Goal: Information Seeking & Learning: Learn about a topic

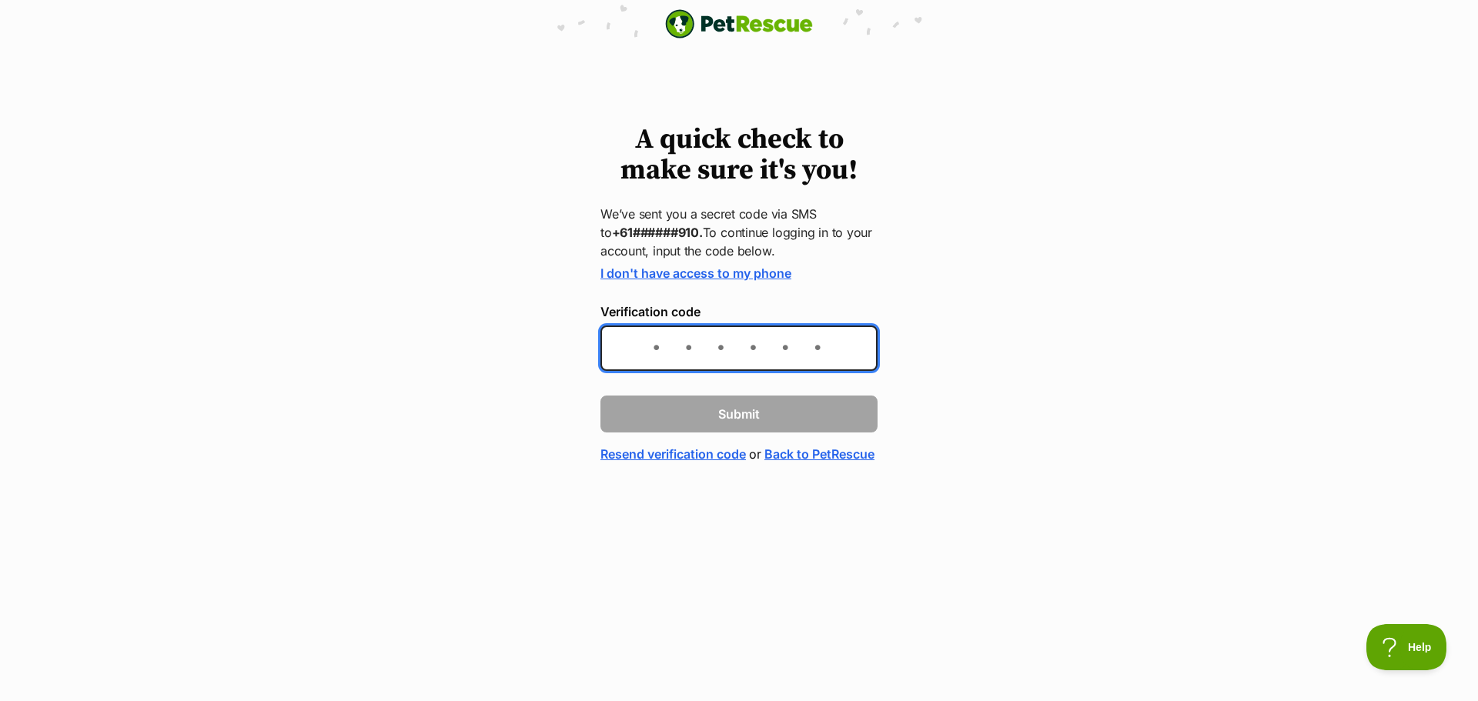
click at [826, 356] on input "Verification code" at bounding box center [739, 348] width 277 height 45
type input "571085"
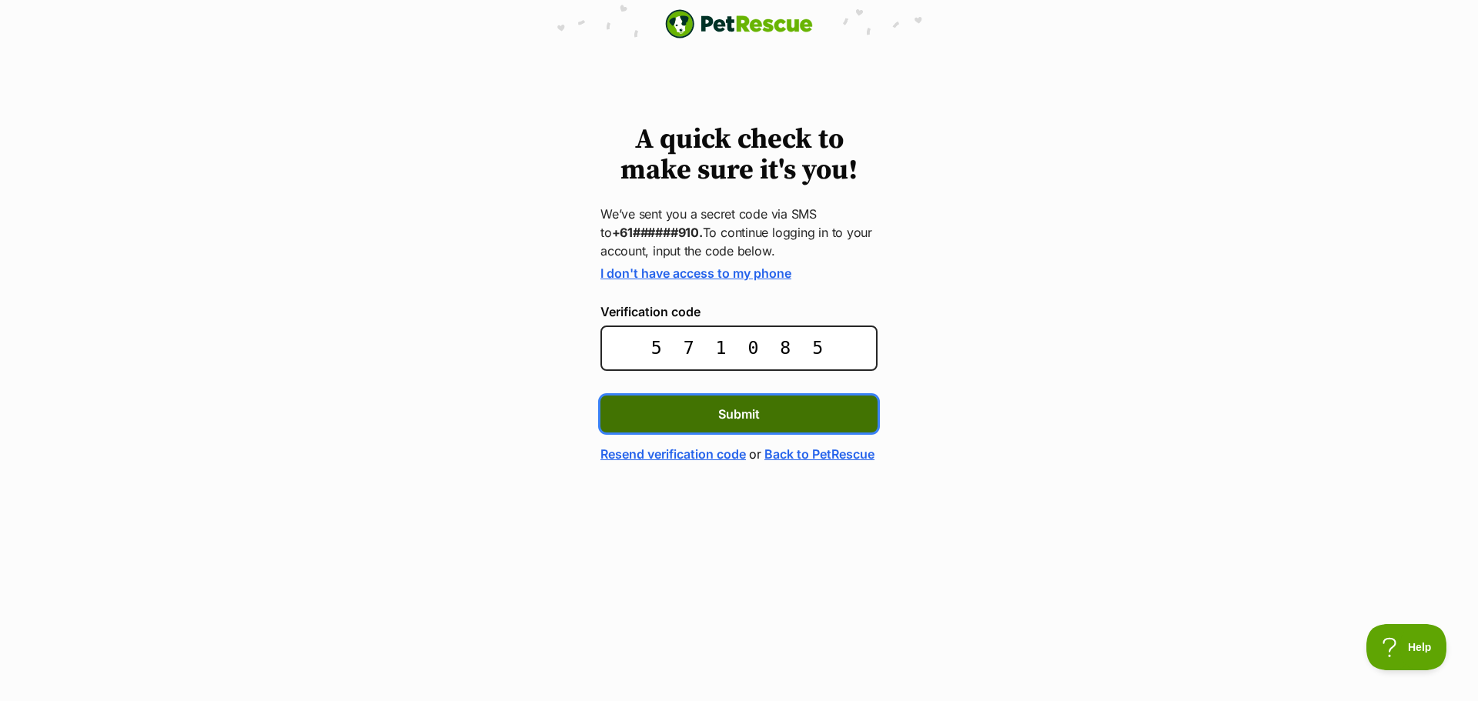
click at [747, 401] on button "Submit" at bounding box center [739, 414] width 277 height 37
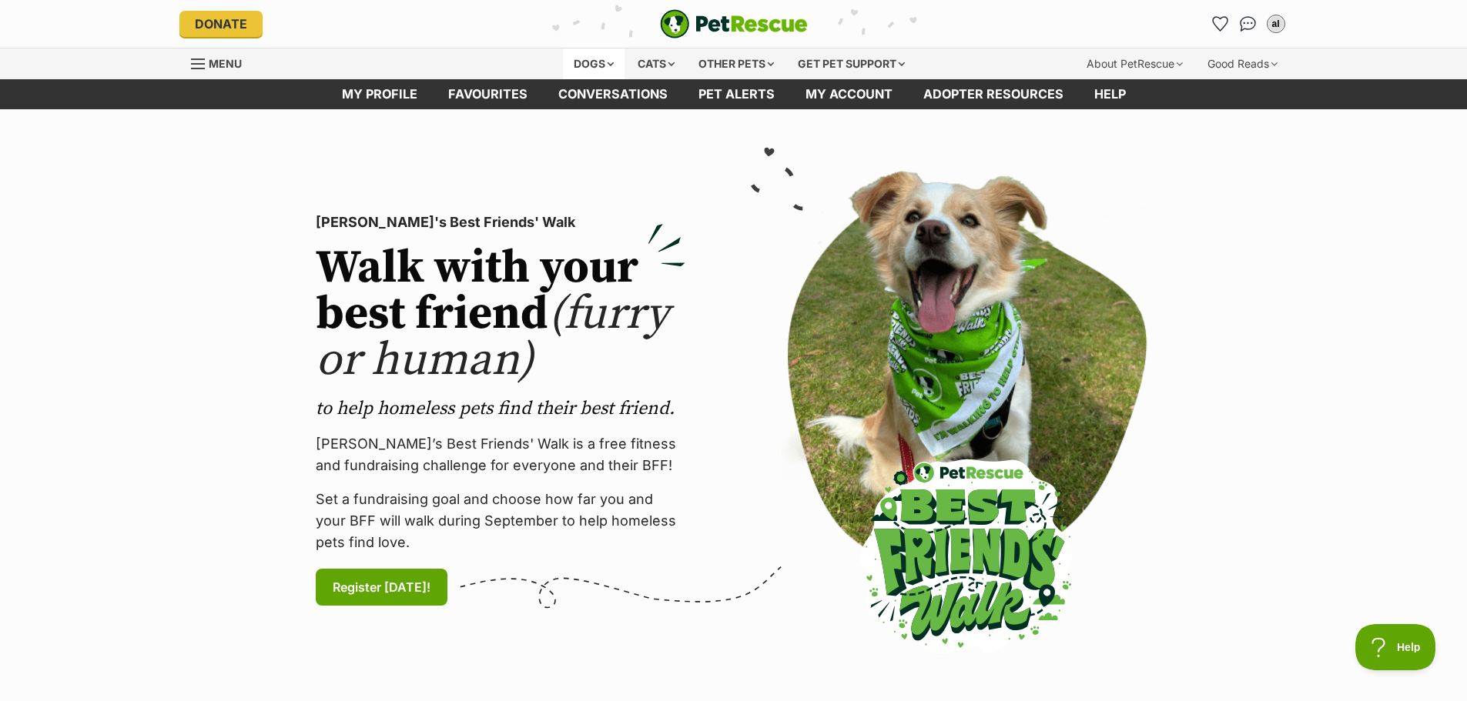
click at [586, 61] on div "Dogs" at bounding box center [594, 64] width 62 height 31
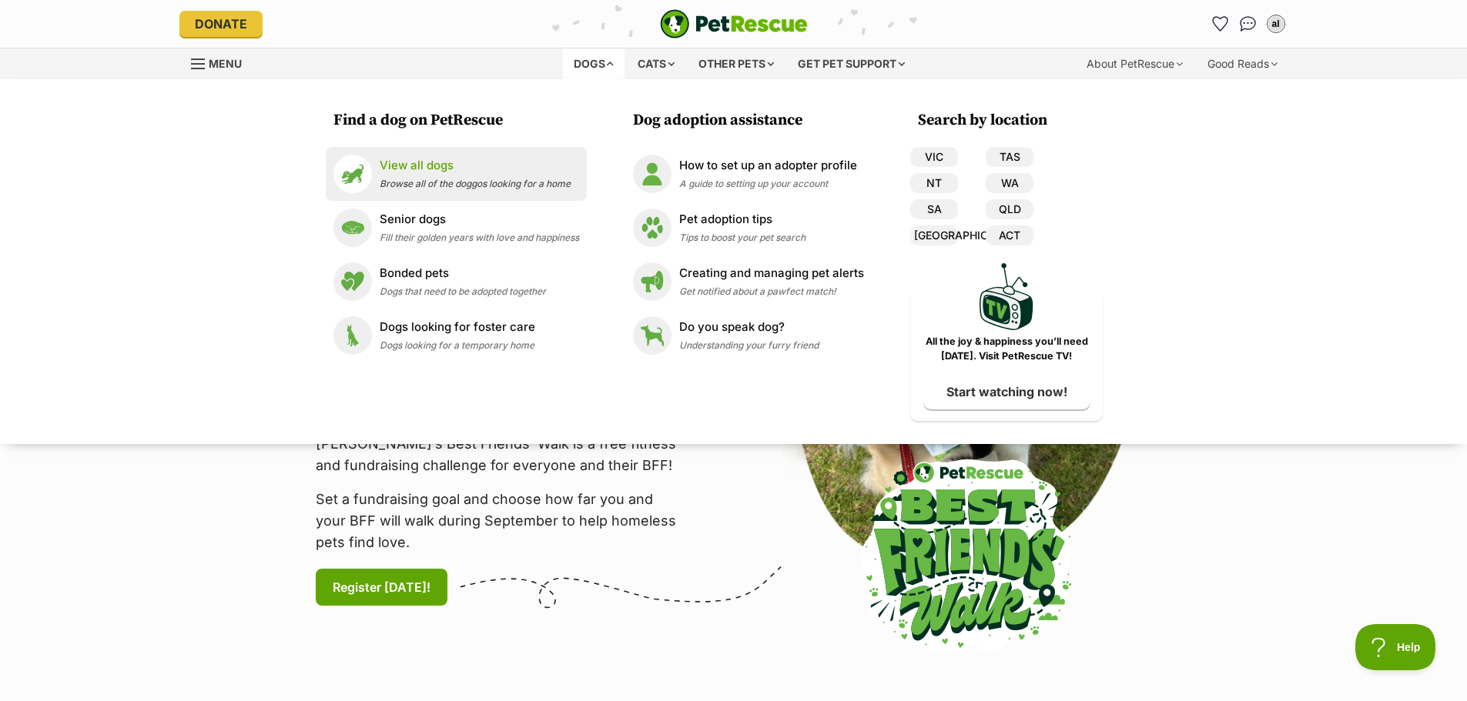
click at [418, 159] on p "View all dogs" at bounding box center [475, 166] width 191 height 18
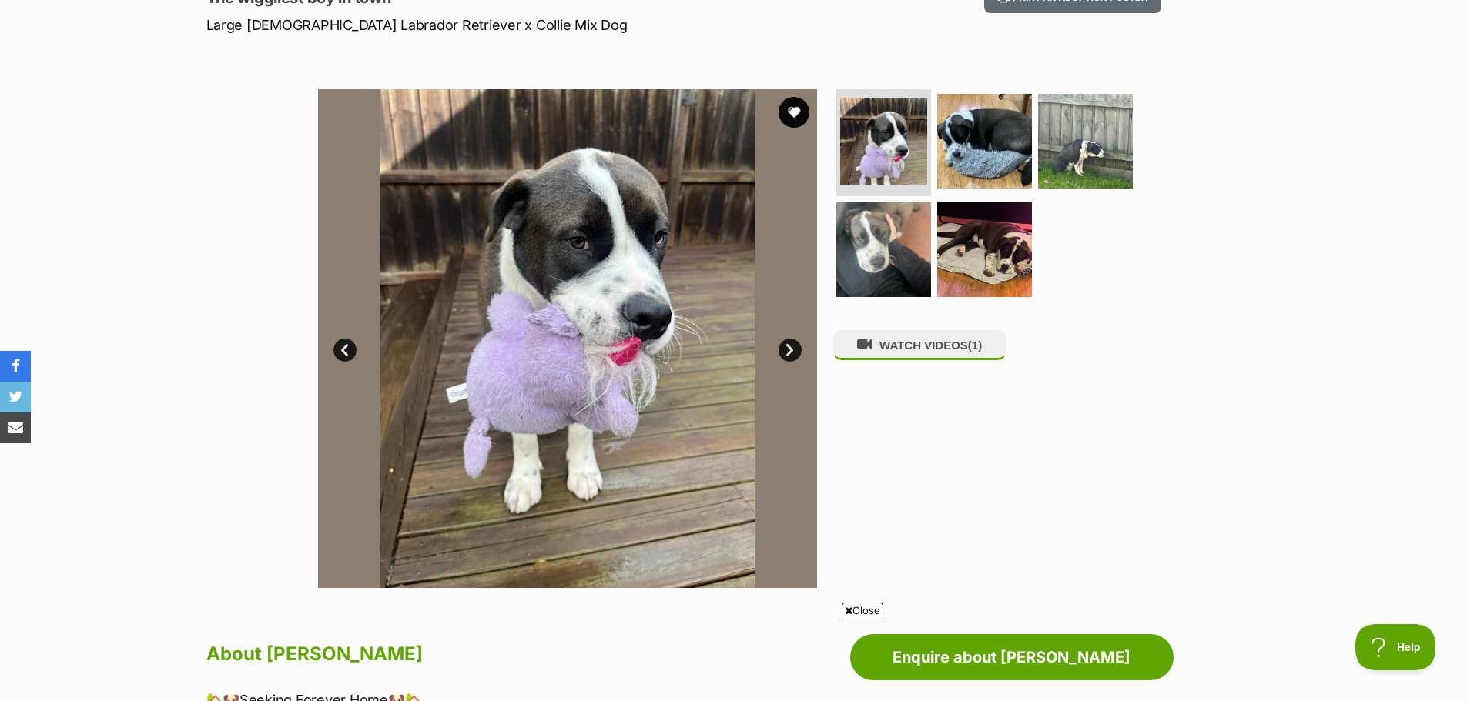
click at [783, 351] on link "Next" at bounding box center [789, 350] width 23 height 23
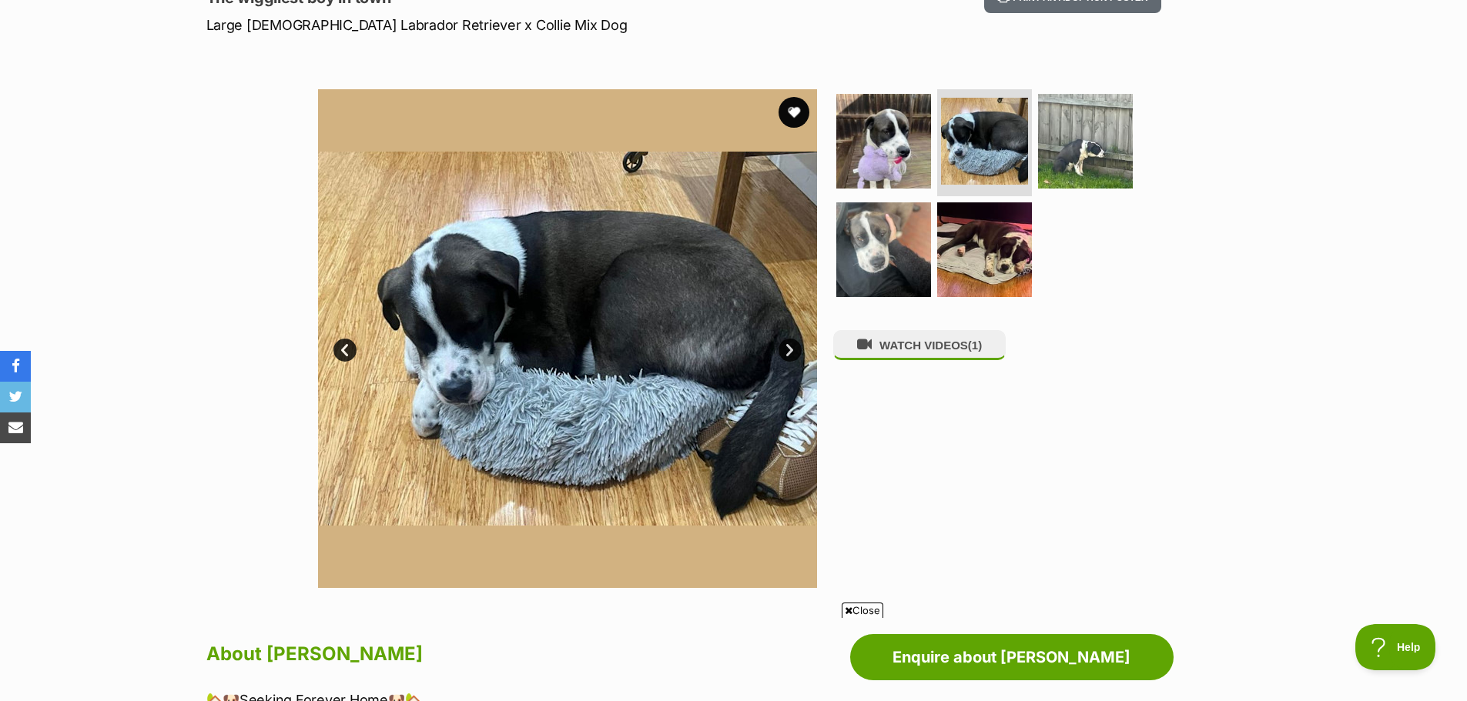
click at [783, 348] on link "Next" at bounding box center [789, 350] width 23 height 23
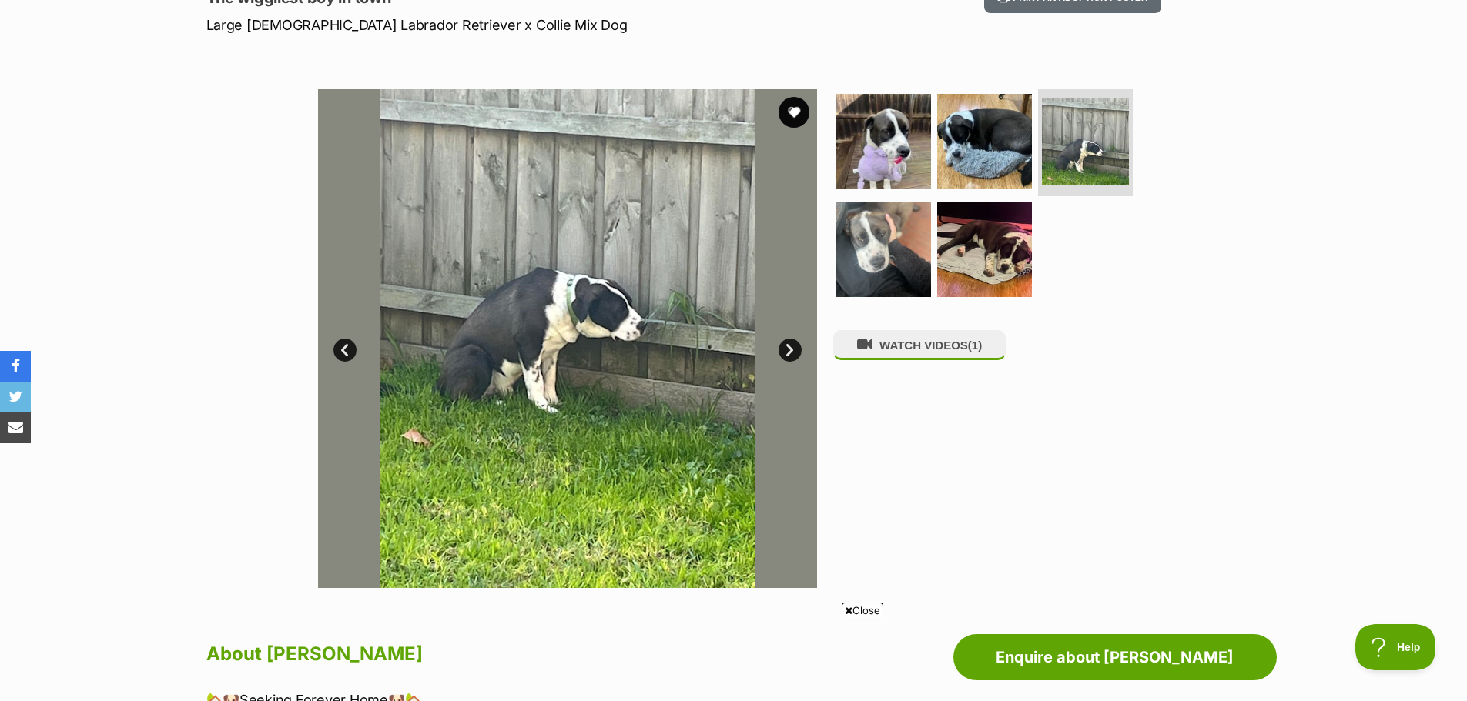
click at [783, 348] on link "Next" at bounding box center [789, 350] width 23 height 23
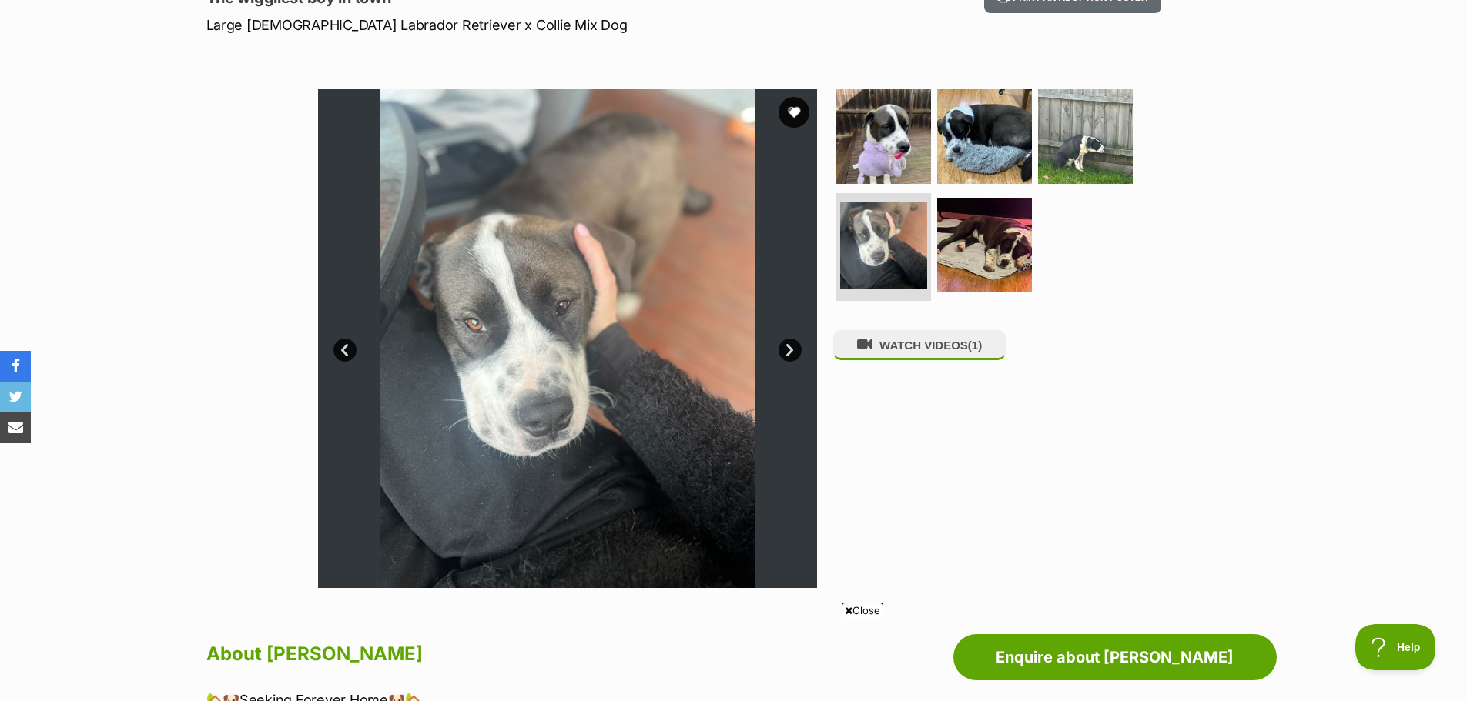
click at [783, 348] on link "Next" at bounding box center [789, 350] width 23 height 23
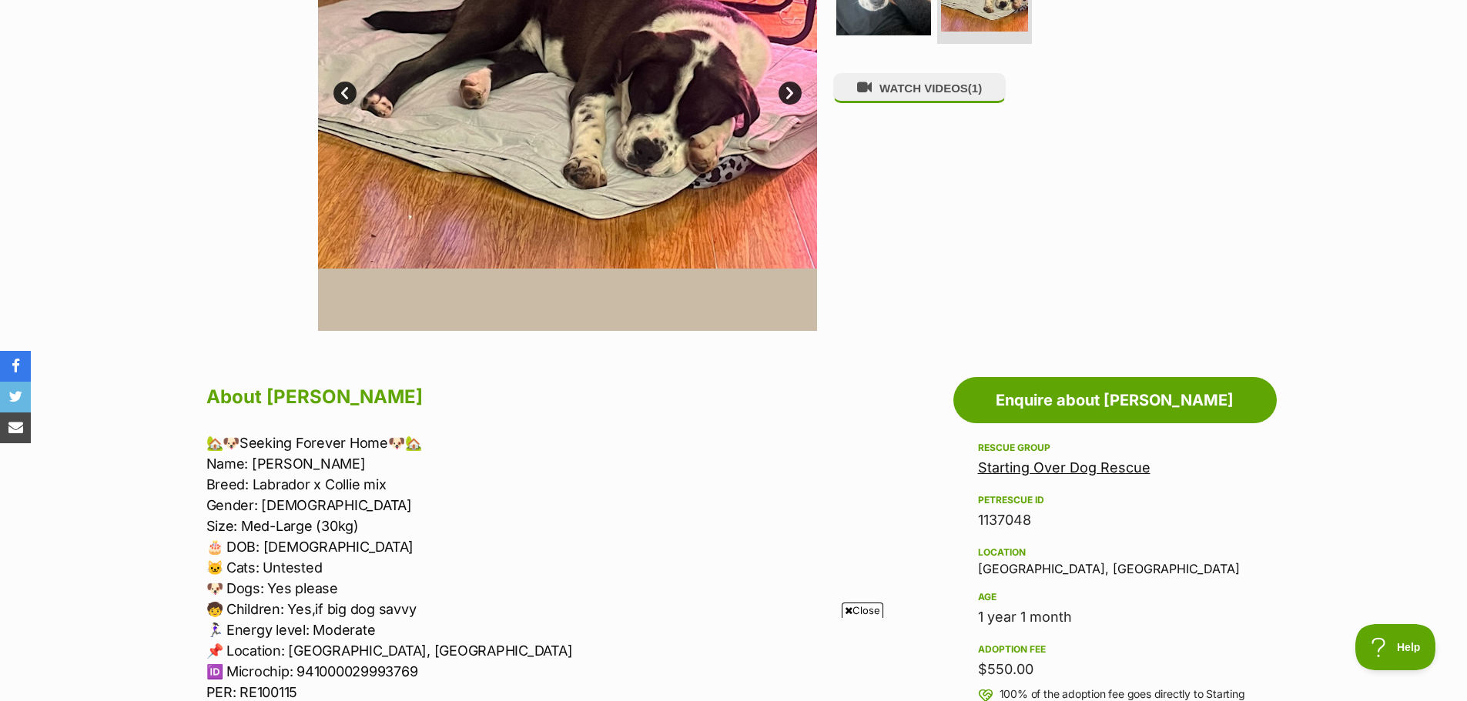
scroll to position [539, 0]
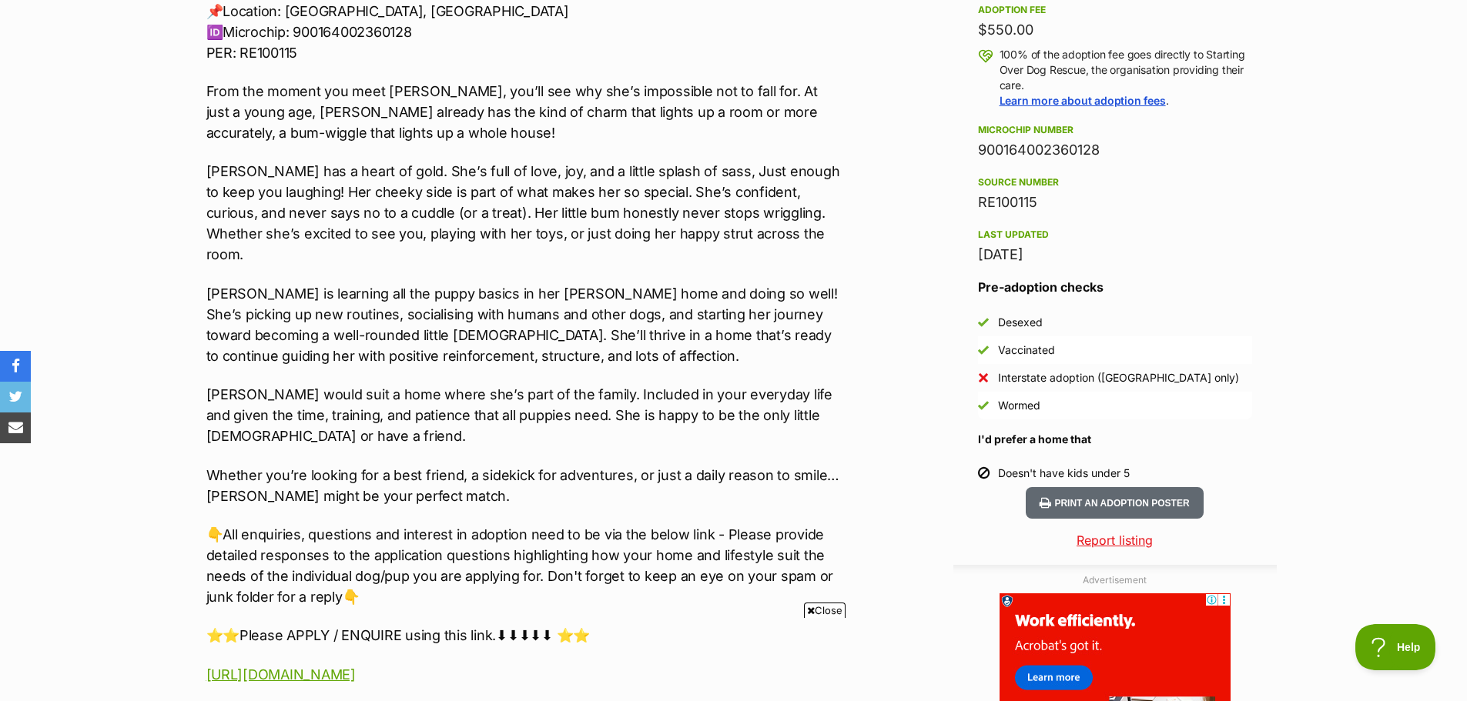
scroll to position [1155, 0]
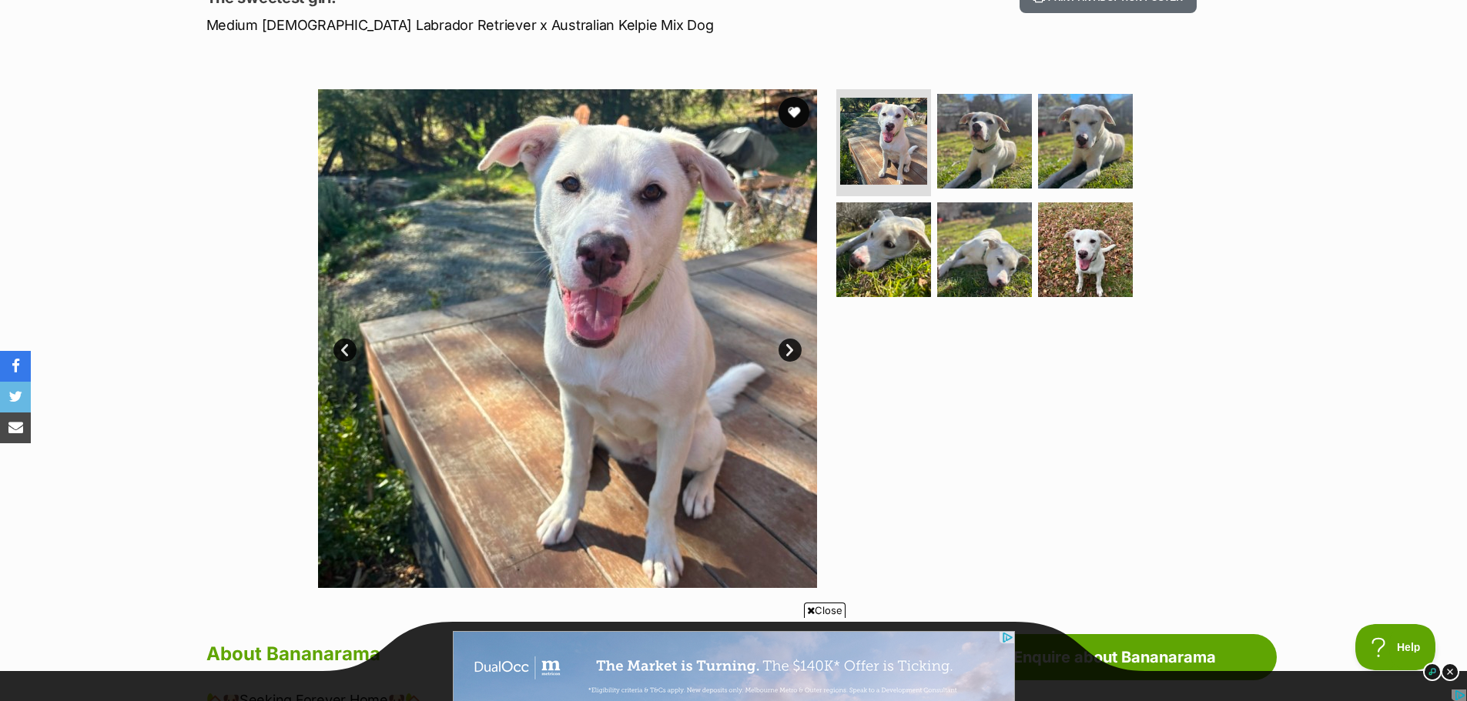
click at [796, 344] on link "Next" at bounding box center [789, 350] width 23 height 23
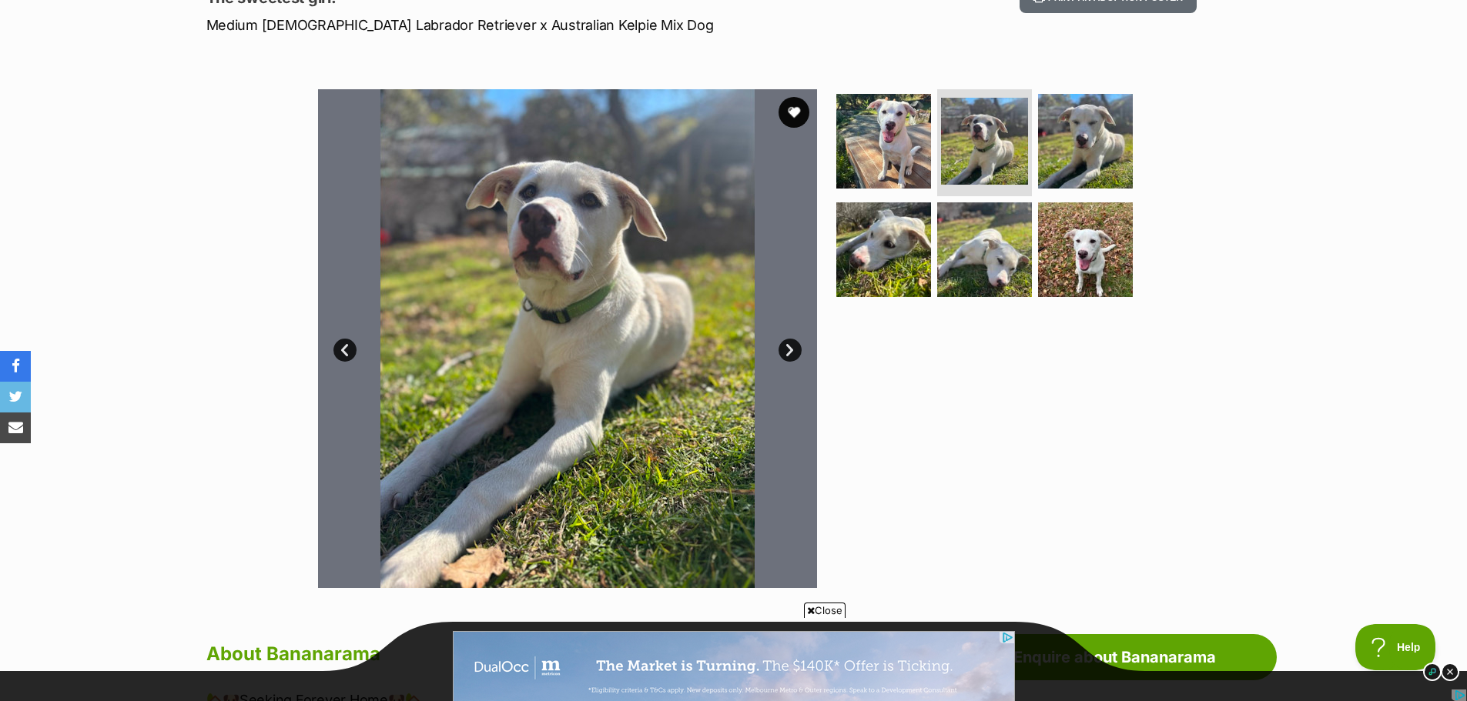
click at [796, 342] on link "Next" at bounding box center [789, 350] width 23 height 23
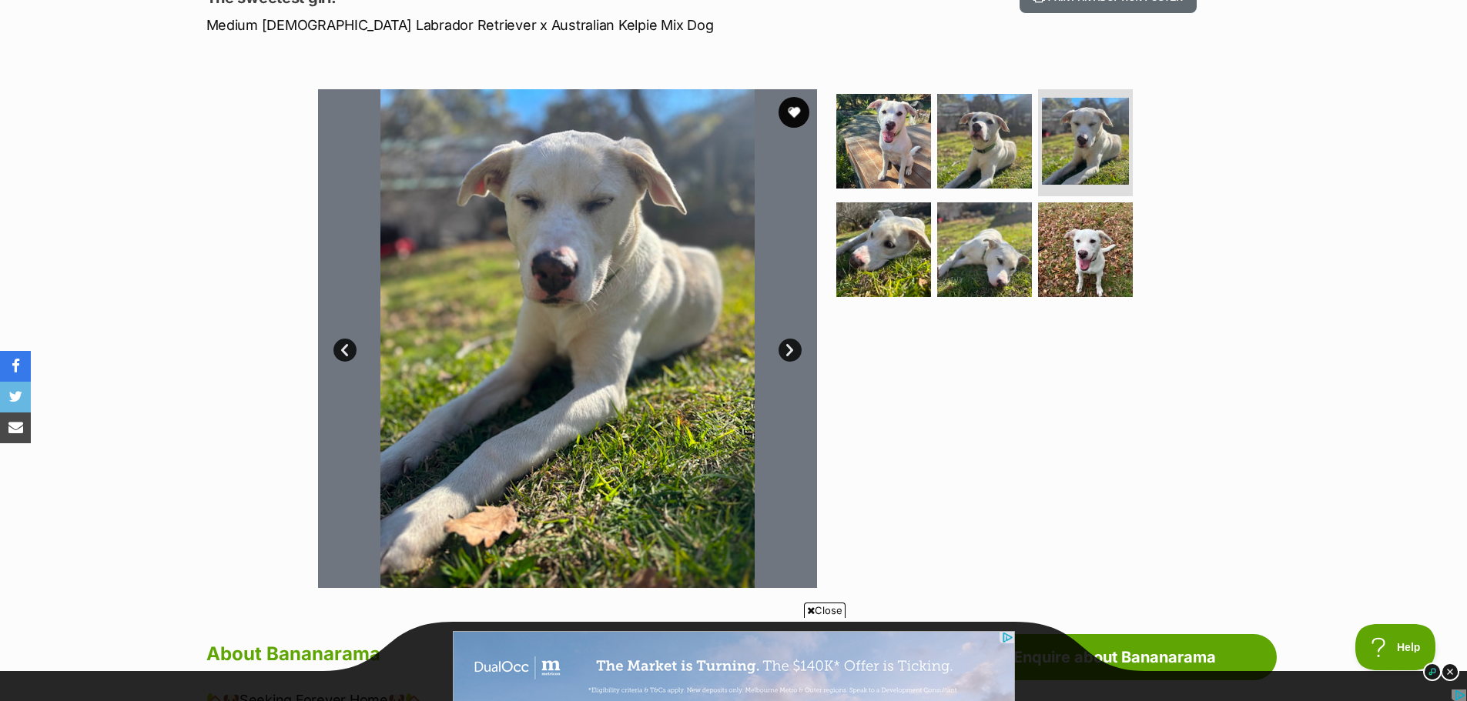
click at [796, 342] on link "Next" at bounding box center [789, 350] width 23 height 23
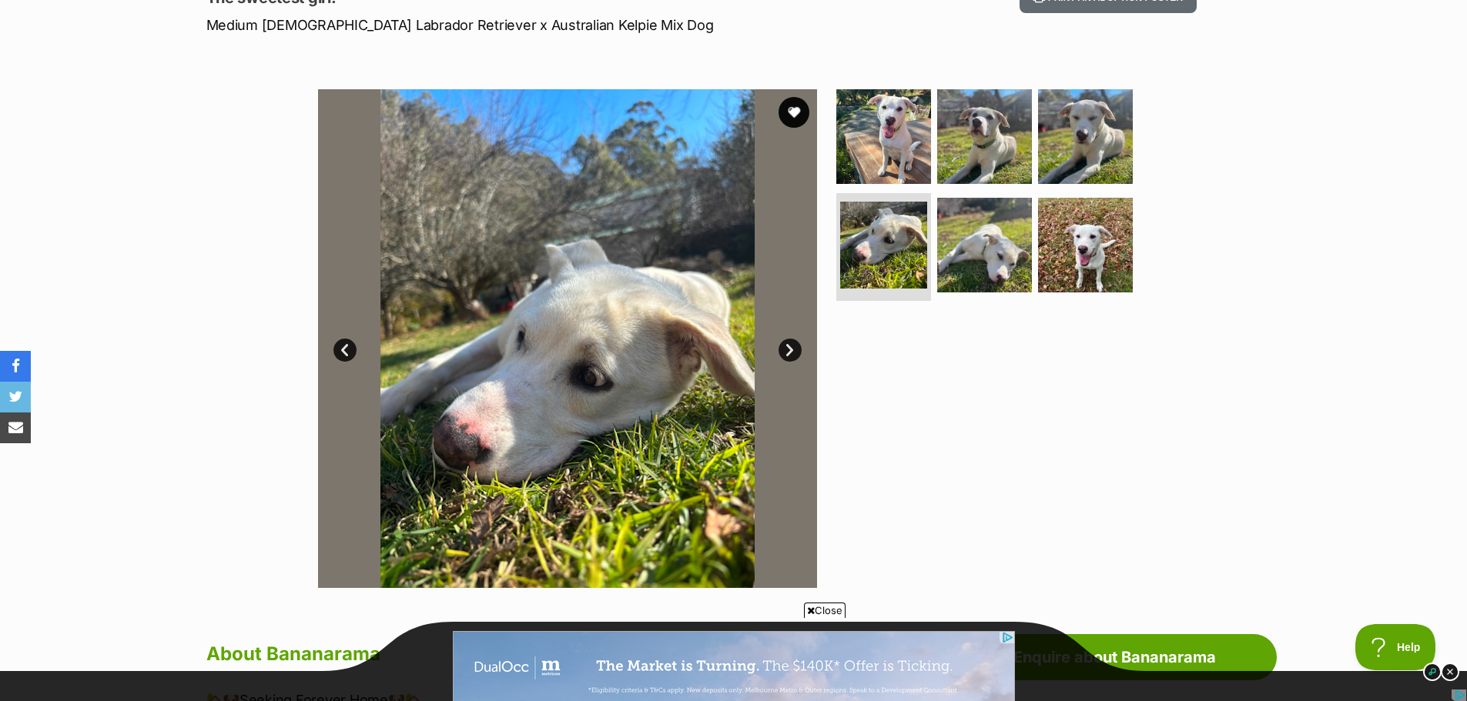
click at [796, 342] on link "Next" at bounding box center [789, 350] width 23 height 23
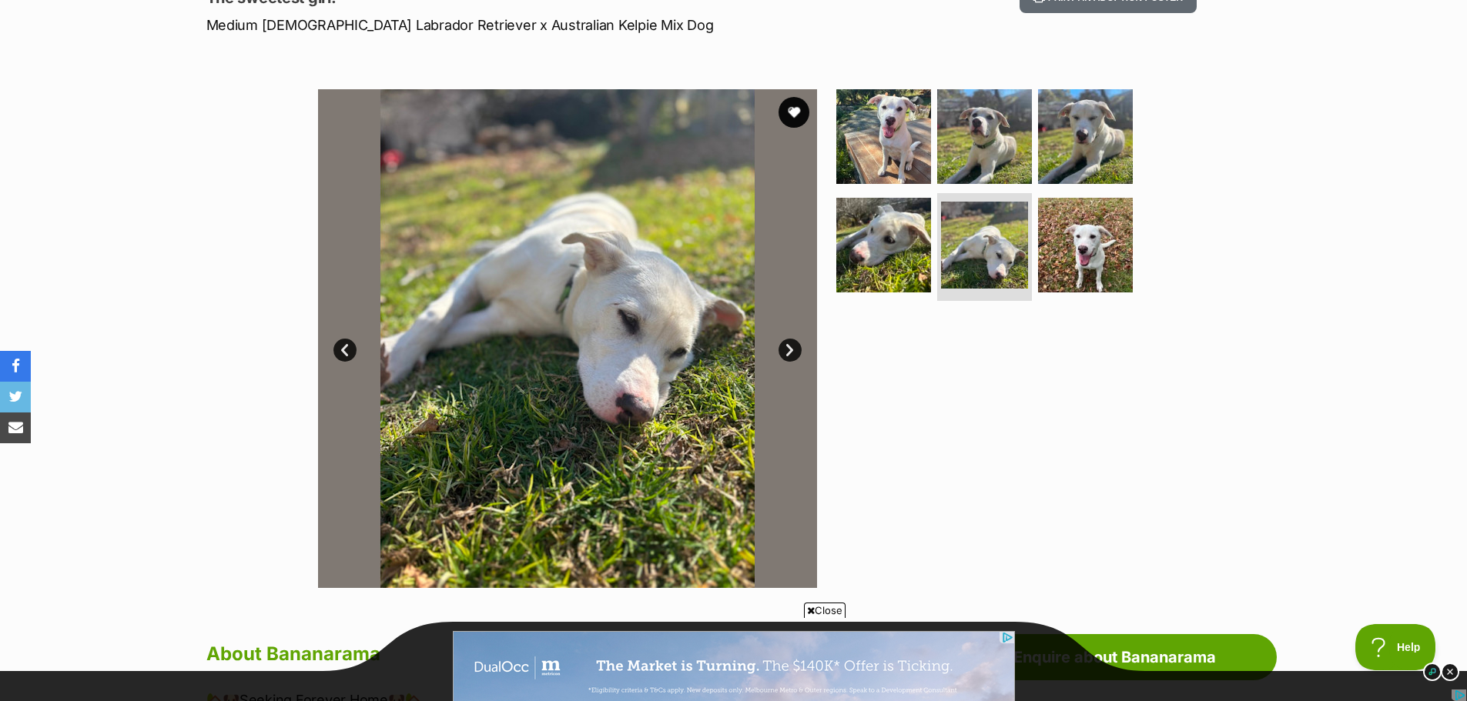
click at [796, 342] on link "Next" at bounding box center [789, 350] width 23 height 23
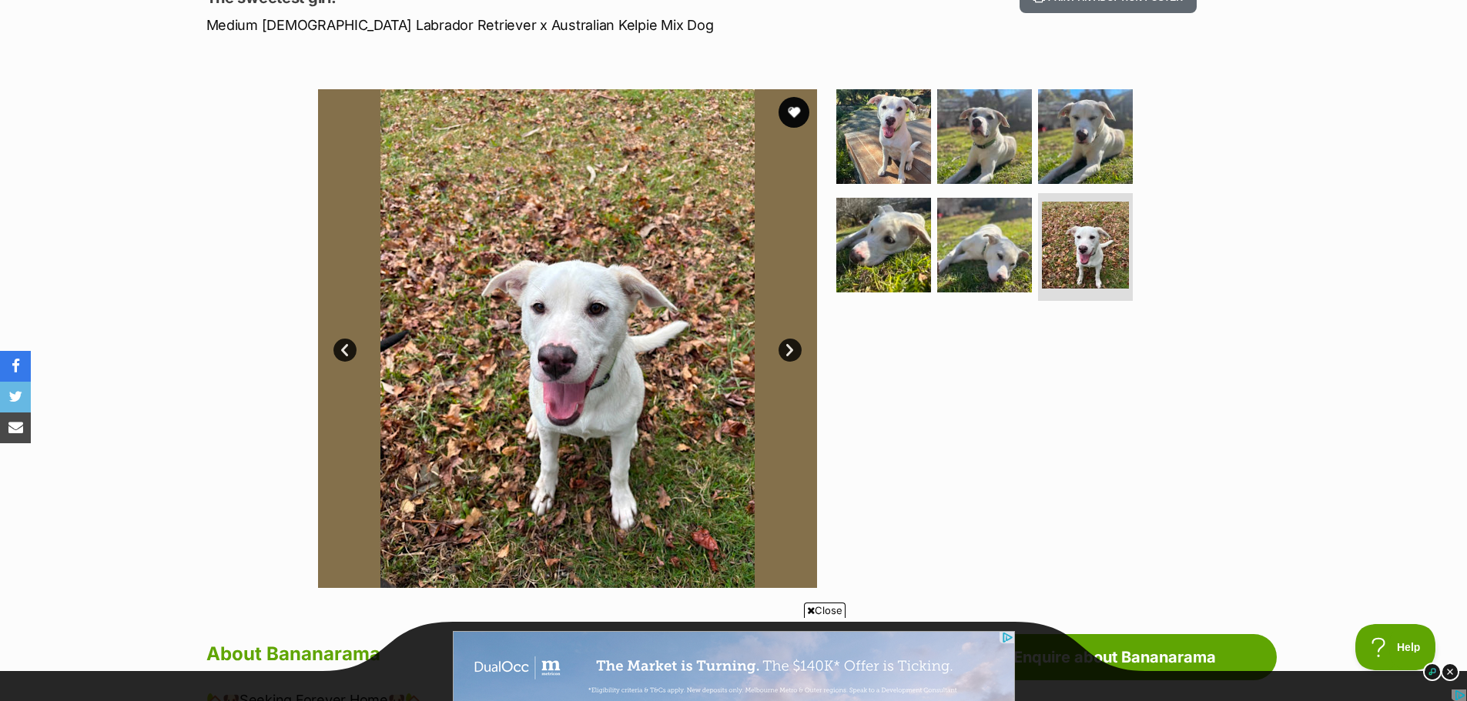
click at [796, 342] on link "Next" at bounding box center [789, 350] width 23 height 23
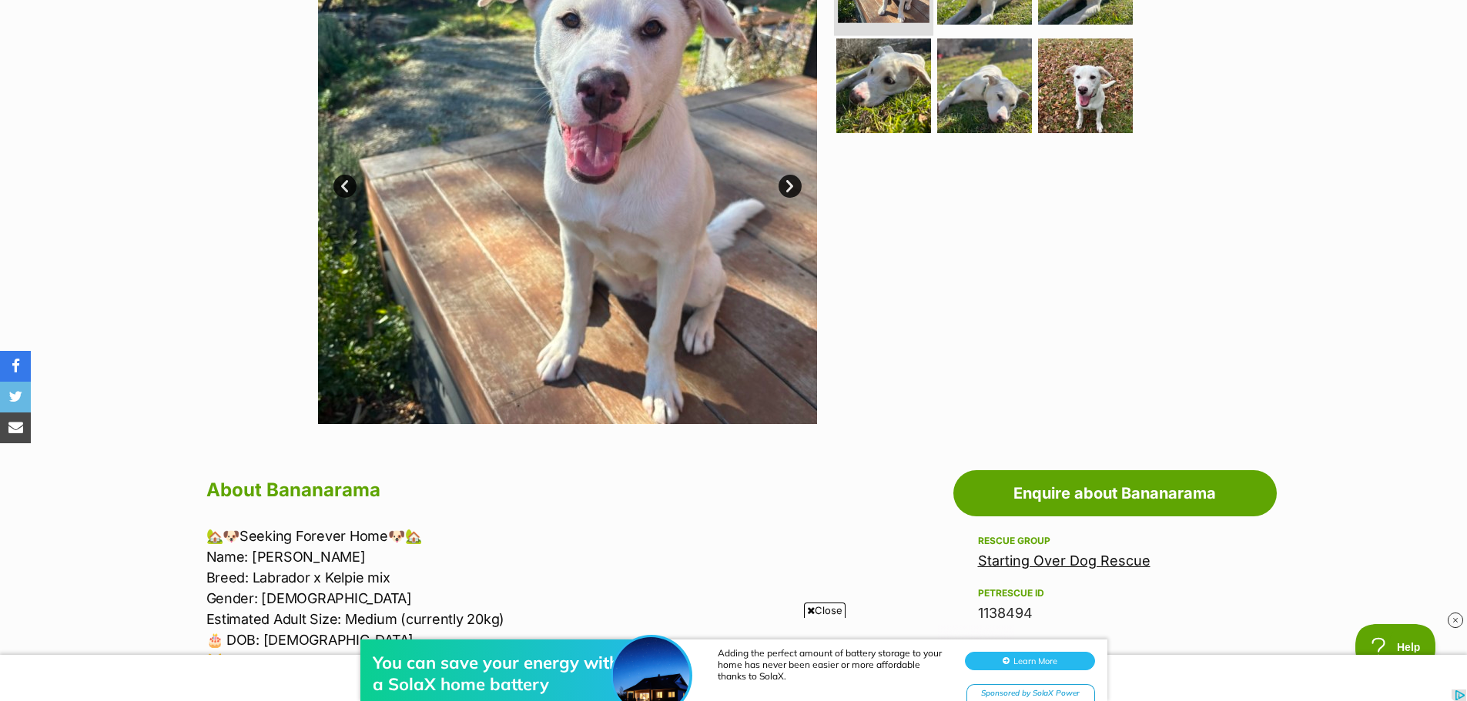
scroll to position [385, 0]
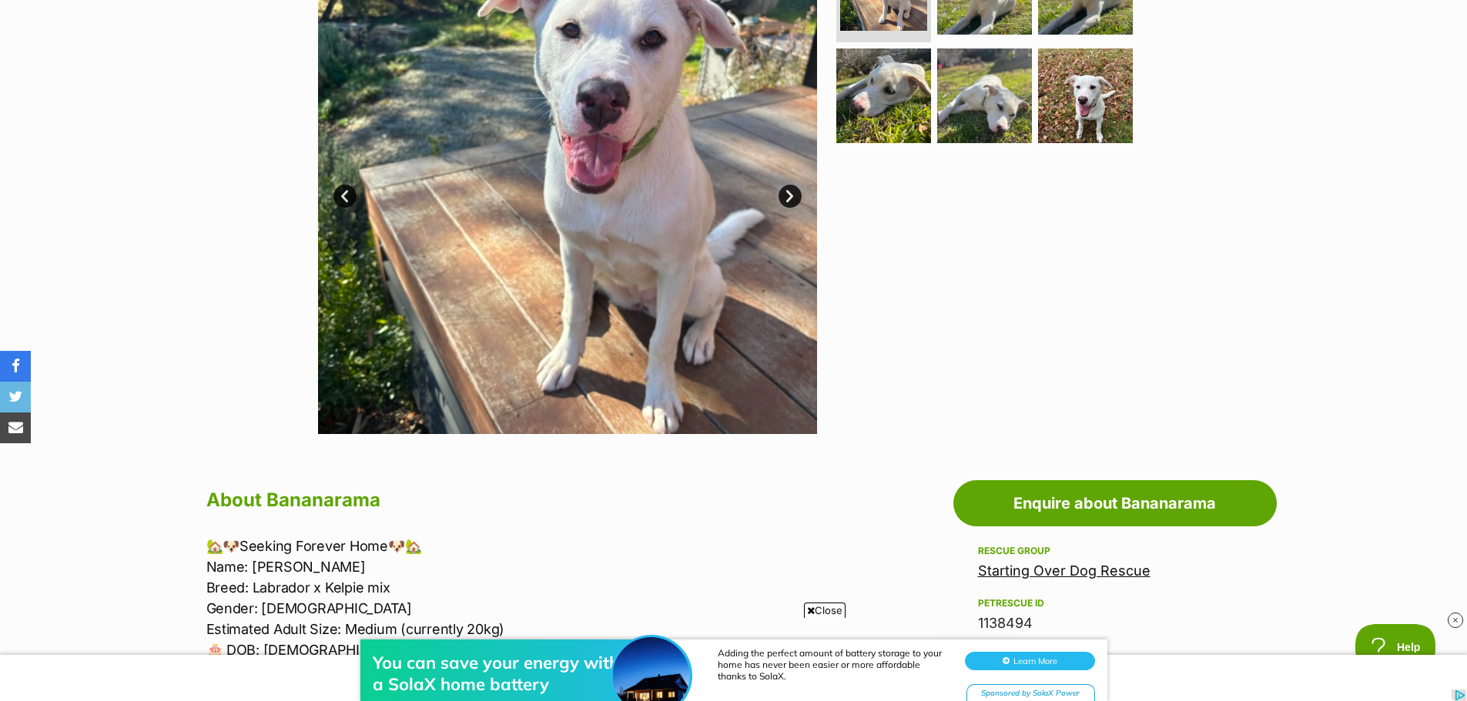
click at [784, 196] on link "Next" at bounding box center [789, 196] width 23 height 23
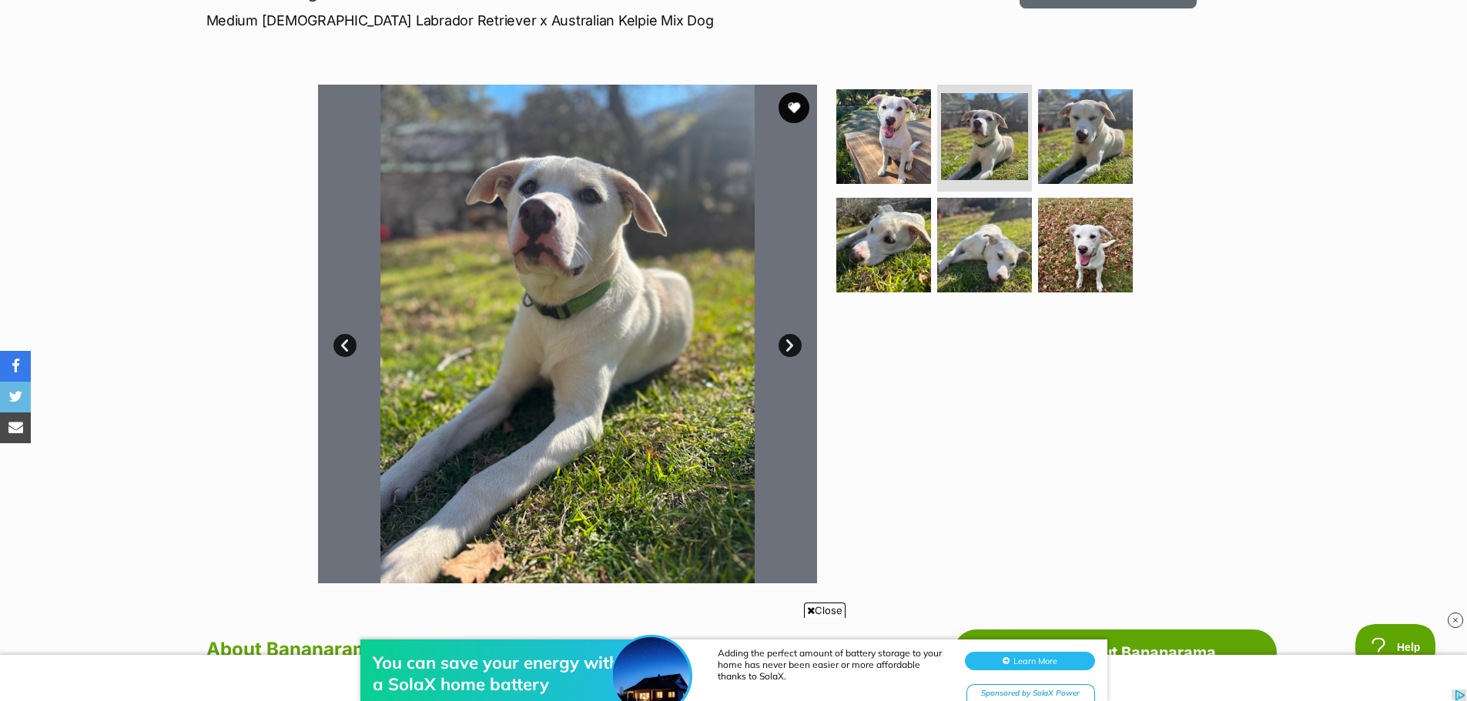
scroll to position [231, 0]
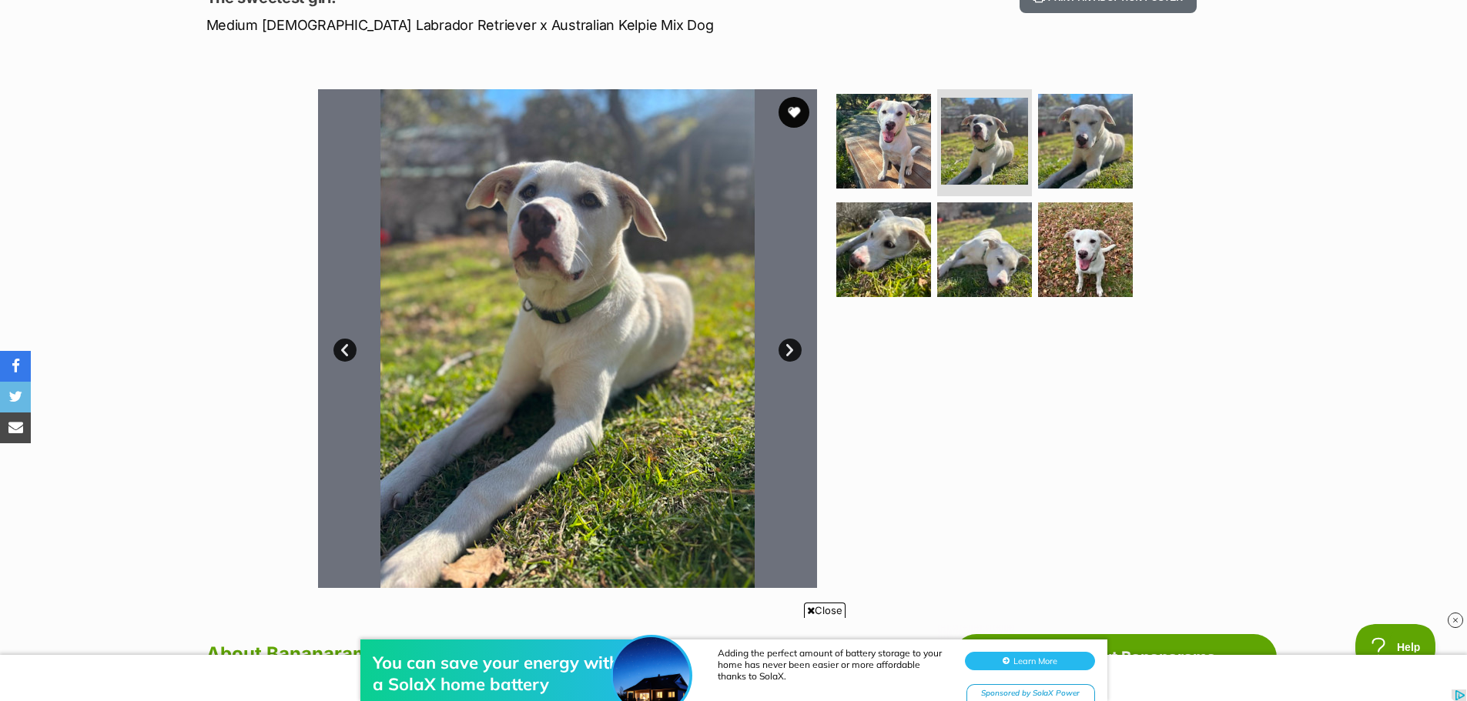
click at [784, 350] on link "Next" at bounding box center [789, 350] width 23 height 23
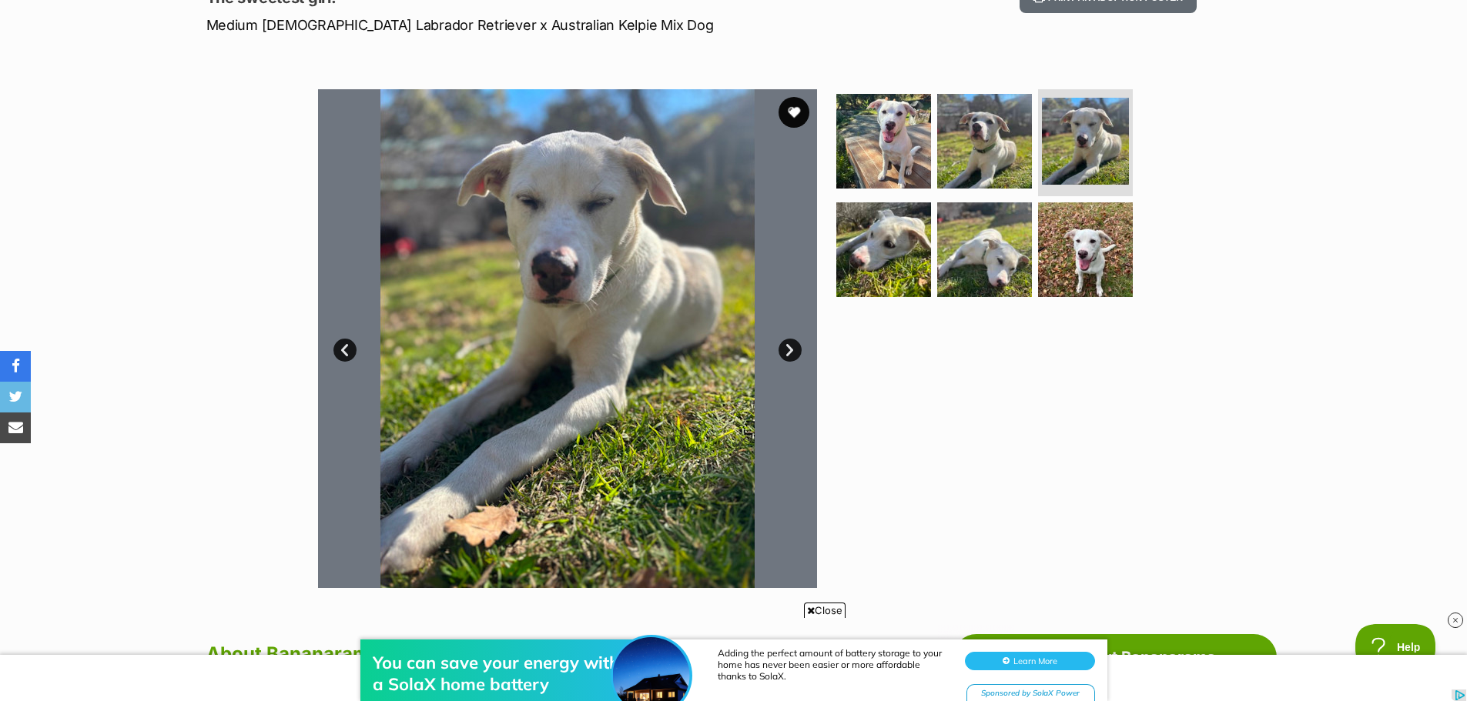
click at [783, 350] on link "Next" at bounding box center [789, 350] width 23 height 23
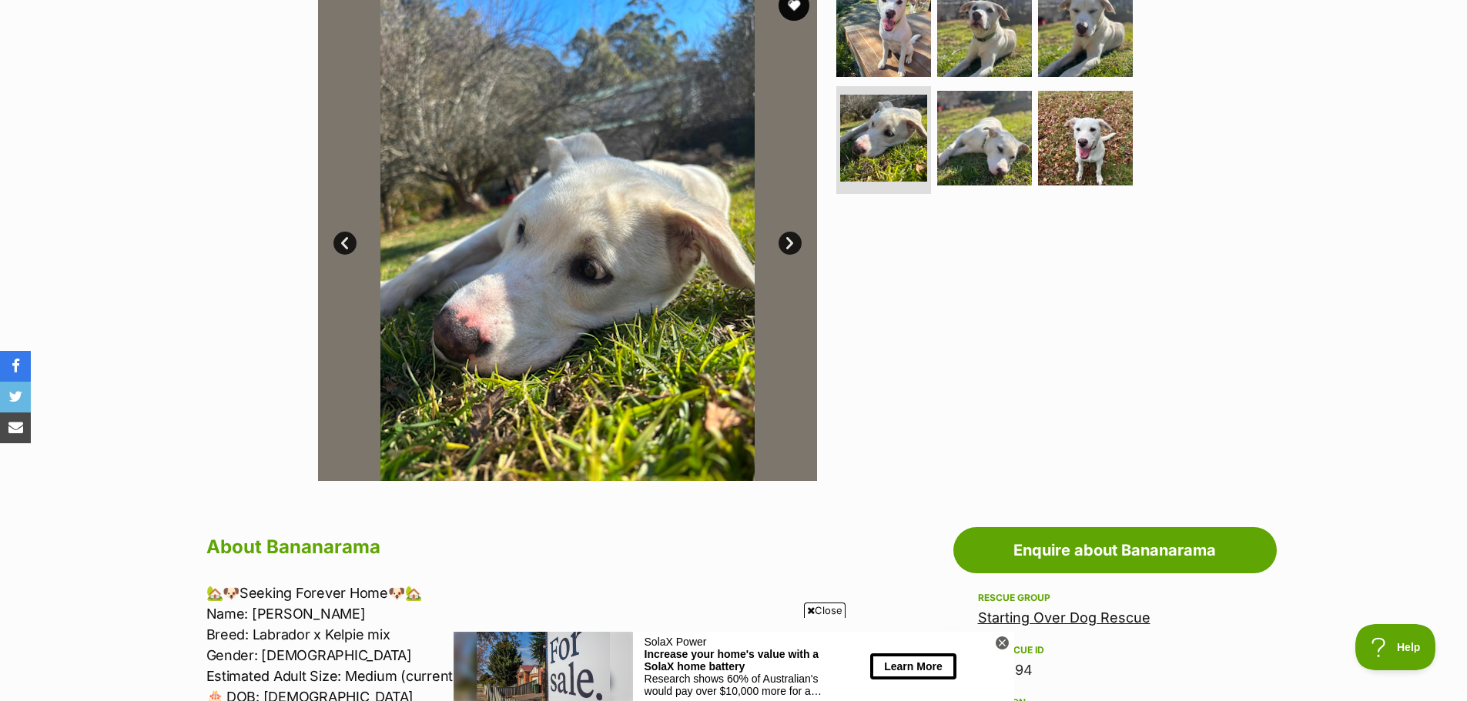
scroll to position [385, 0]
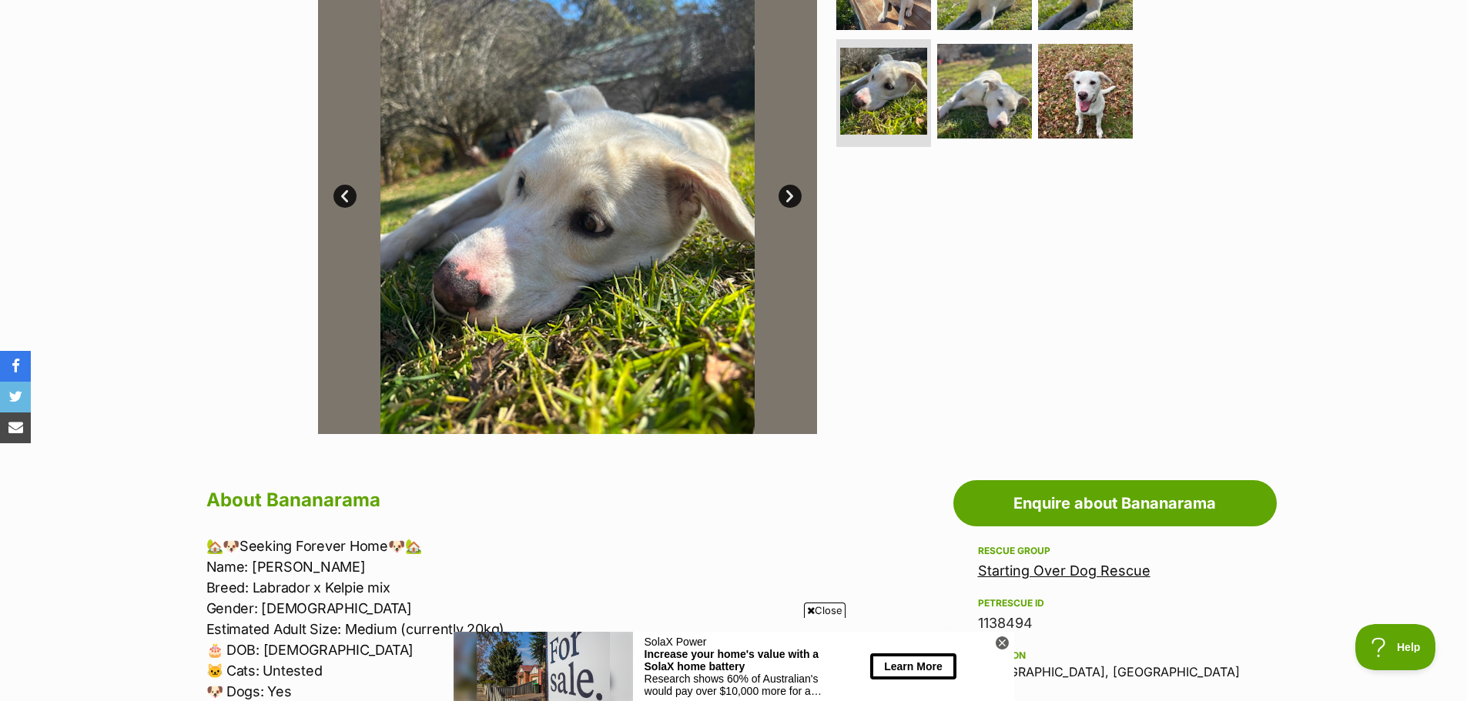
click at [790, 199] on link "Next" at bounding box center [789, 196] width 23 height 23
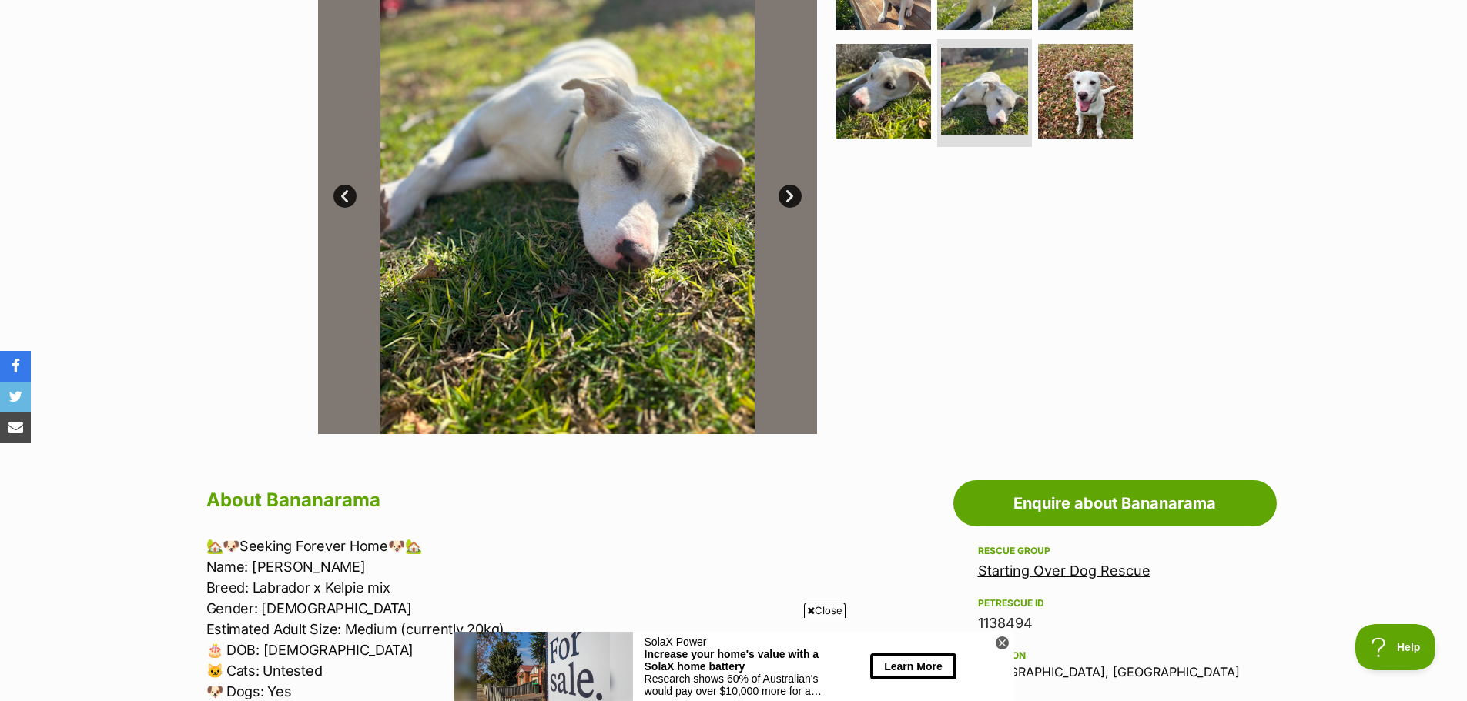
click at [790, 199] on link "Next" at bounding box center [789, 196] width 23 height 23
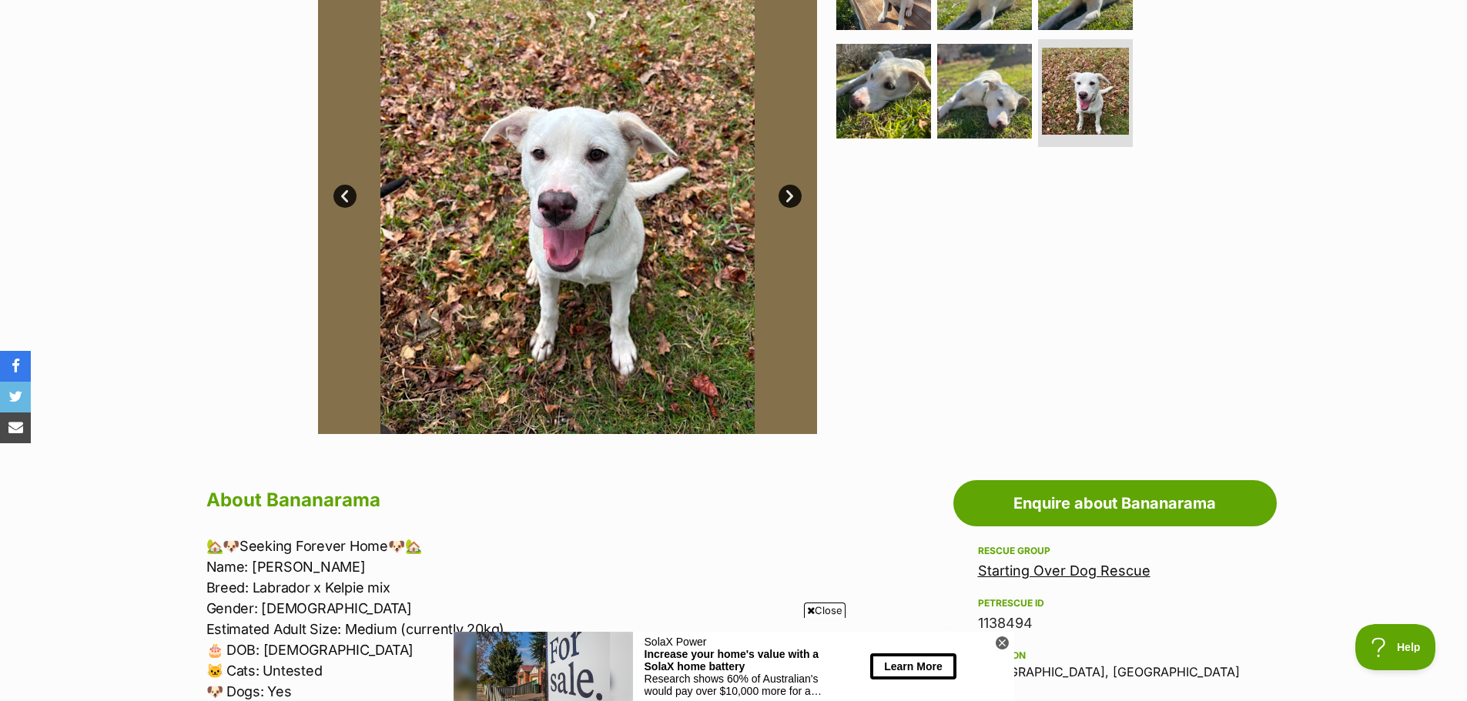
click at [790, 199] on link "Next" at bounding box center [789, 196] width 23 height 23
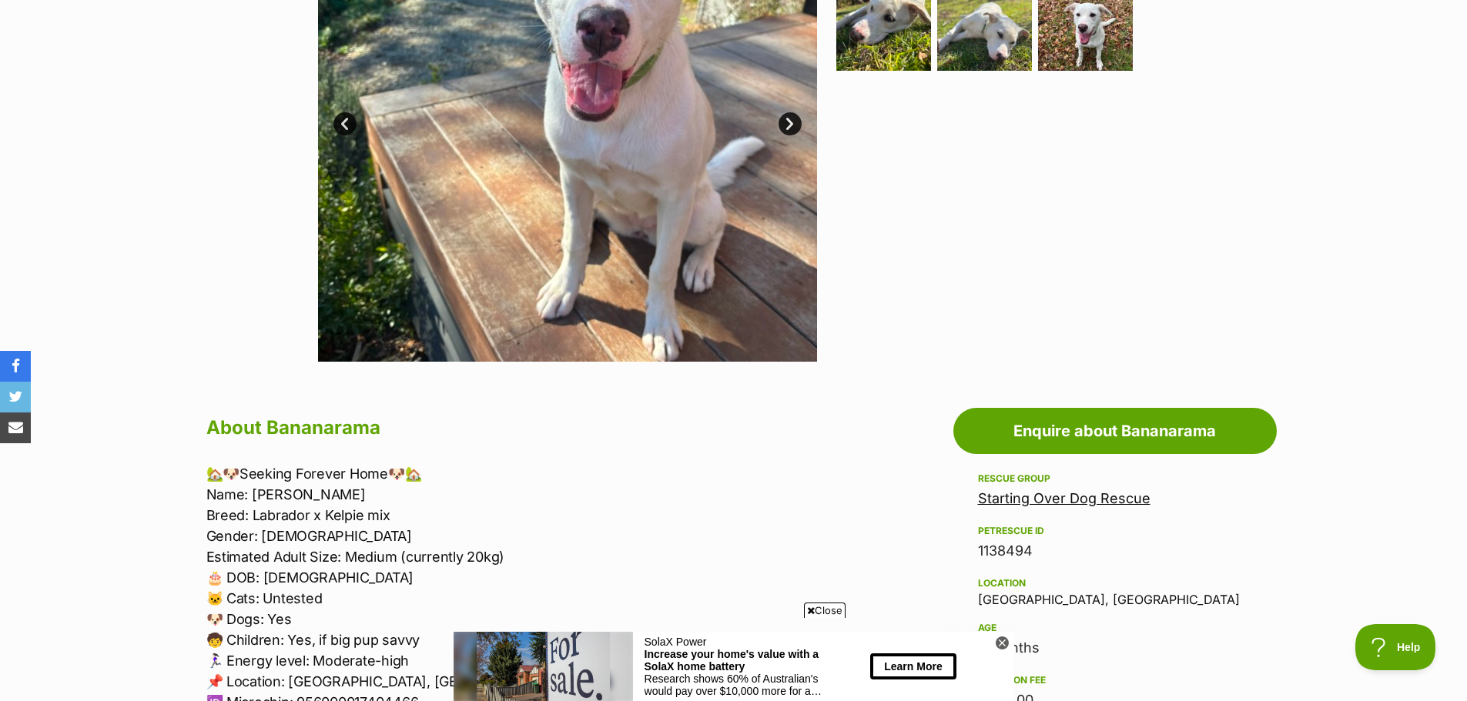
scroll to position [462, 0]
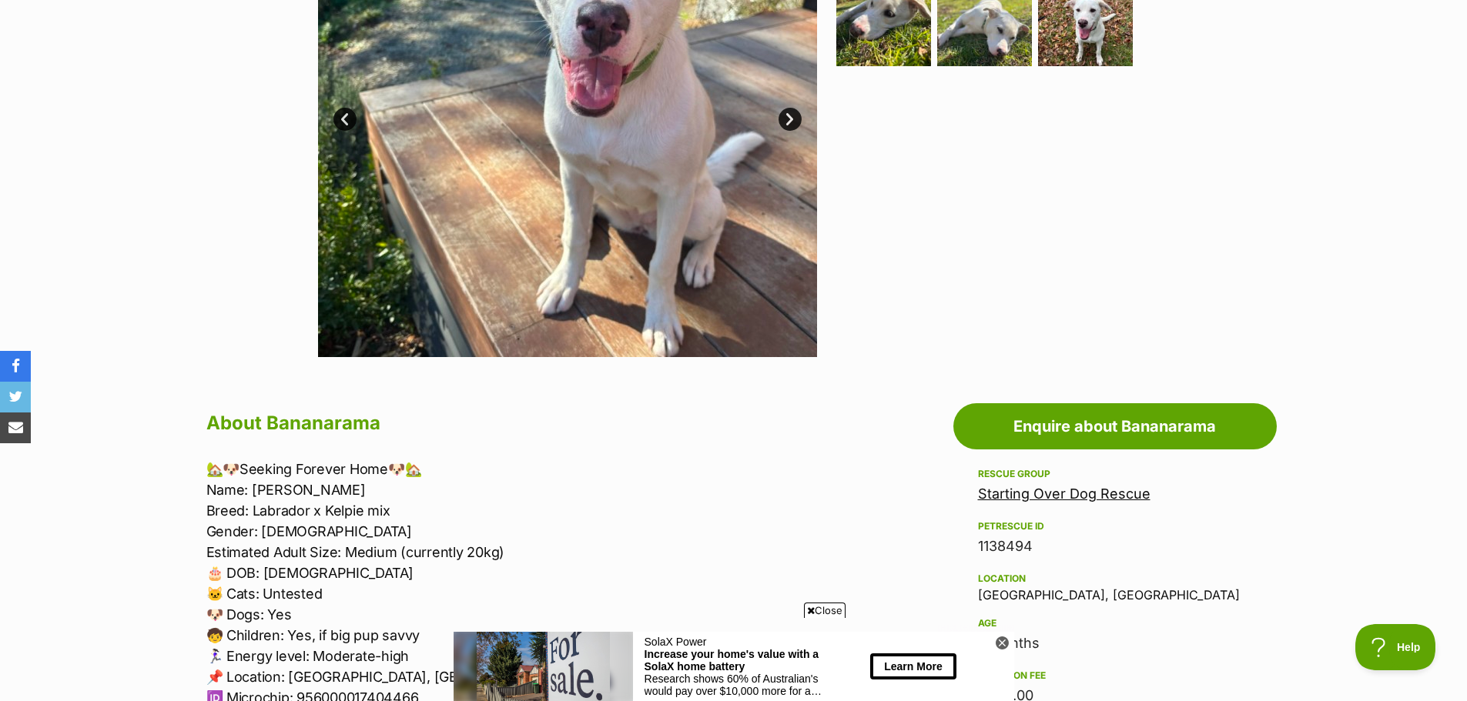
click at [778, 112] on img at bounding box center [567, 107] width 499 height 499
click at [791, 113] on link "Next" at bounding box center [789, 119] width 23 height 23
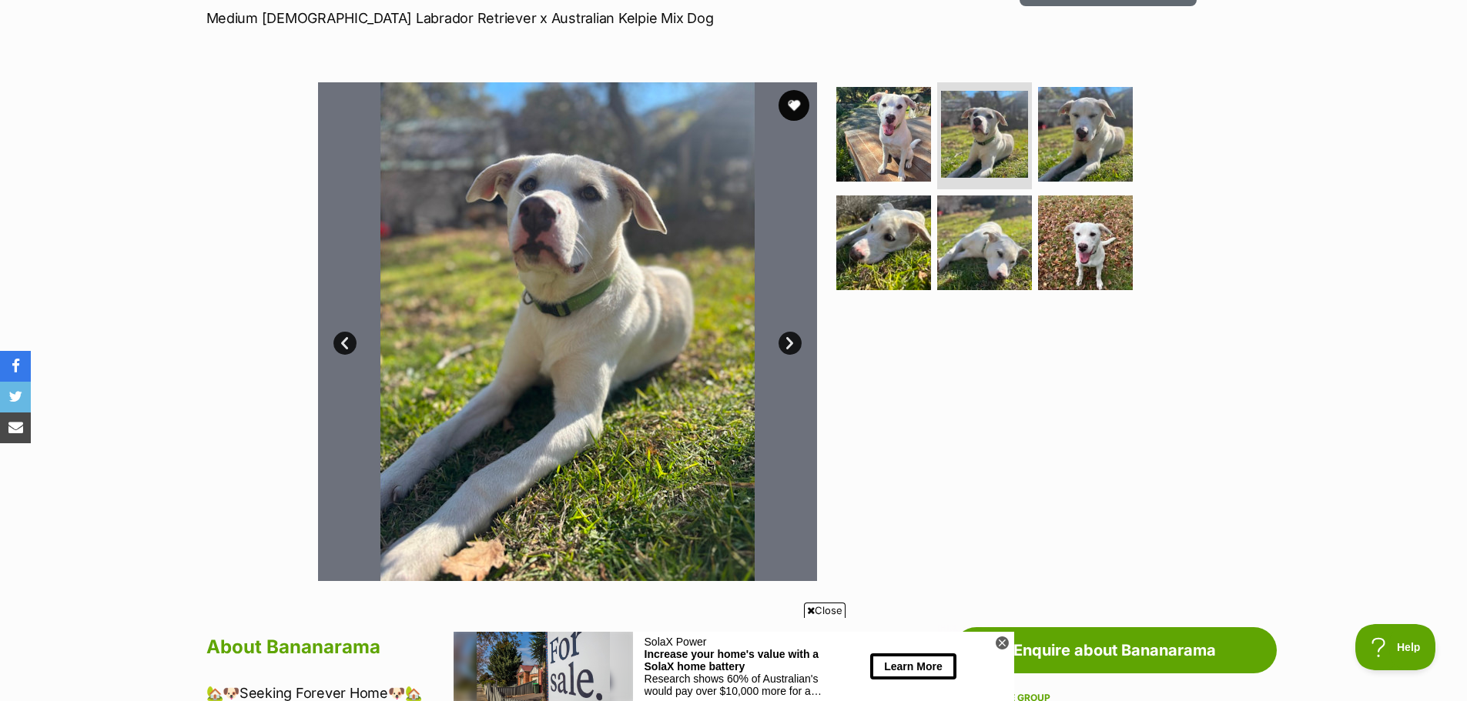
scroll to position [231, 0]
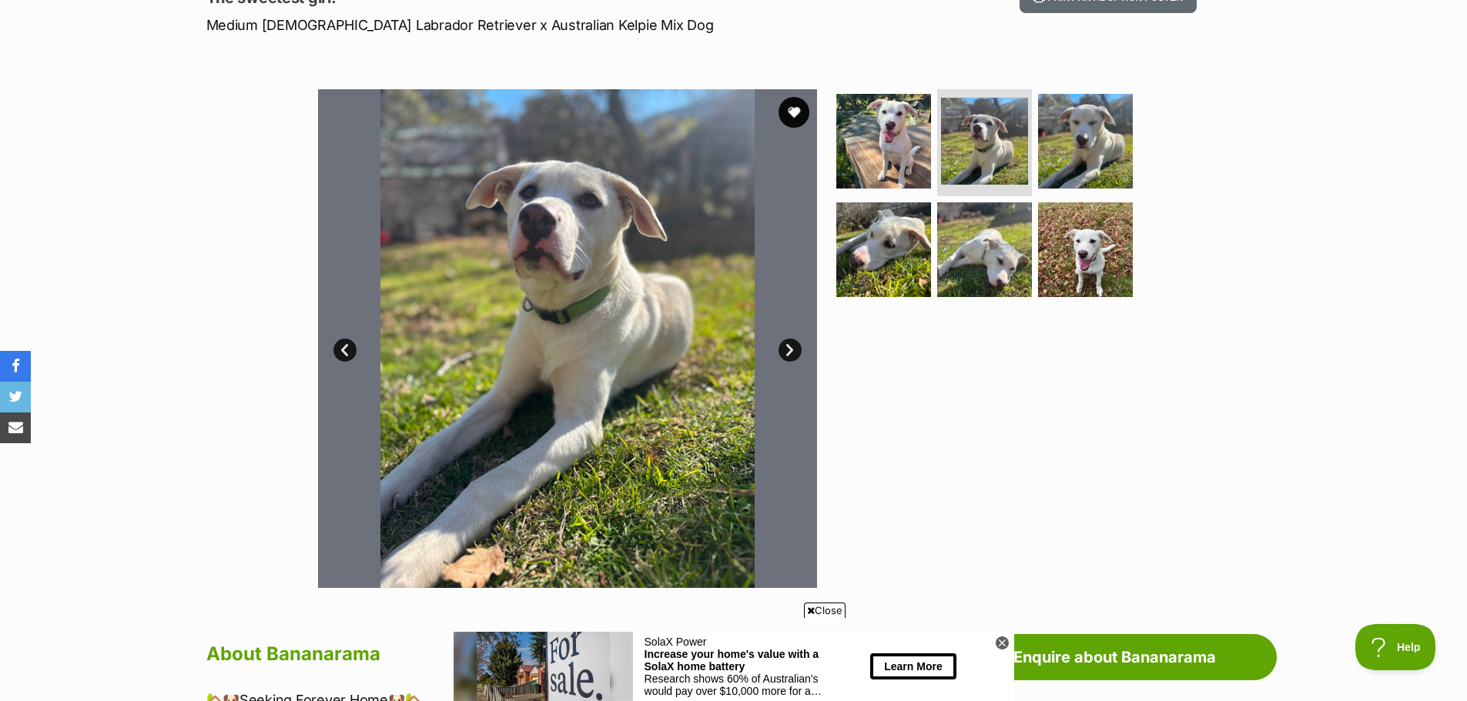
click at [790, 348] on link "Next" at bounding box center [789, 350] width 23 height 23
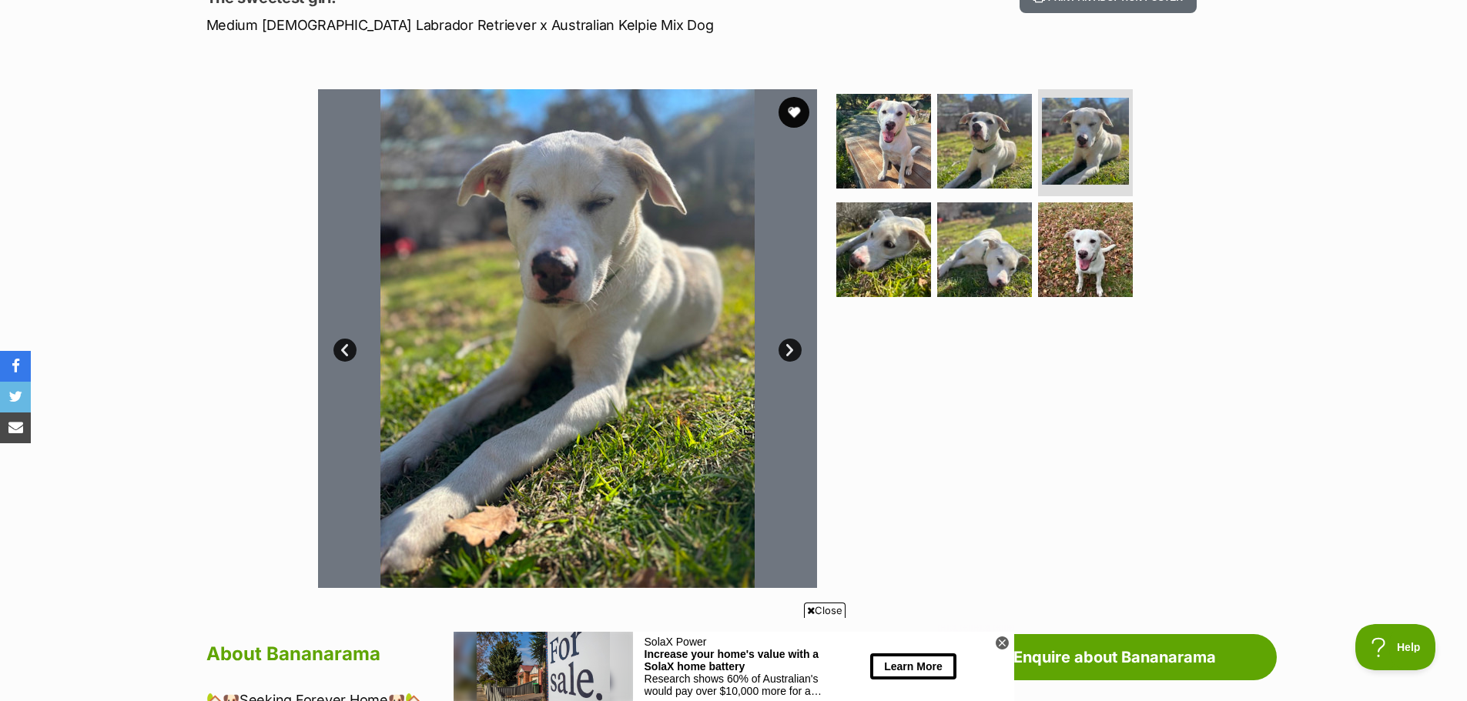
click at [790, 349] on link "Next" at bounding box center [789, 350] width 23 height 23
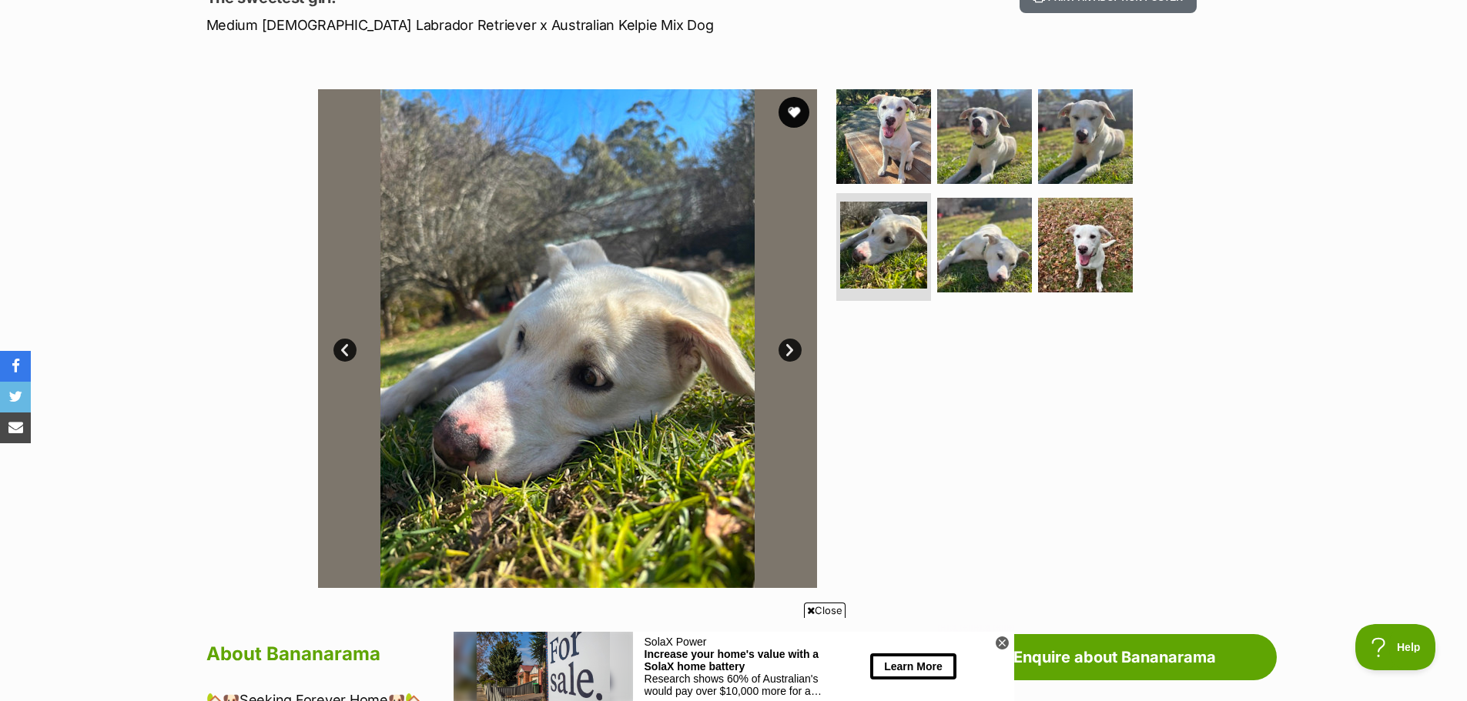
click at [790, 349] on link "Next" at bounding box center [789, 350] width 23 height 23
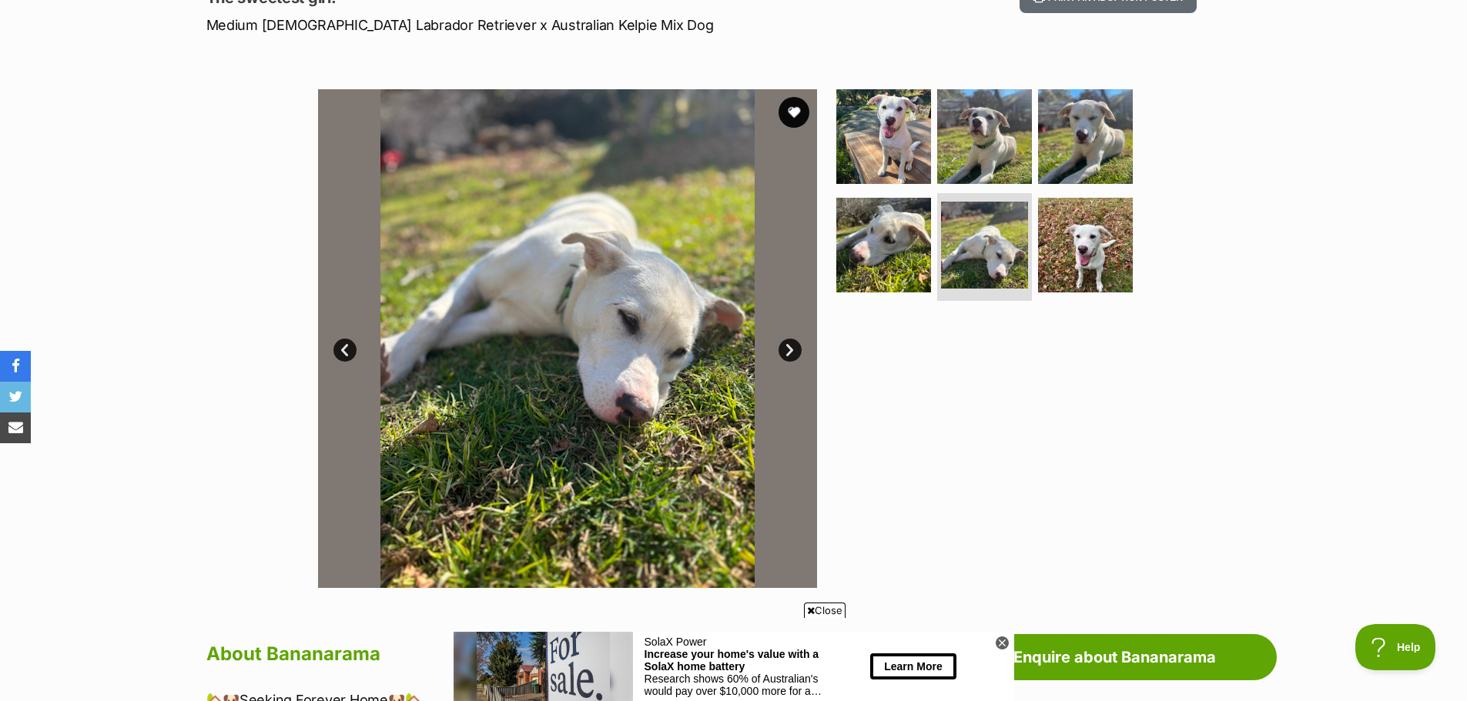
click at [790, 349] on link "Next" at bounding box center [789, 350] width 23 height 23
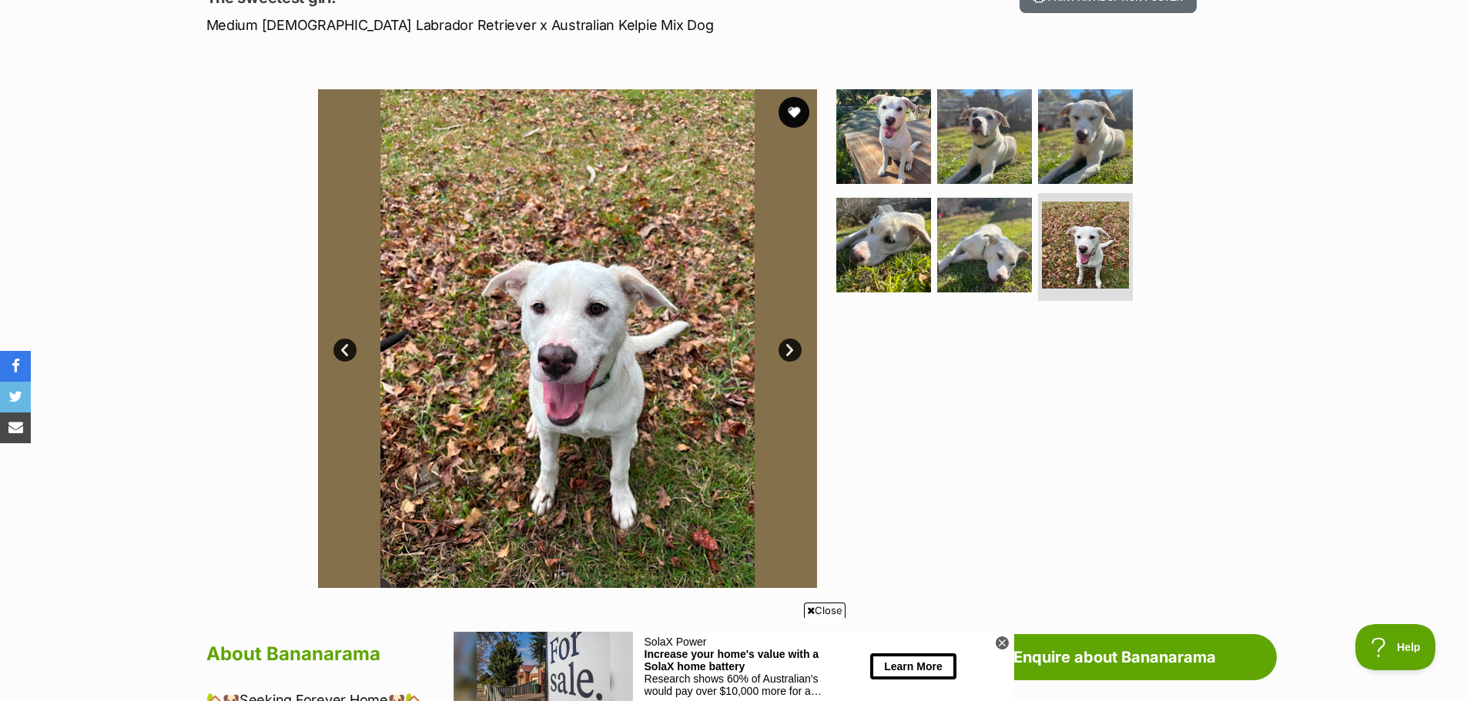
click at [790, 349] on link "Next" at bounding box center [789, 350] width 23 height 23
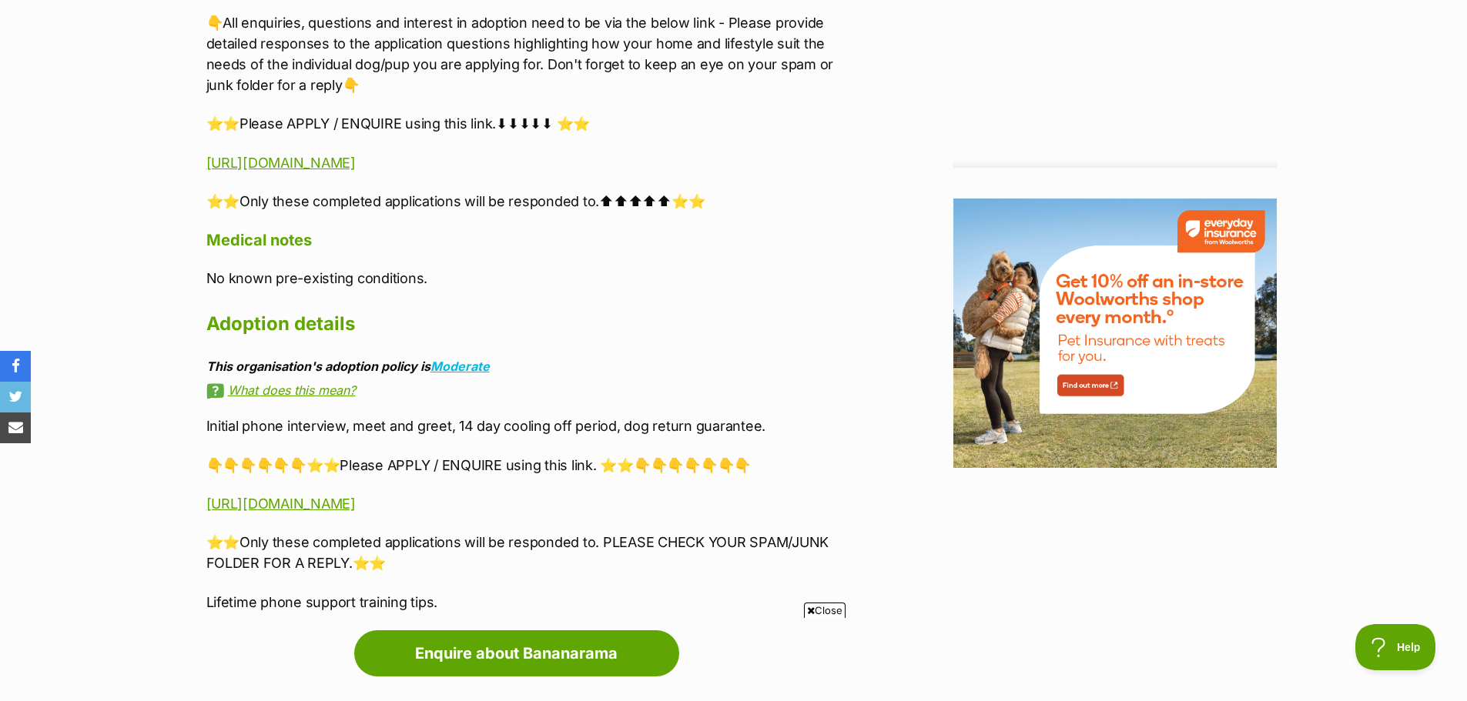
scroll to position [0, 0]
click at [604, 154] on p "https://www.startingoverdogrescue.org.au/adoption-application-form/" at bounding box center [524, 162] width 636 height 21
click at [356, 166] on link "https://www.startingoverdogrescue.org.au/adoption-application-form/" at bounding box center [280, 163] width 149 height 16
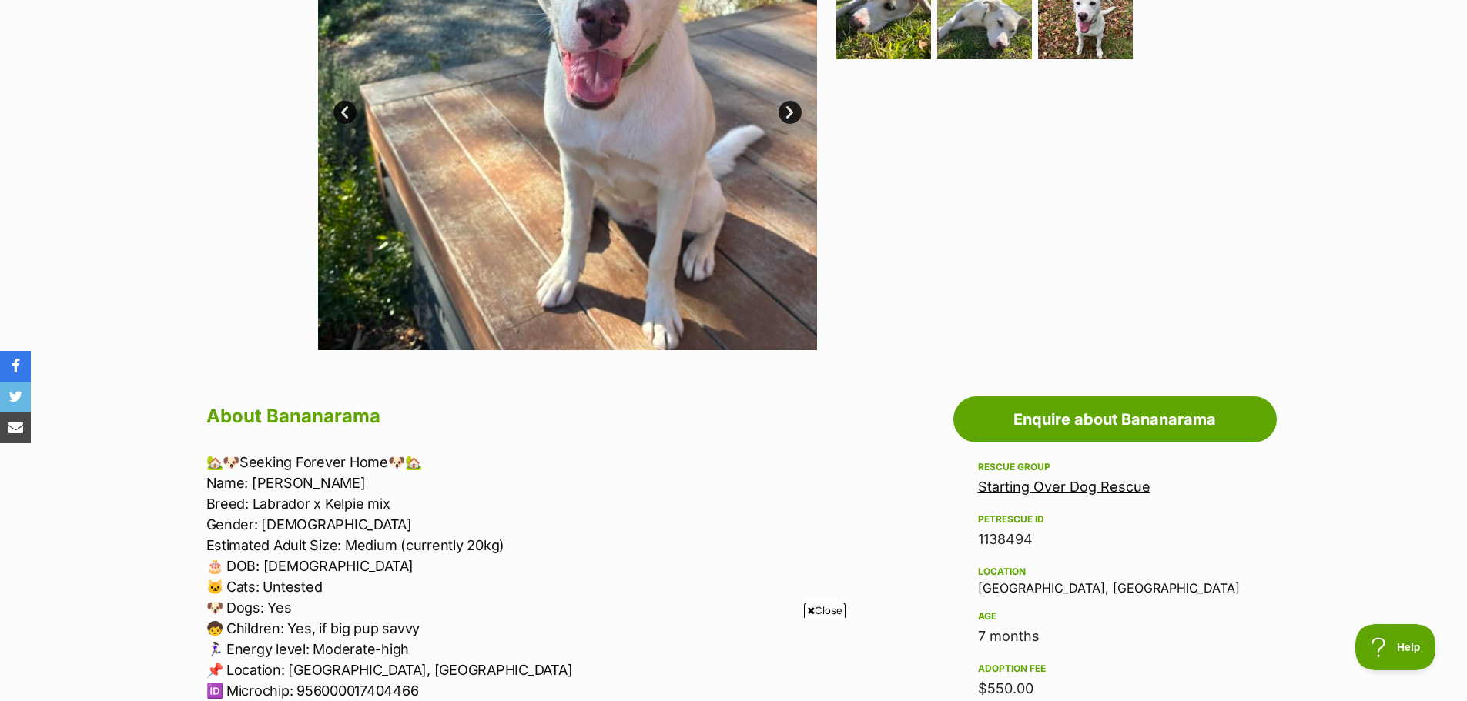
scroll to position [462, 0]
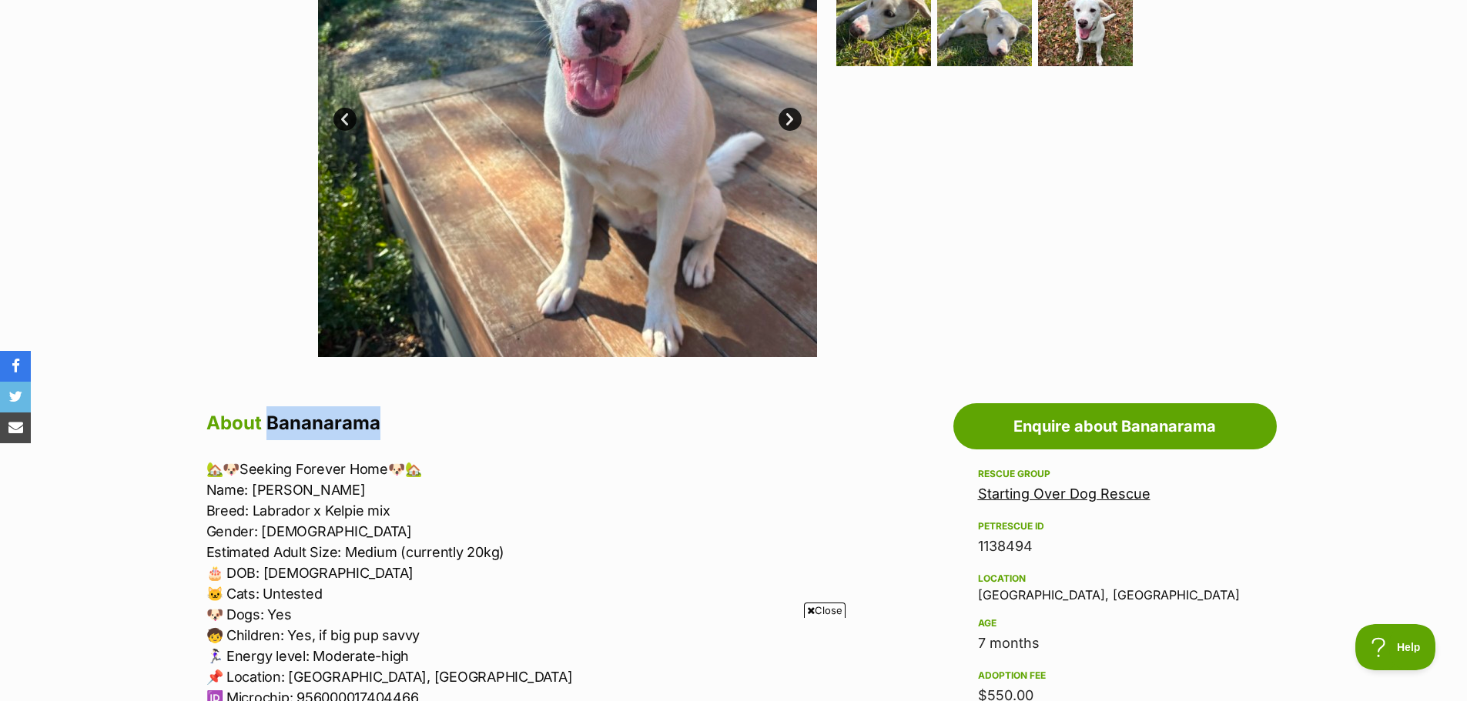
drag, startPoint x: 270, startPoint y: 421, endPoint x: 492, endPoint y: 413, distance: 222.7
click at [492, 413] on h2 "About Bananarama" at bounding box center [524, 424] width 636 height 34
copy h2 "Bananarama"
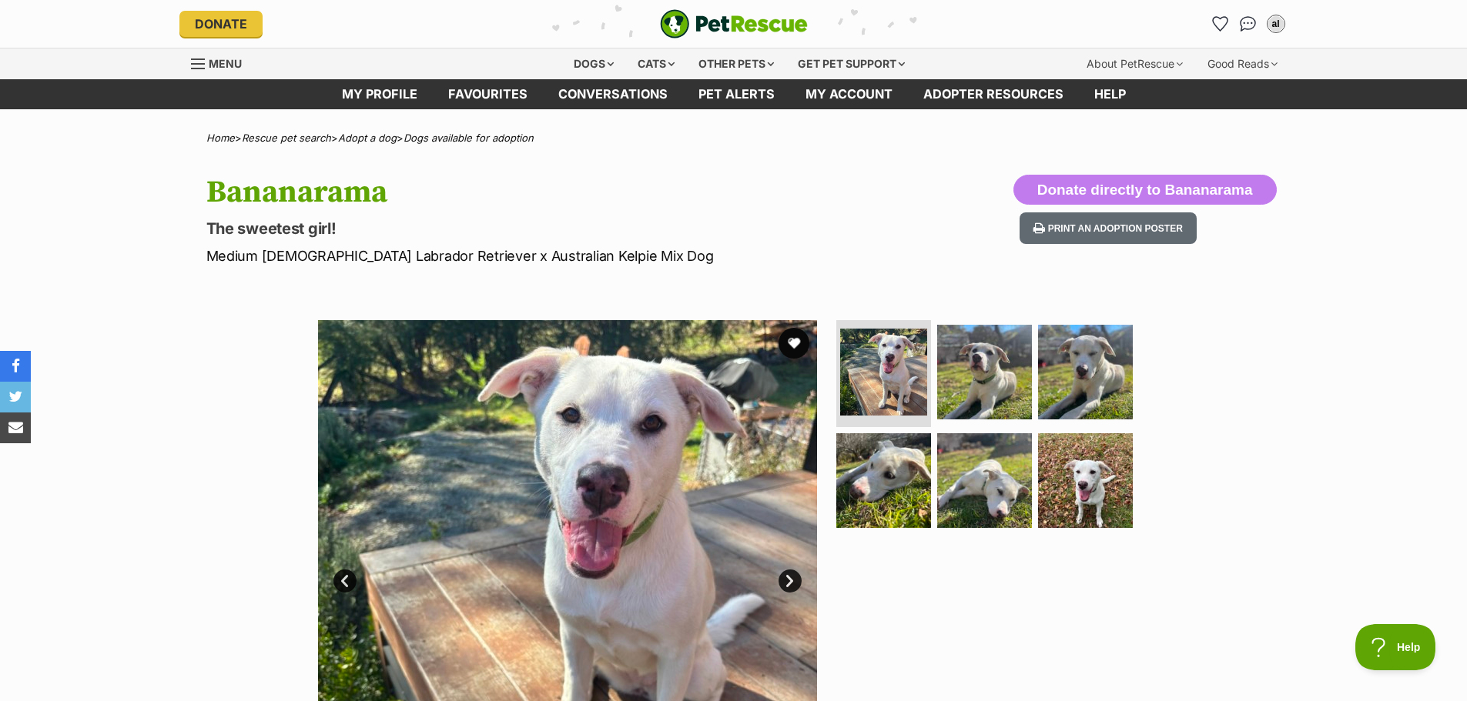
scroll to position [0, 0]
click at [602, 65] on div "Dogs" at bounding box center [594, 64] width 62 height 31
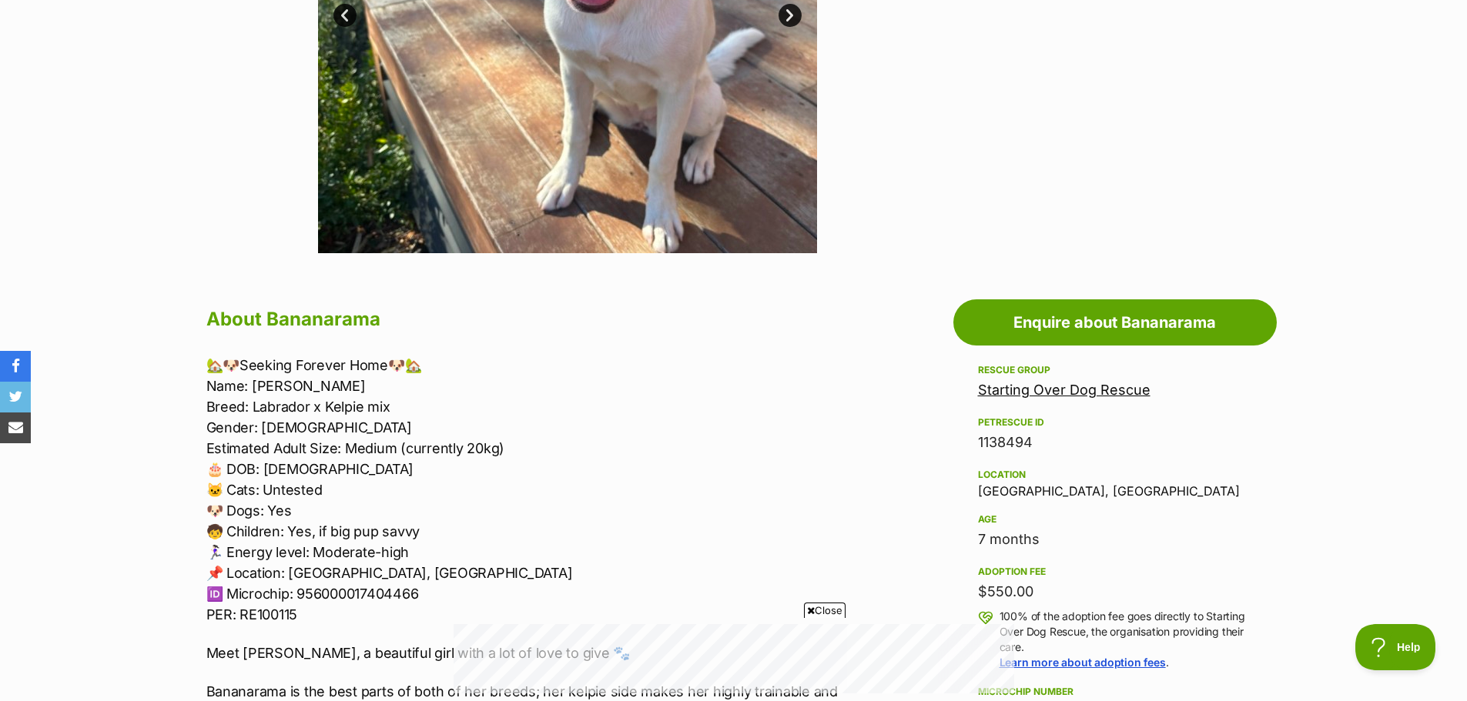
scroll to position [308, 0]
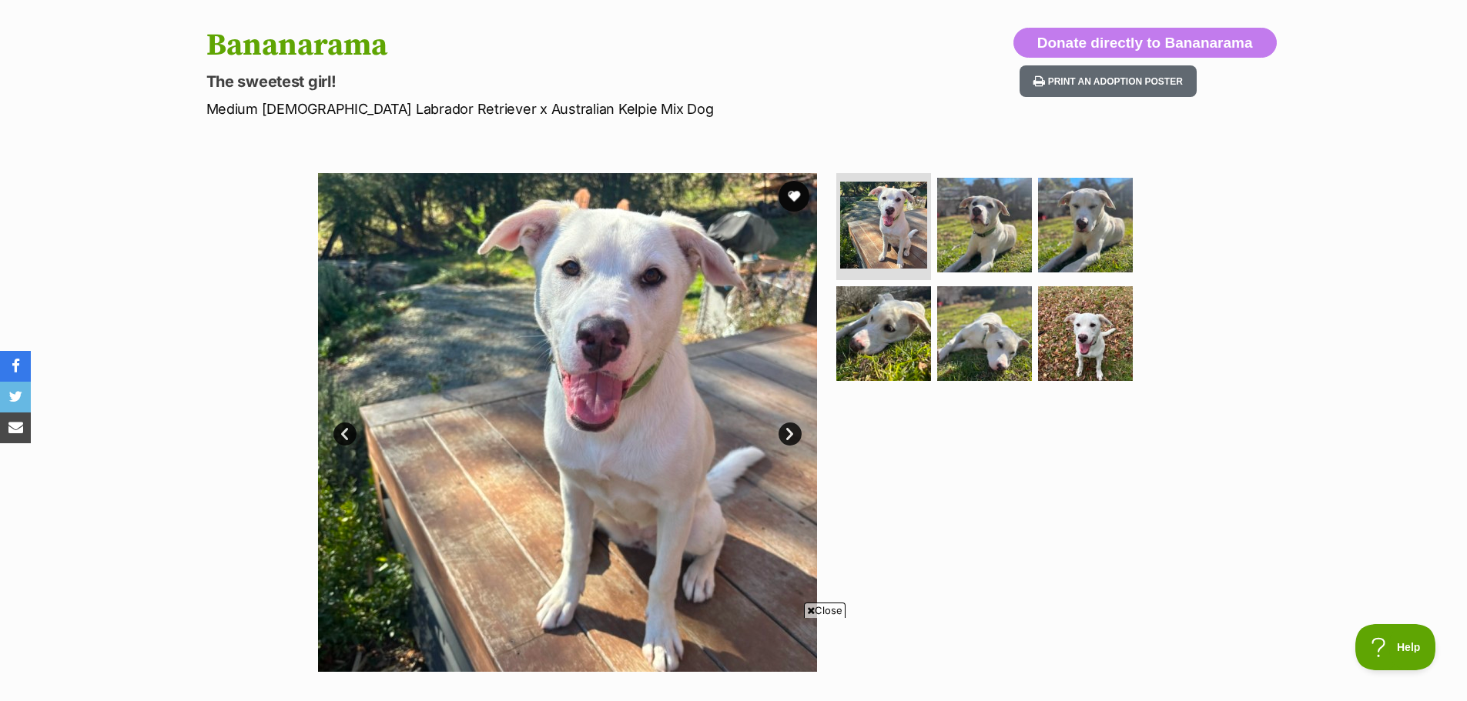
scroll to position [385, 0]
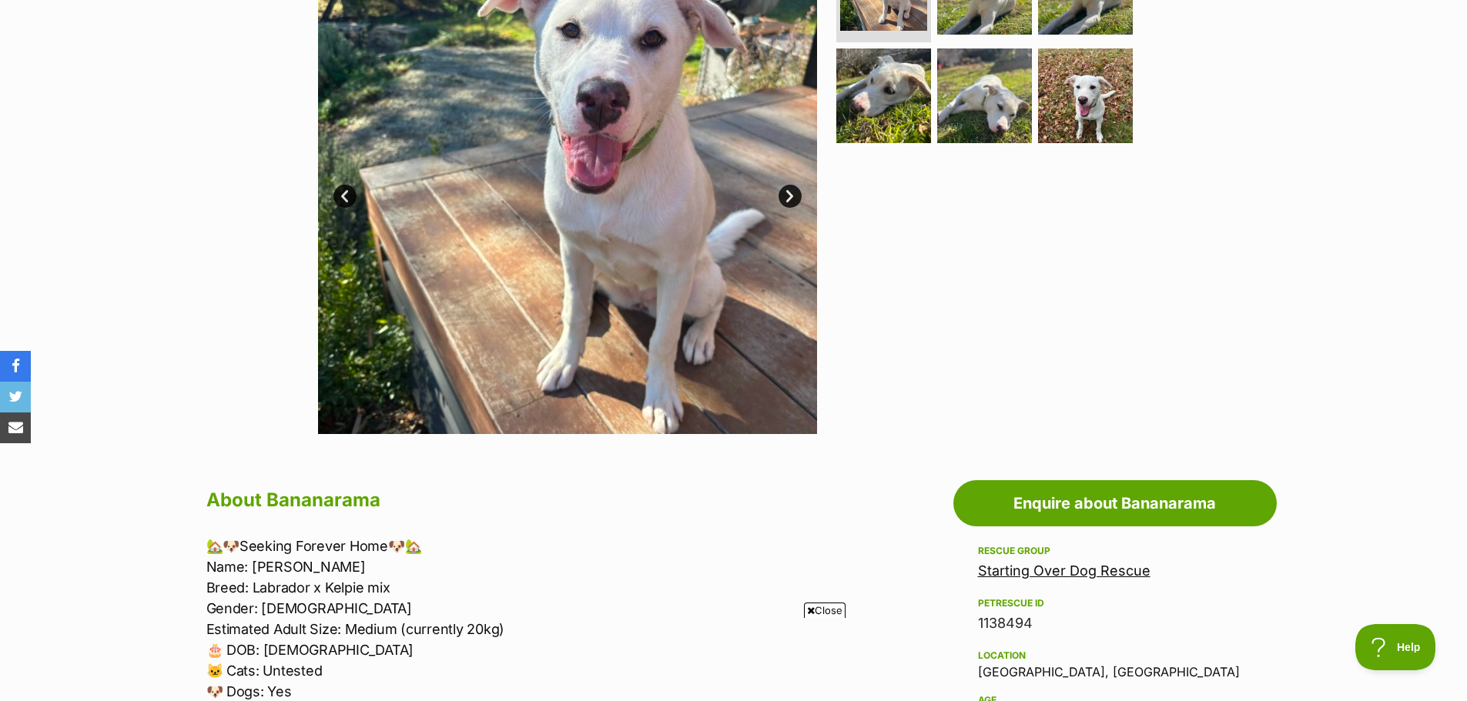
click at [786, 199] on link "Next" at bounding box center [789, 196] width 23 height 23
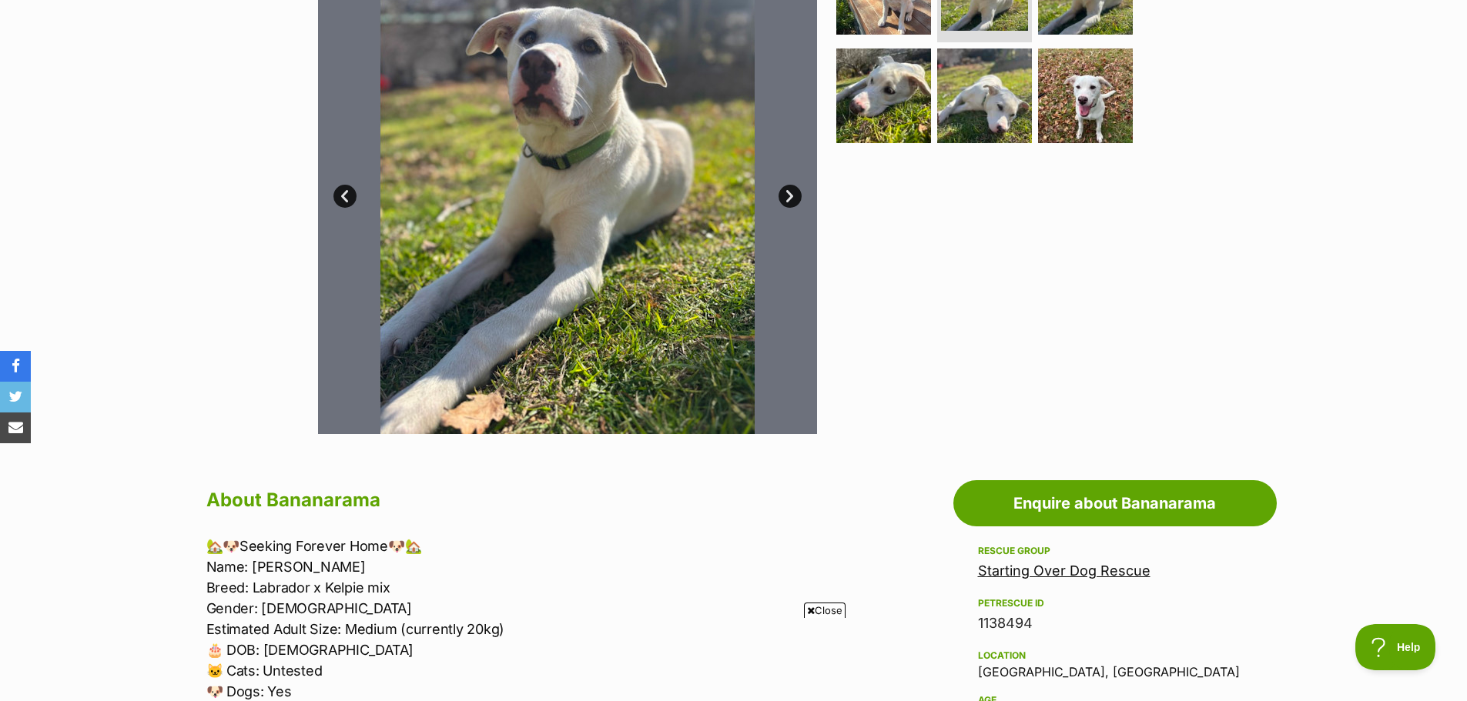
click at [794, 194] on link "Next" at bounding box center [789, 196] width 23 height 23
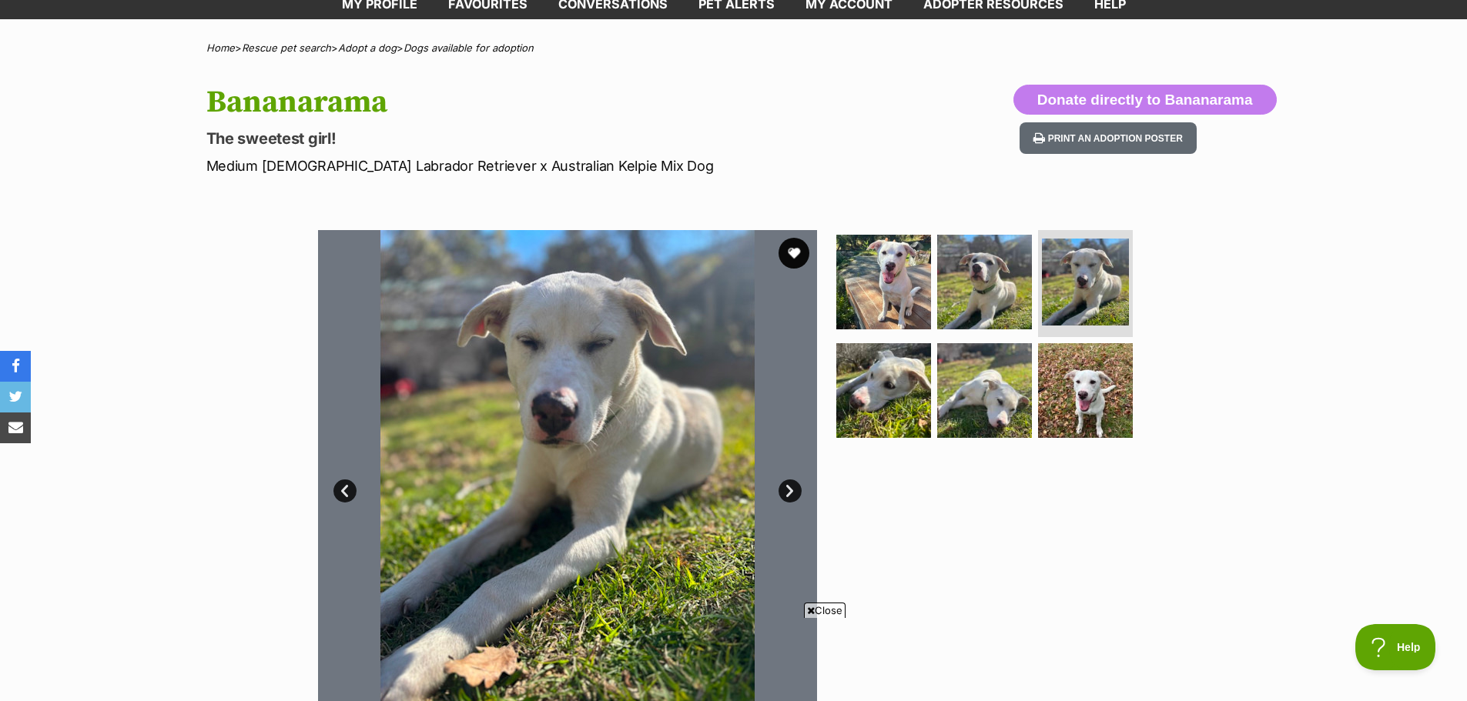
scroll to position [77, 0]
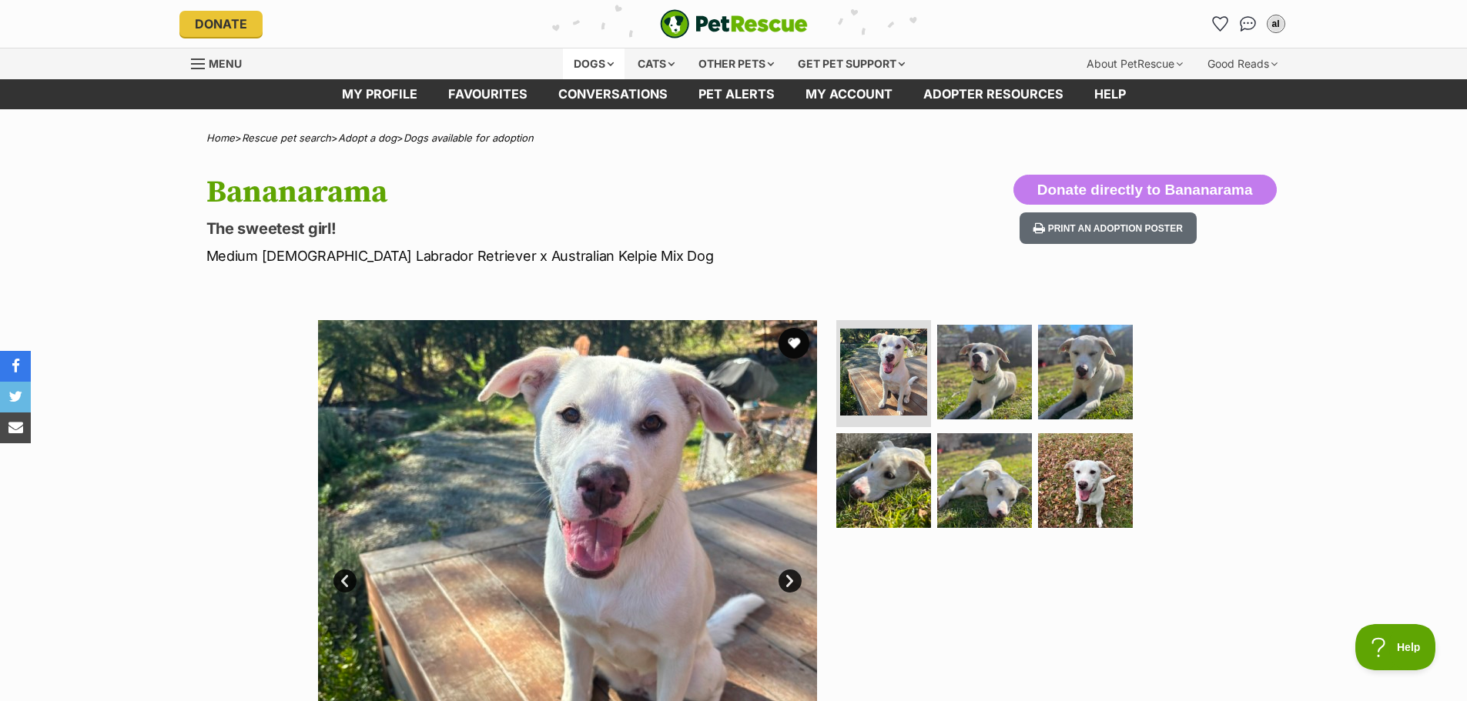
click at [594, 63] on div "Dogs" at bounding box center [594, 64] width 62 height 31
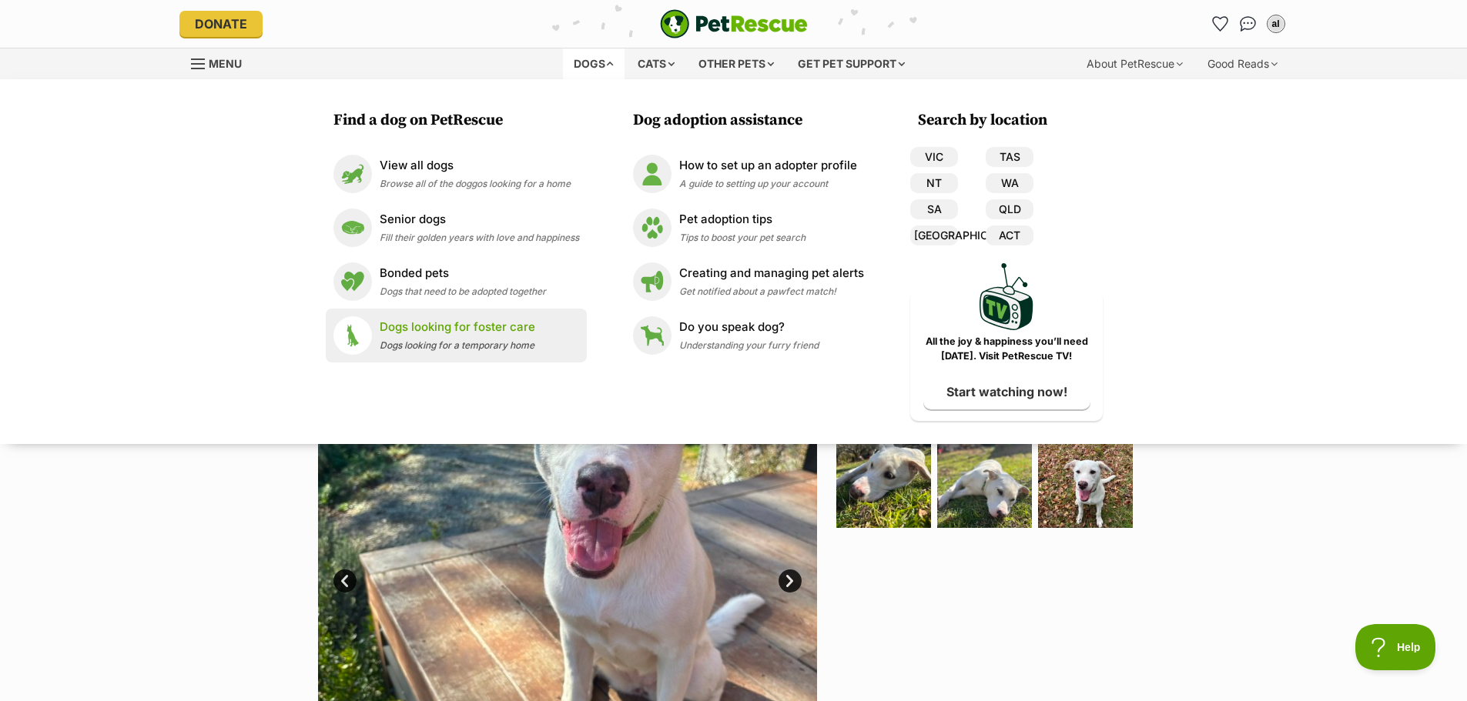
click at [400, 323] on p "Dogs looking for foster care" at bounding box center [458, 328] width 156 height 18
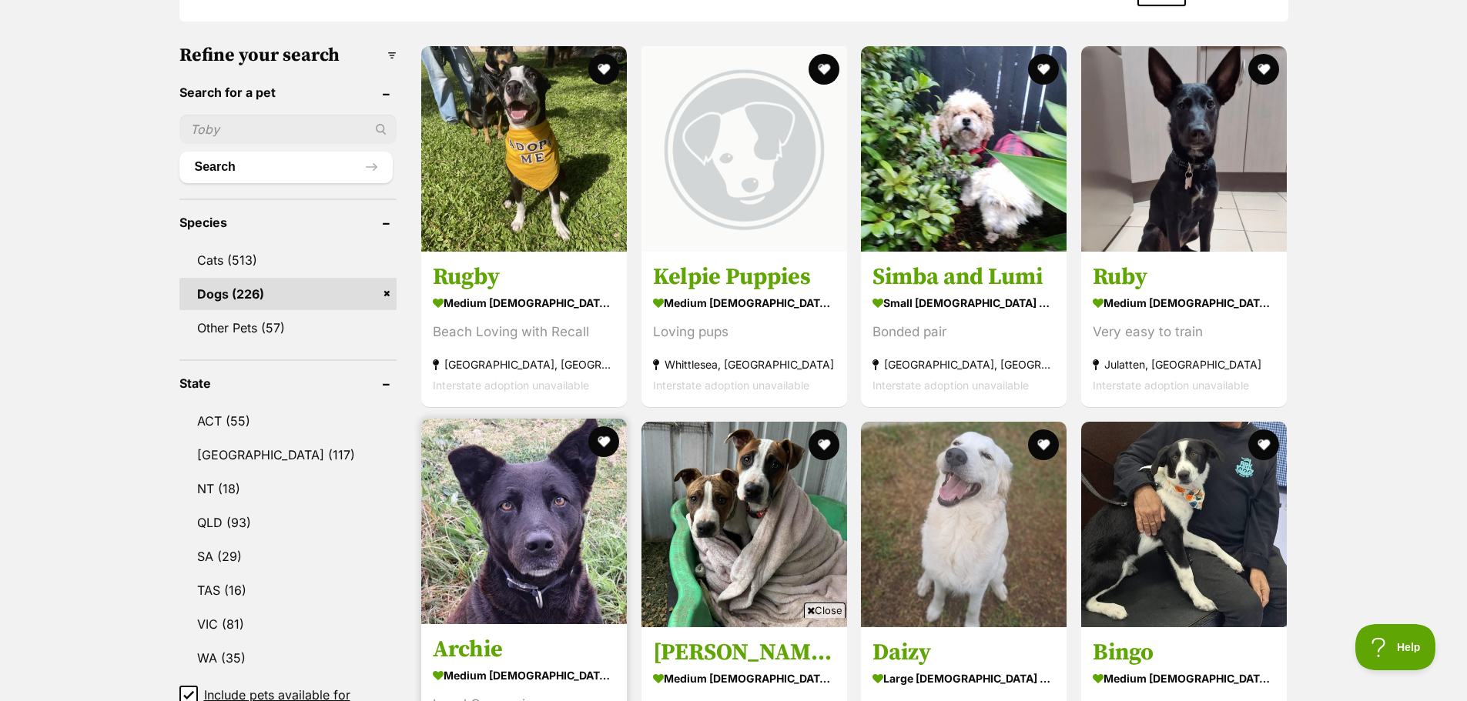
scroll to position [770, 0]
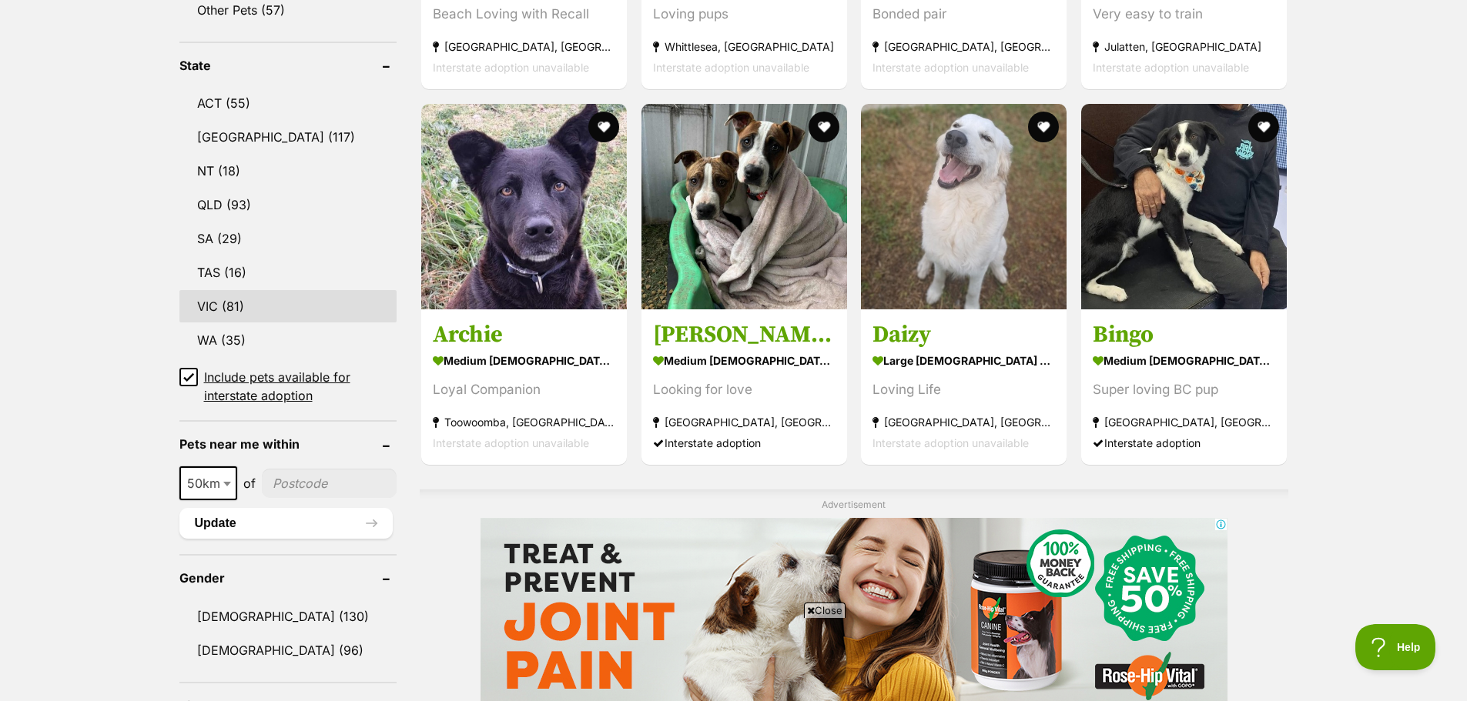
click at [220, 310] on link "VIC (81)" at bounding box center [288, 306] width 218 height 32
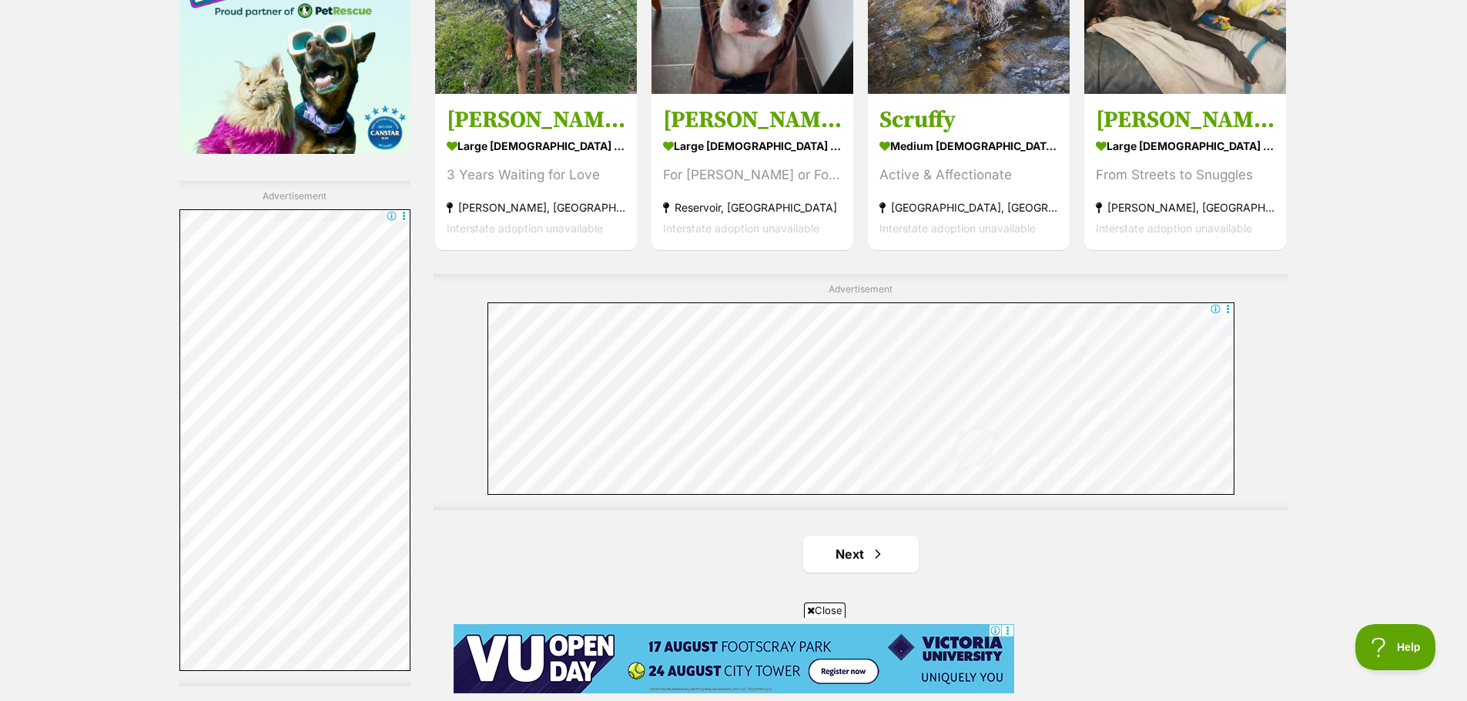
scroll to position [2541, 0]
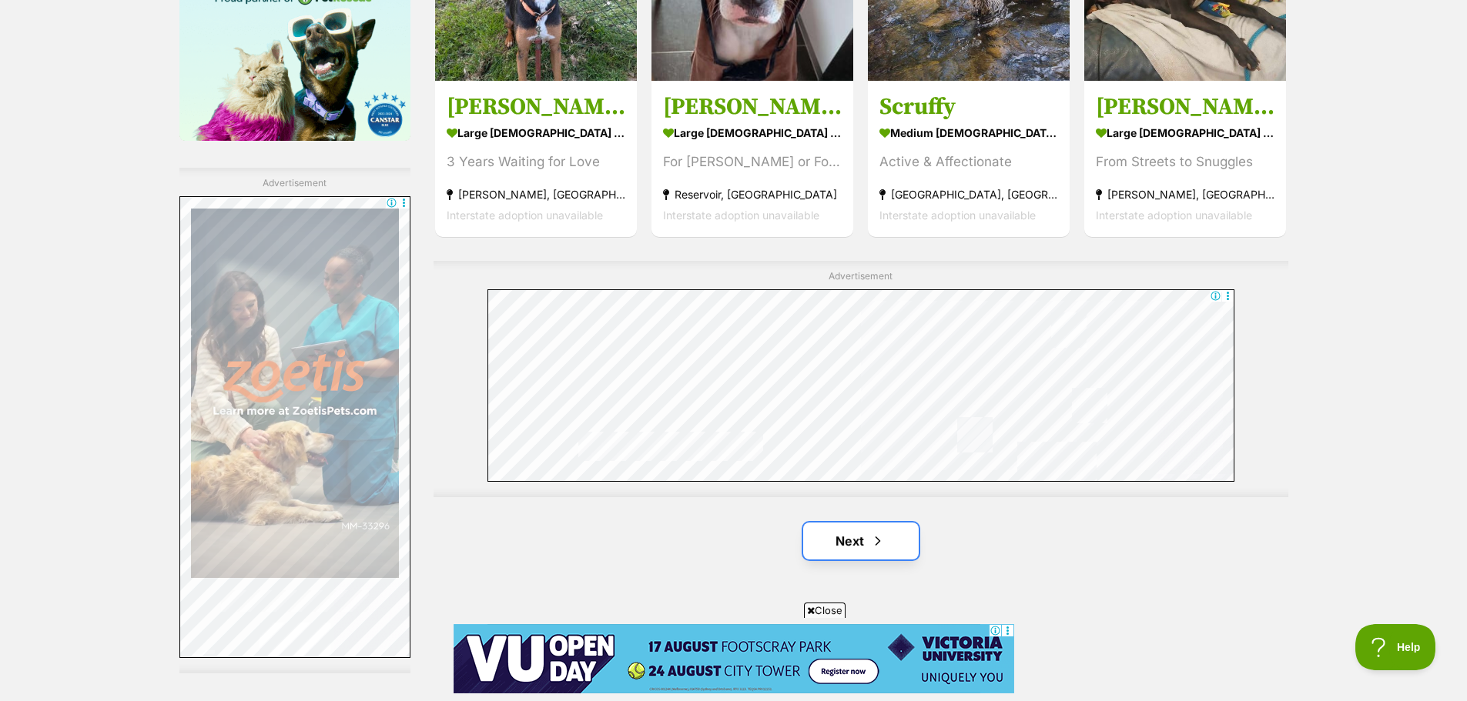
click at [899, 531] on link "Next" at bounding box center [861, 541] width 116 height 37
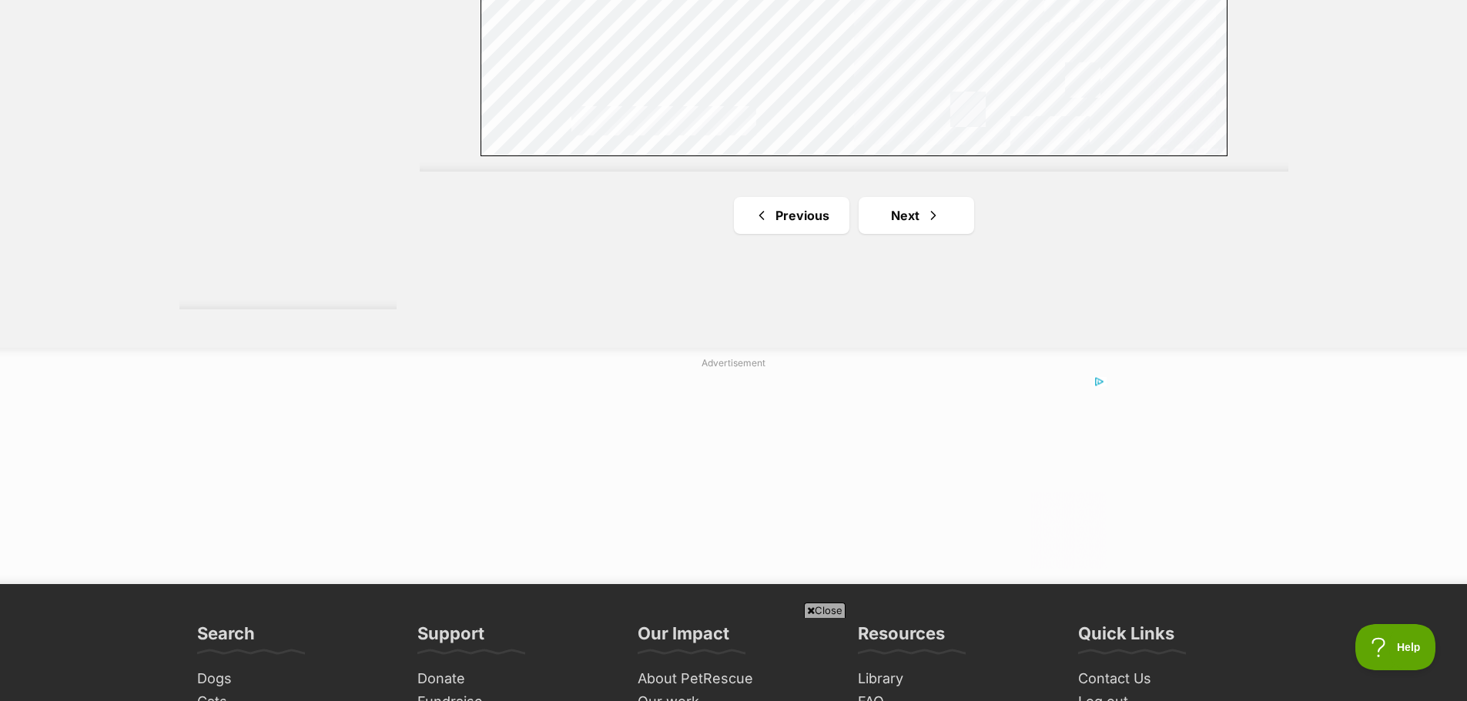
scroll to position [2849, 0]
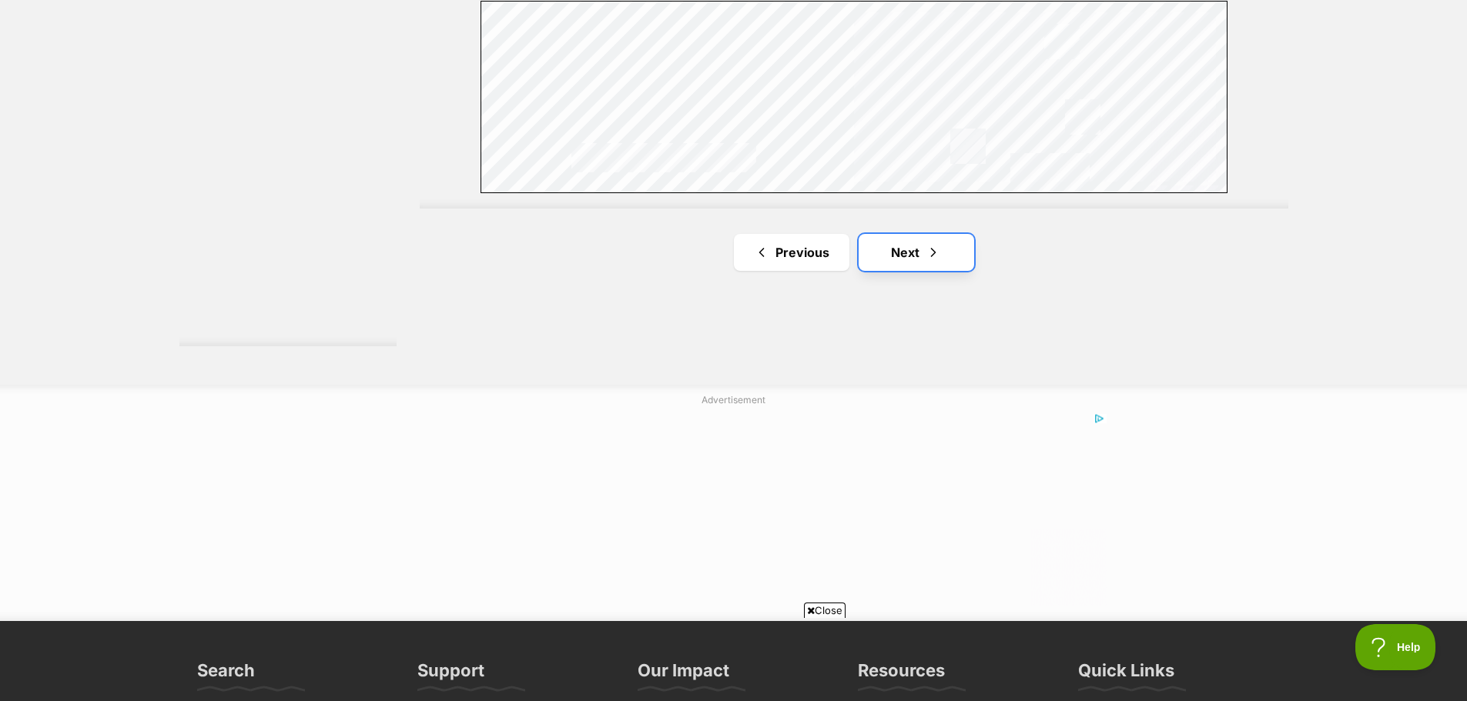
click at [906, 258] on link "Next" at bounding box center [917, 252] width 116 height 37
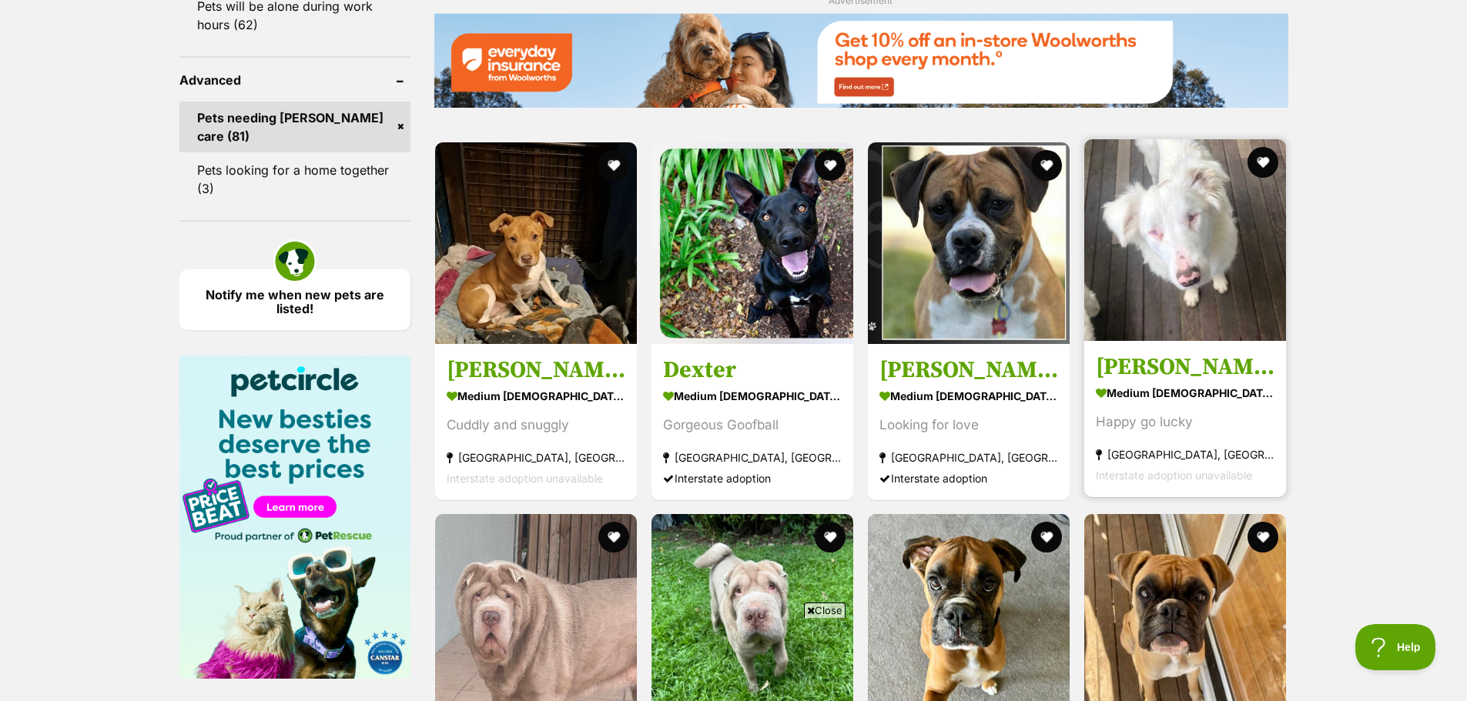
scroll to position [2002, 0]
click at [1235, 297] on img at bounding box center [1185, 241] width 202 height 202
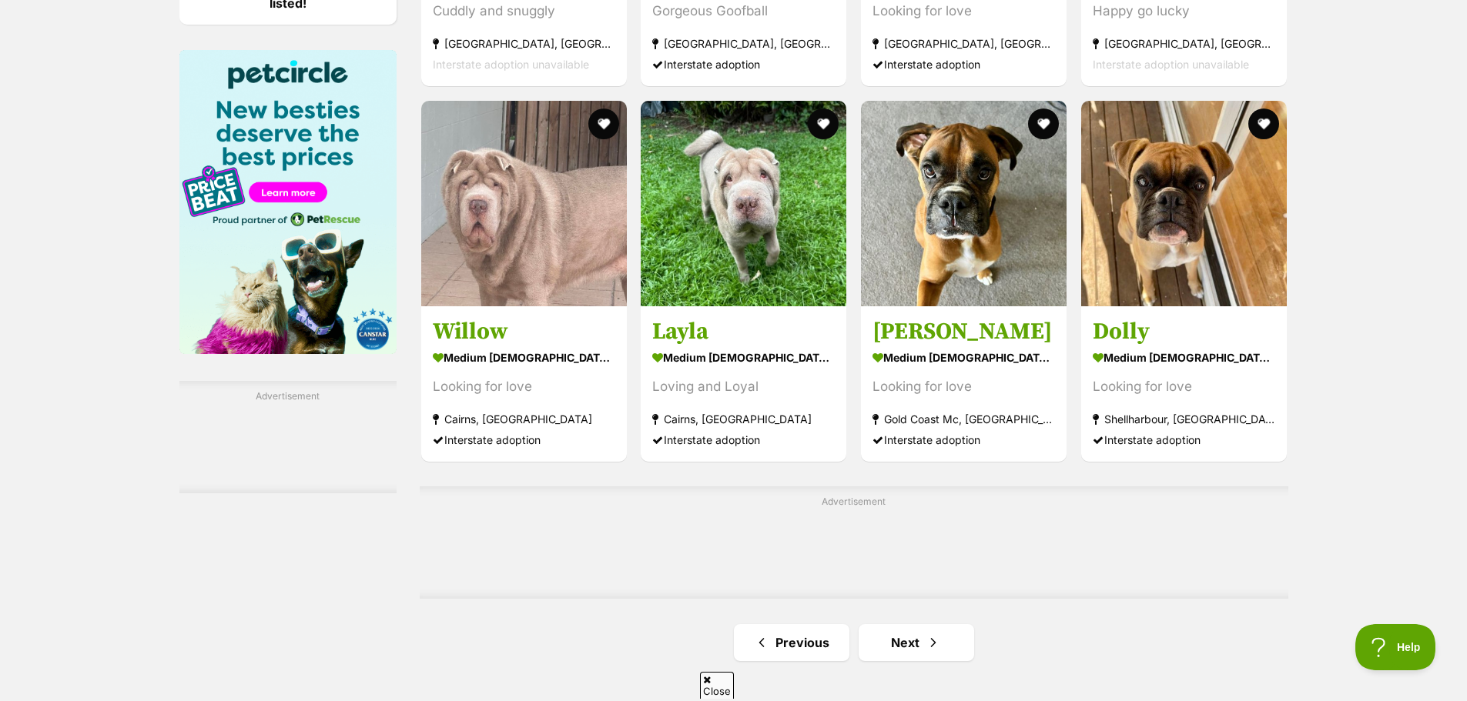
scroll to position [2320, 0]
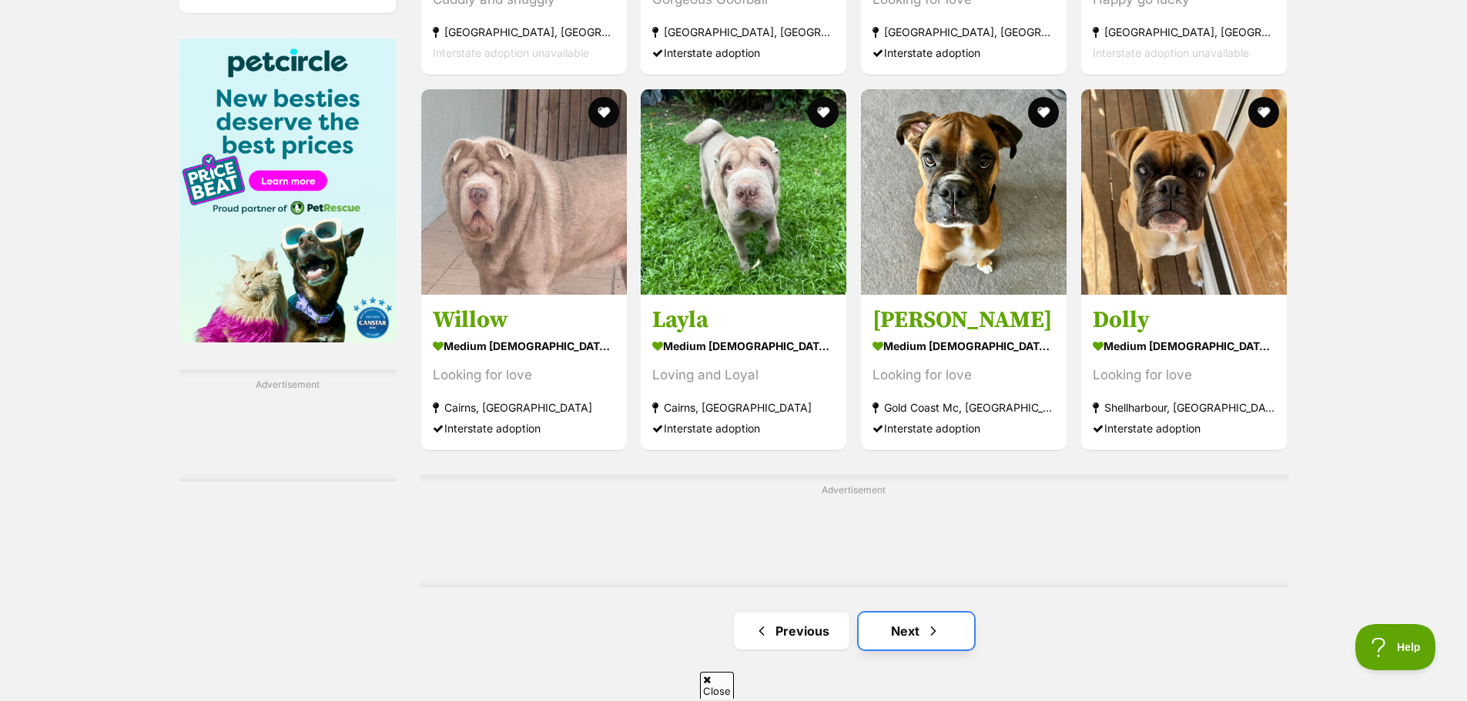
click at [918, 613] on link "Next" at bounding box center [917, 631] width 116 height 37
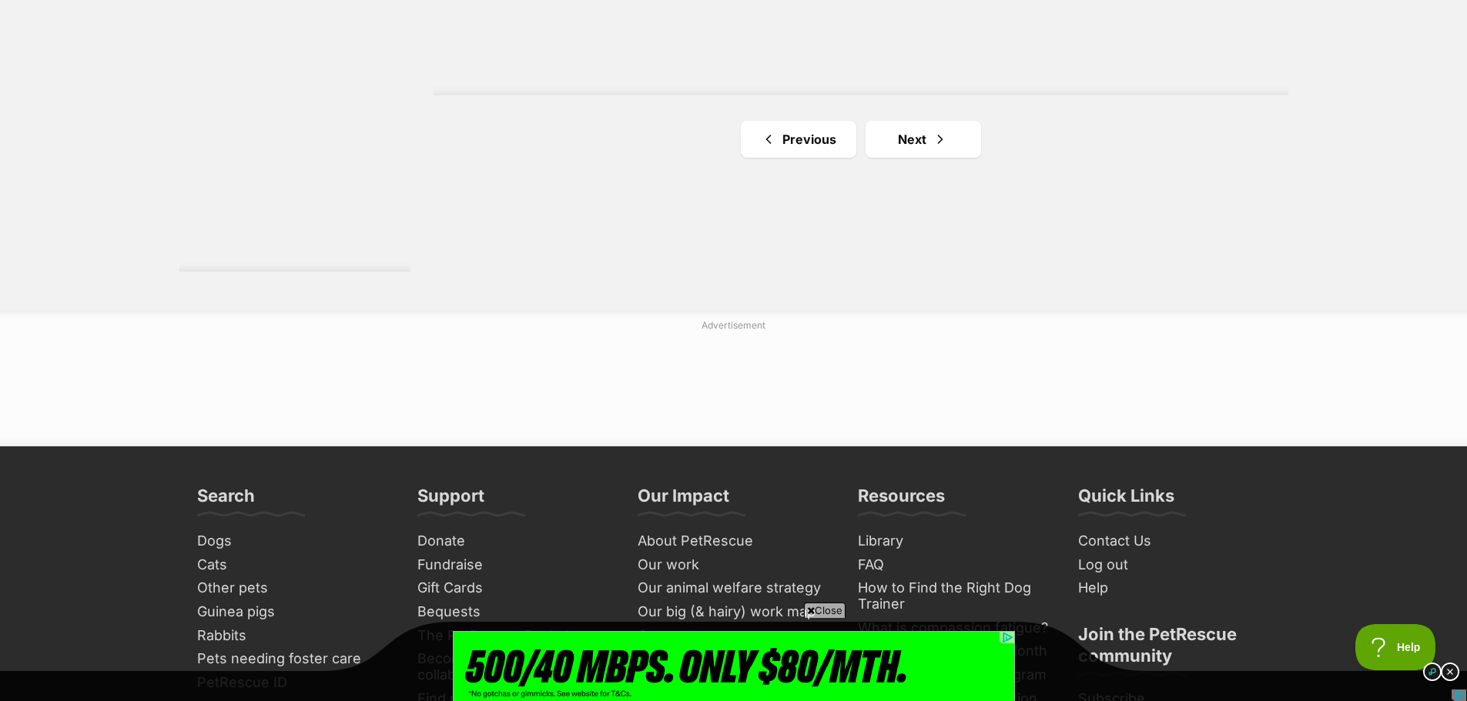
scroll to position [3003, 0]
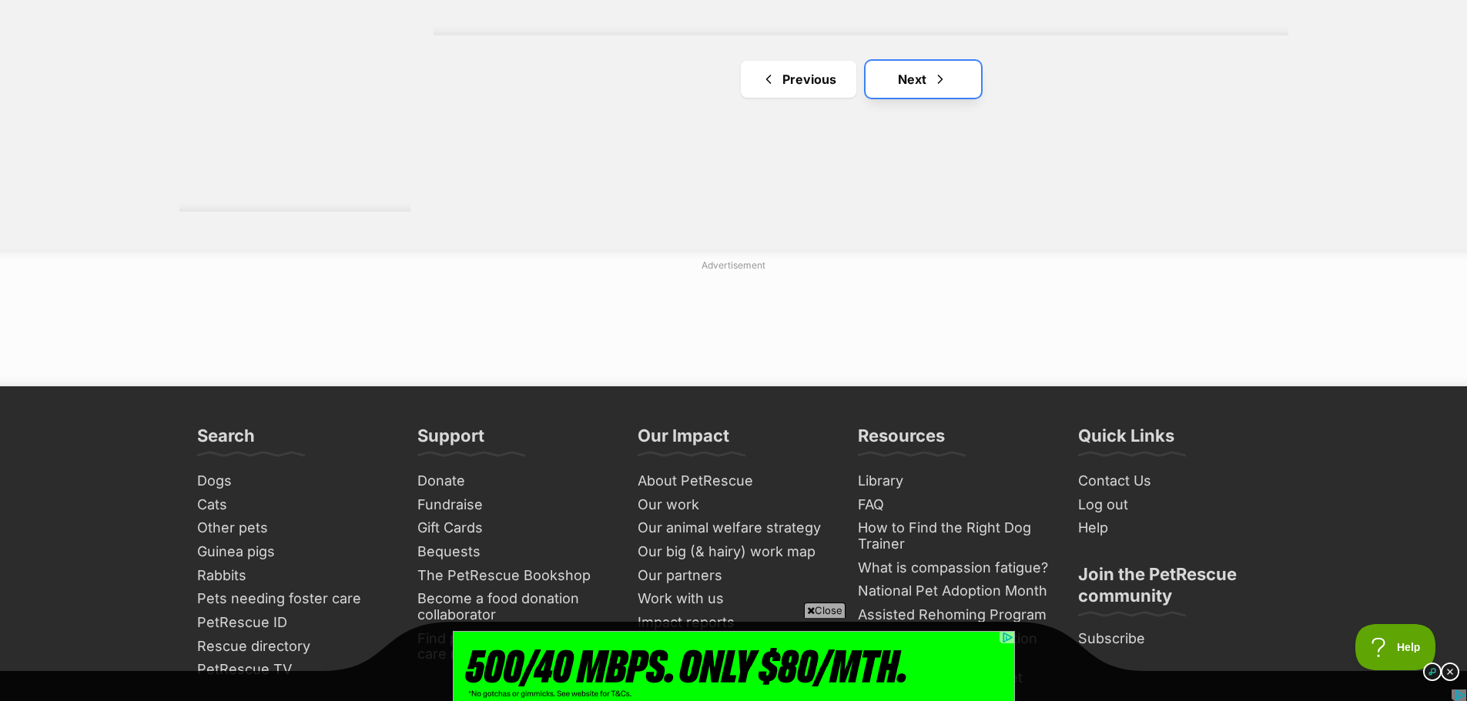
click at [933, 86] on span "Next page" at bounding box center [940, 79] width 15 height 18
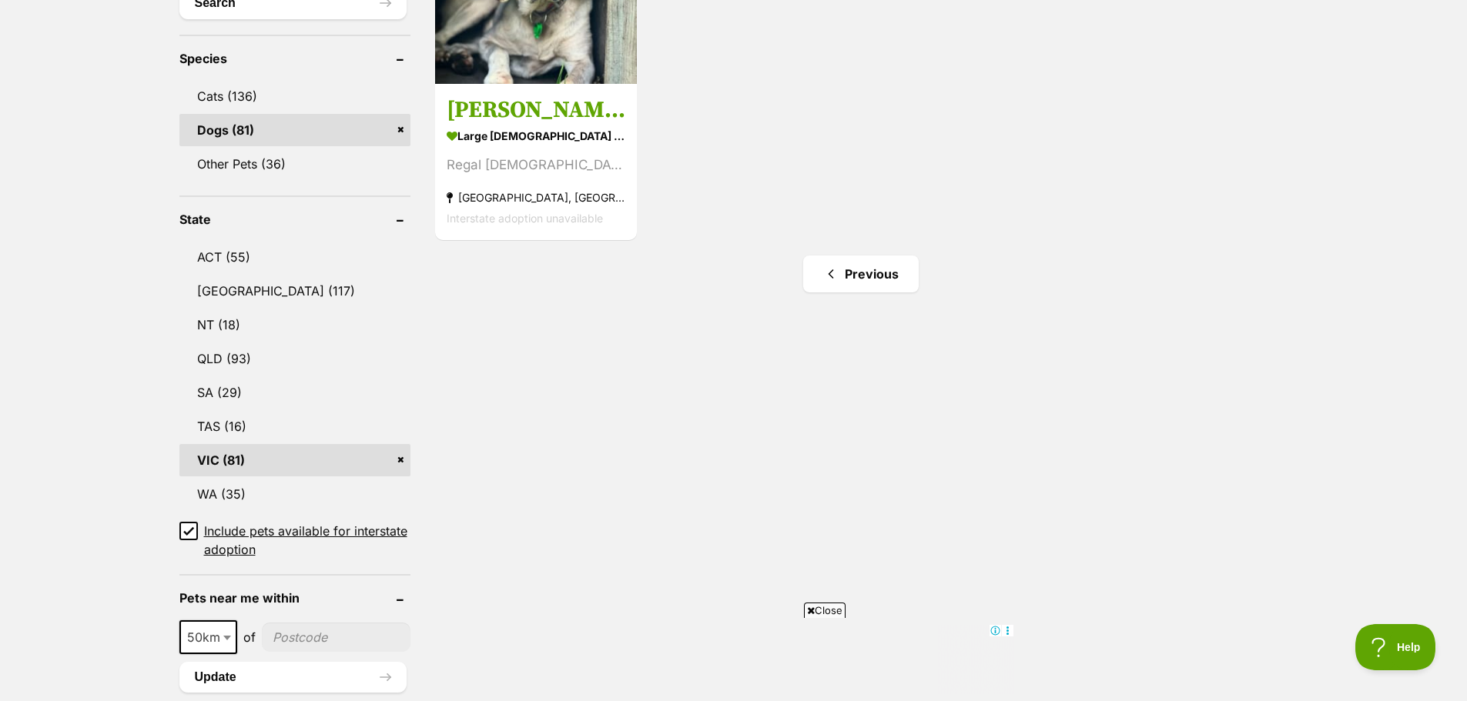
click at [230, 463] on link "VIC (81)" at bounding box center [294, 460] width 231 height 32
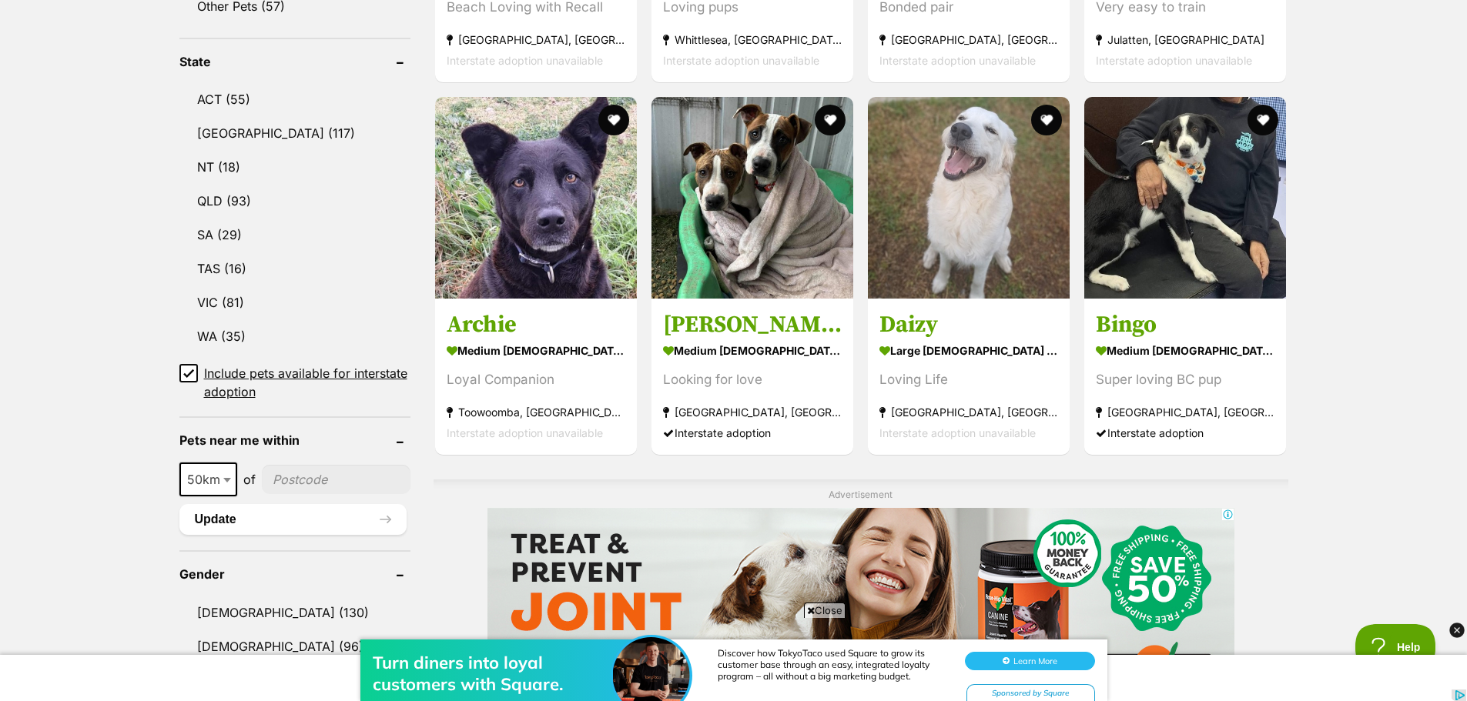
scroll to position [770, 0]
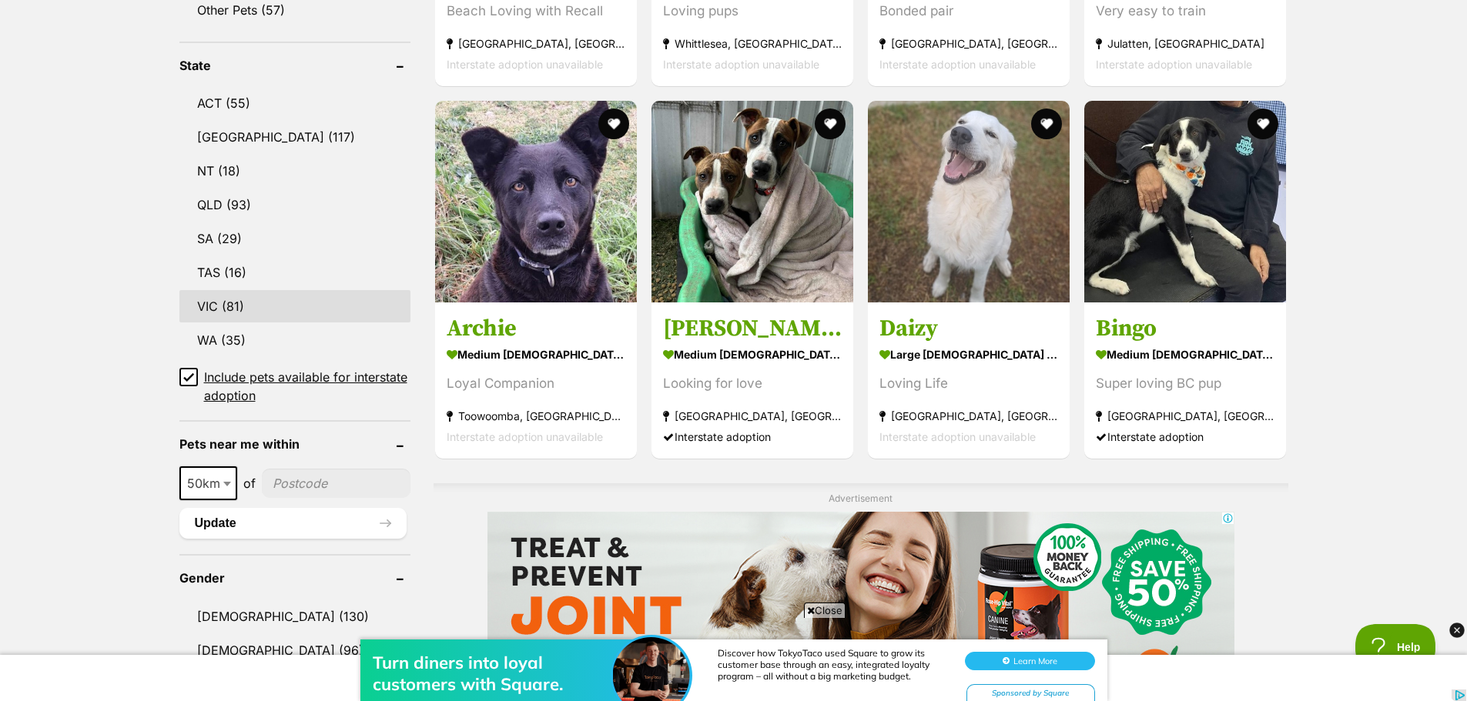
click at [219, 300] on link "VIC (81)" at bounding box center [294, 306] width 231 height 32
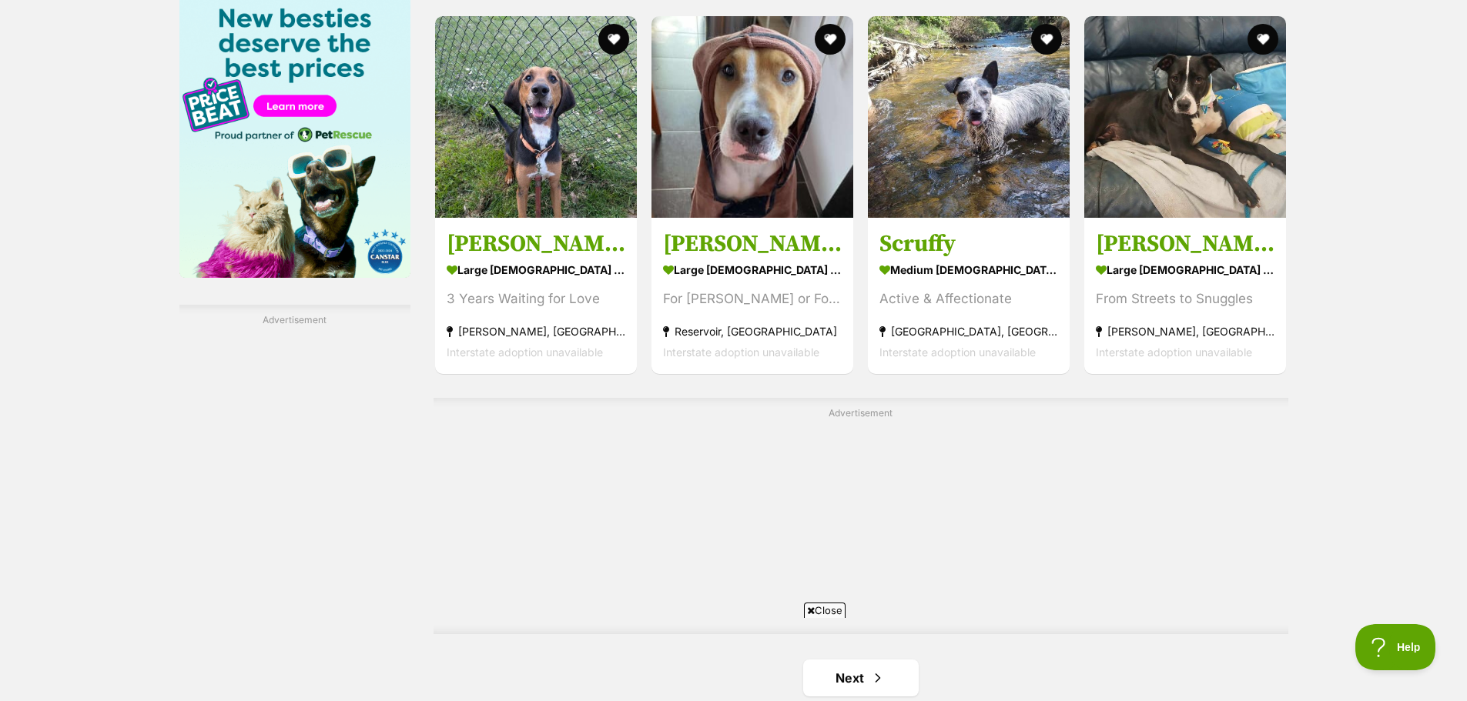
scroll to position [2618, 0]
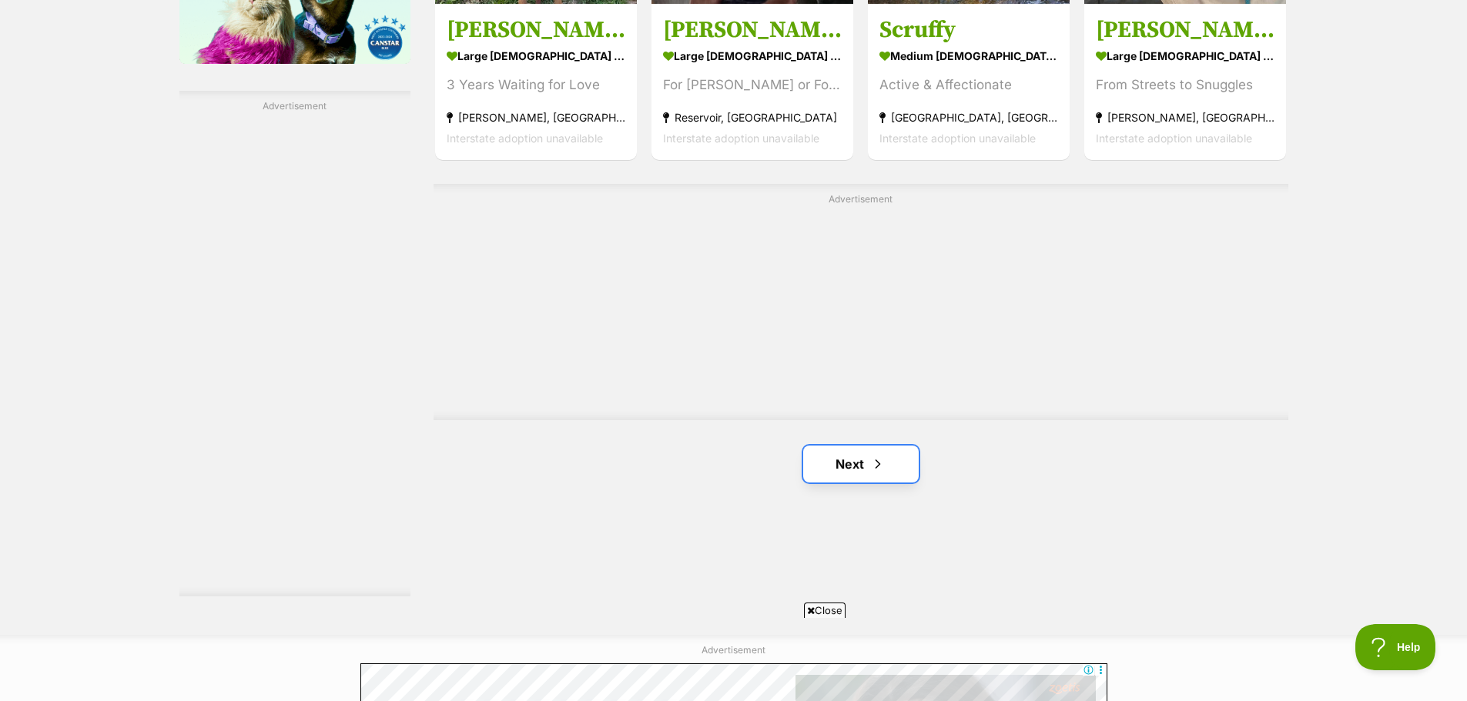
click at [812, 471] on link "Next" at bounding box center [861, 464] width 116 height 37
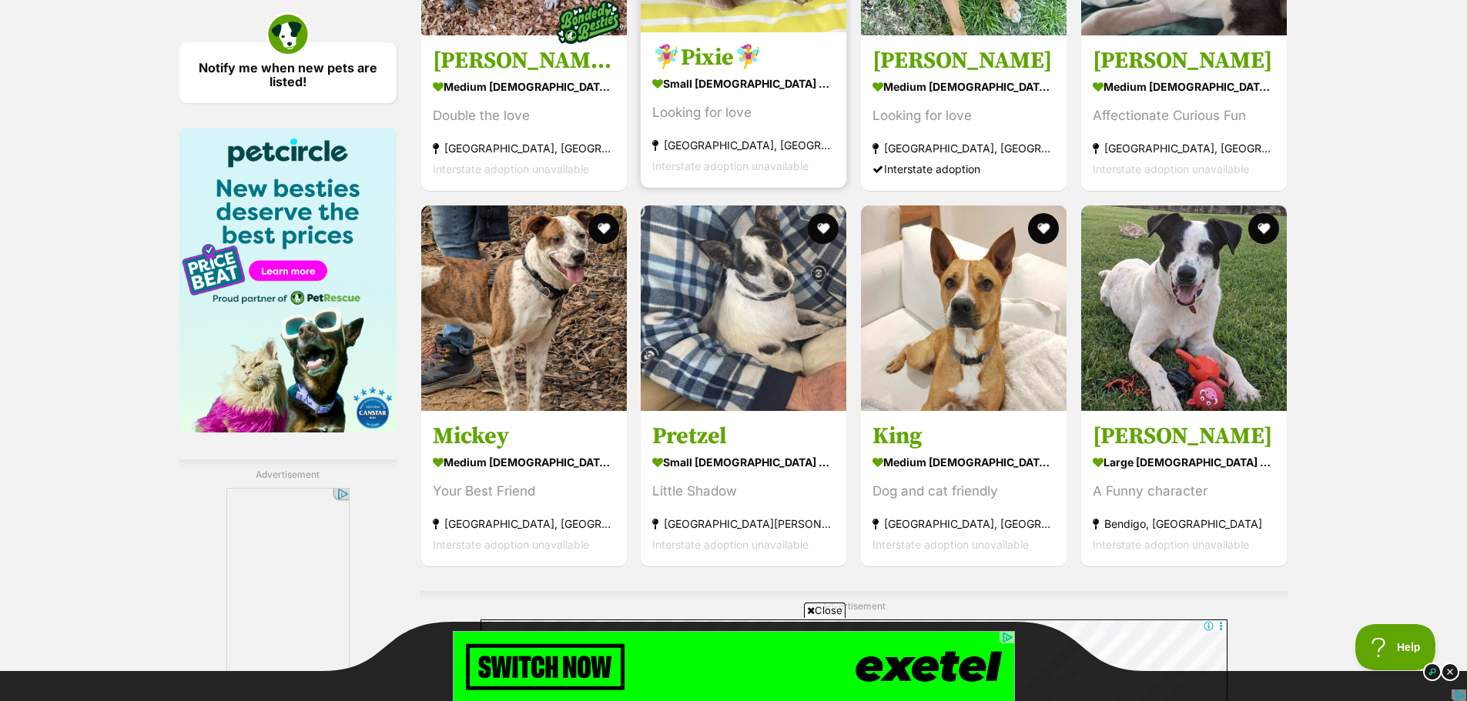
scroll to position [2233, 0]
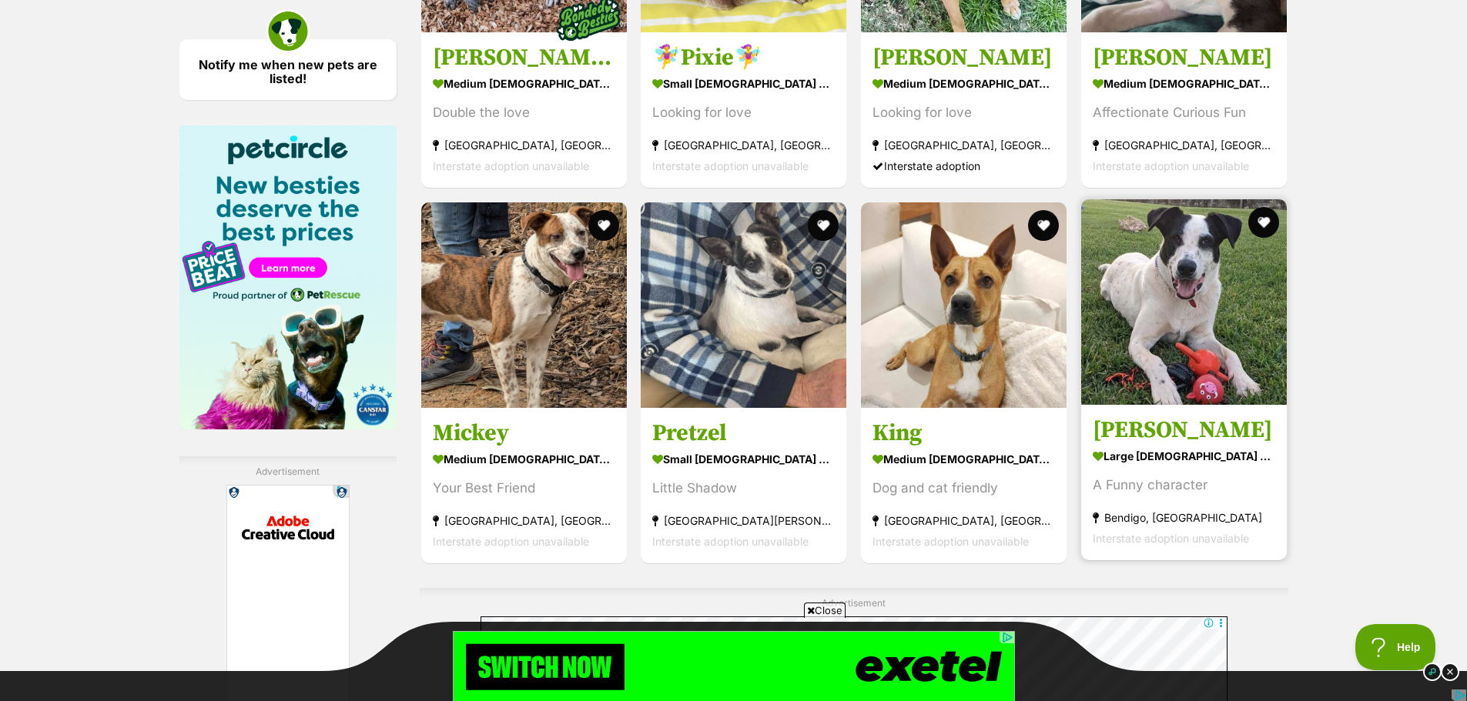
click at [1142, 351] on img at bounding box center [1184, 302] width 206 height 206
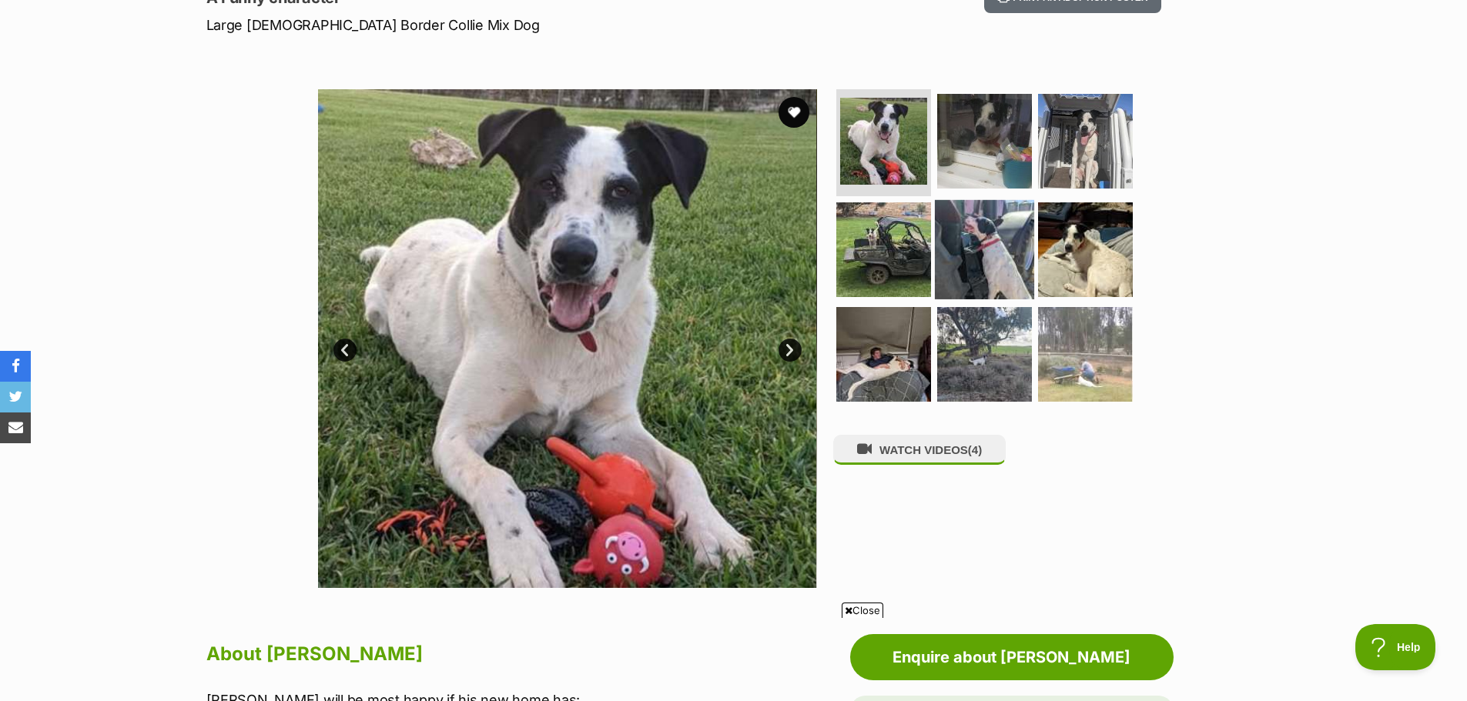
click at [1004, 233] on img at bounding box center [984, 249] width 99 height 99
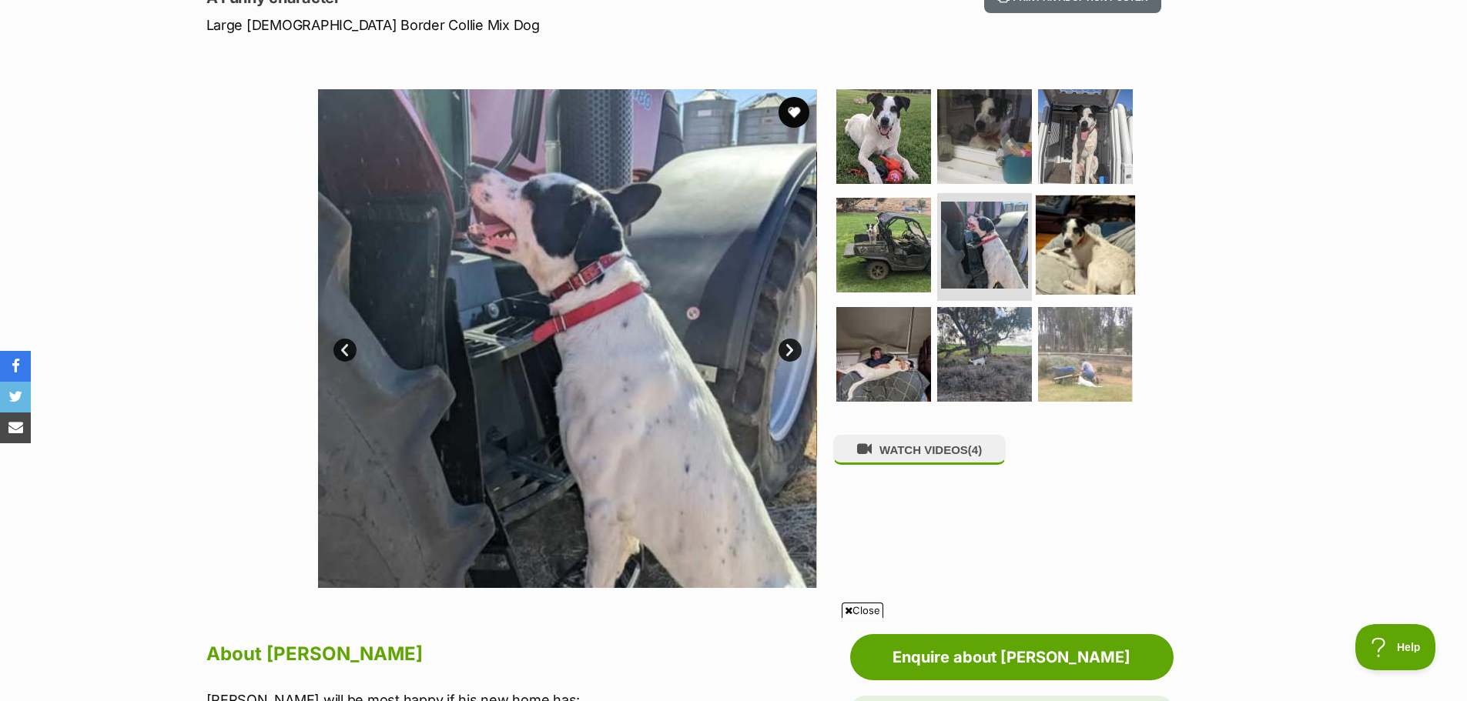
click at [1076, 250] on img at bounding box center [1085, 245] width 99 height 99
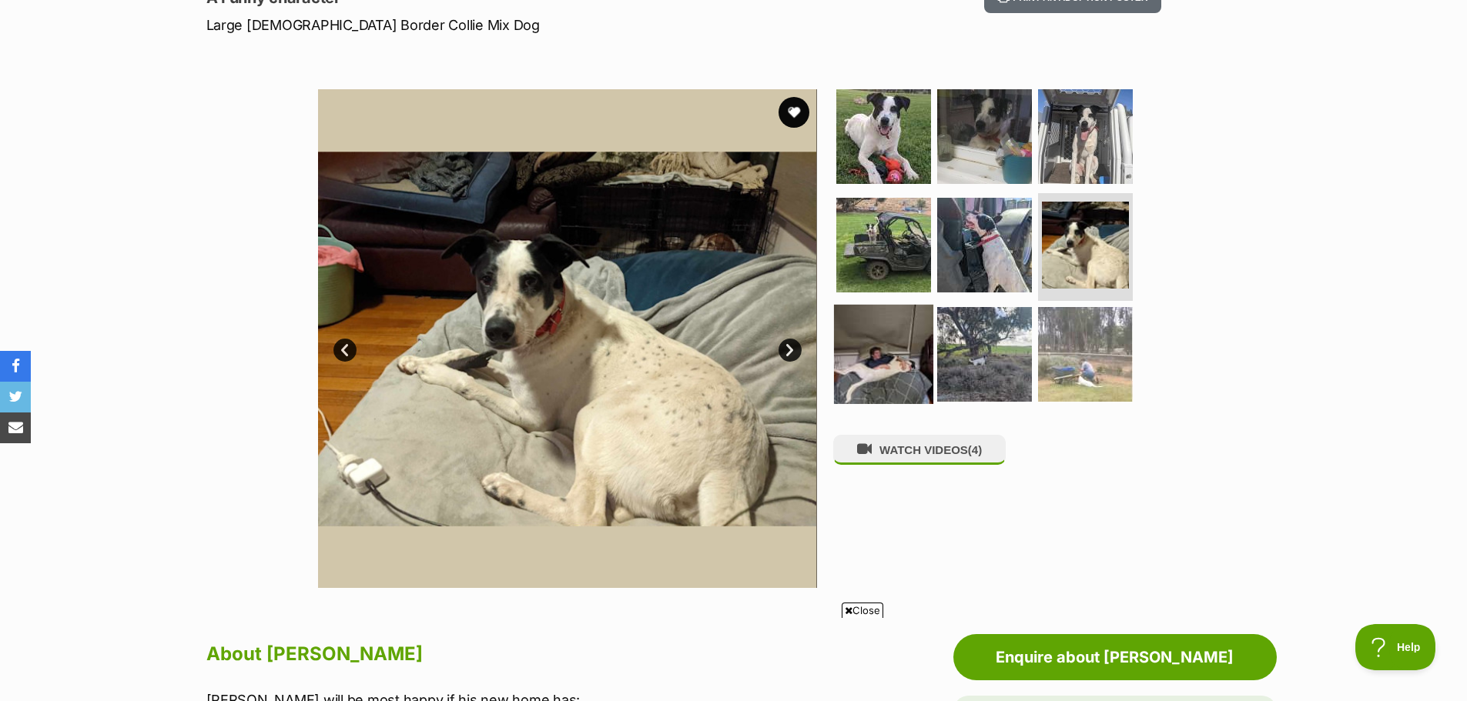
click at [844, 350] on img at bounding box center [883, 354] width 99 height 99
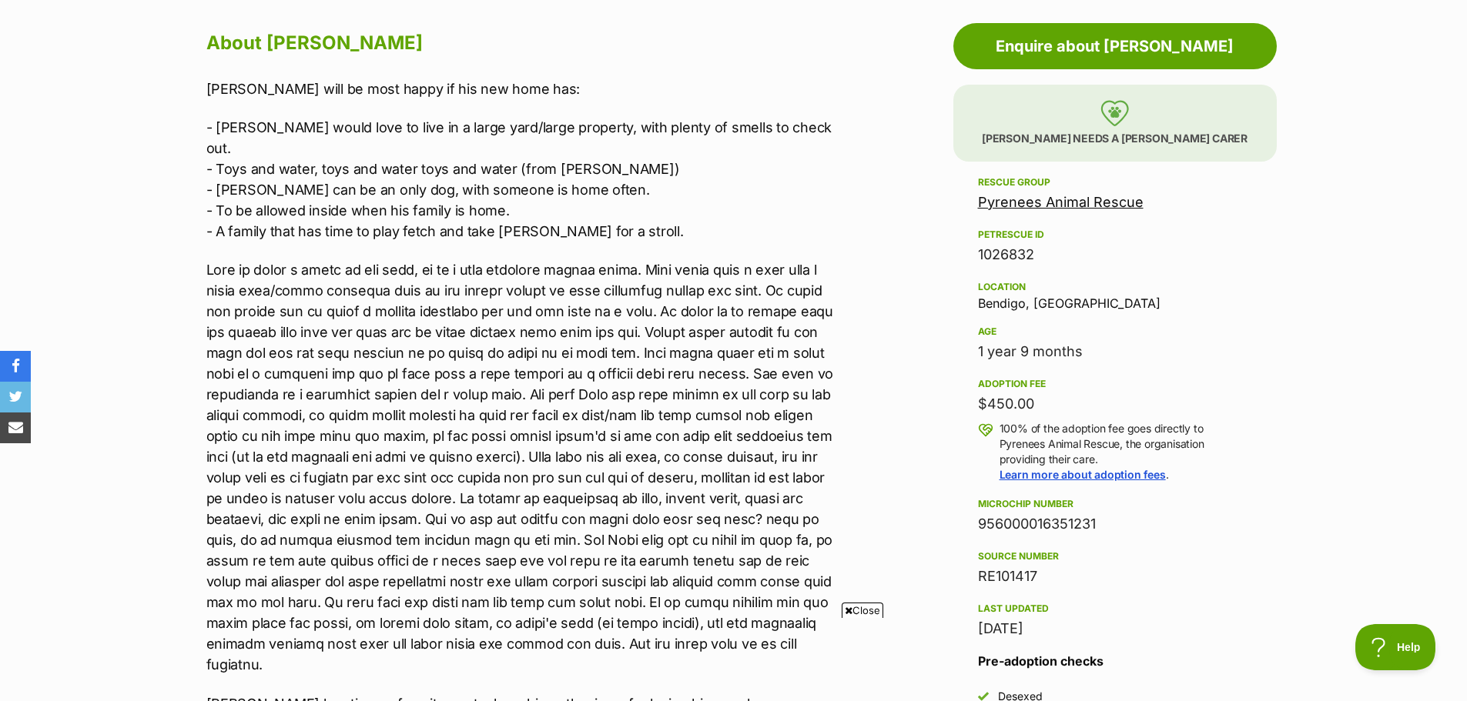
scroll to position [847, 0]
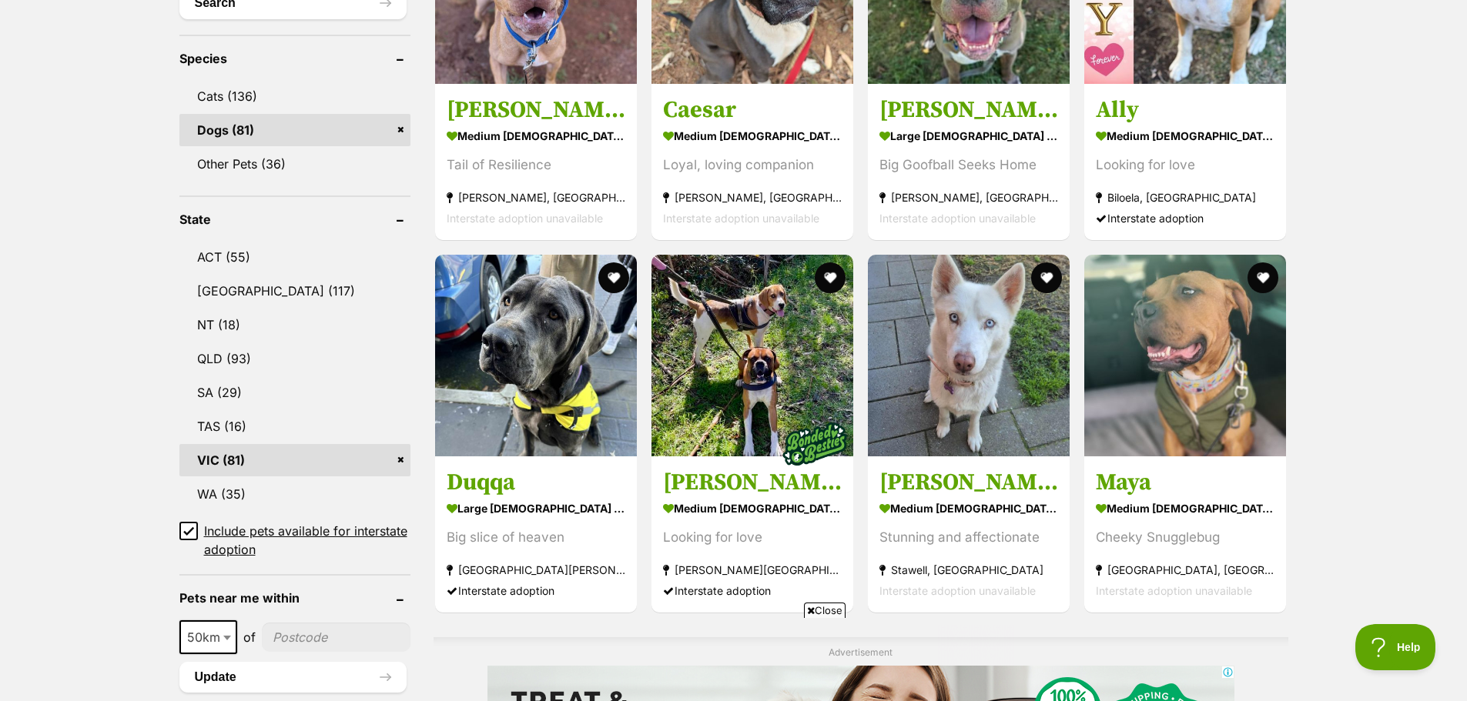
scroll to position [693, 0]
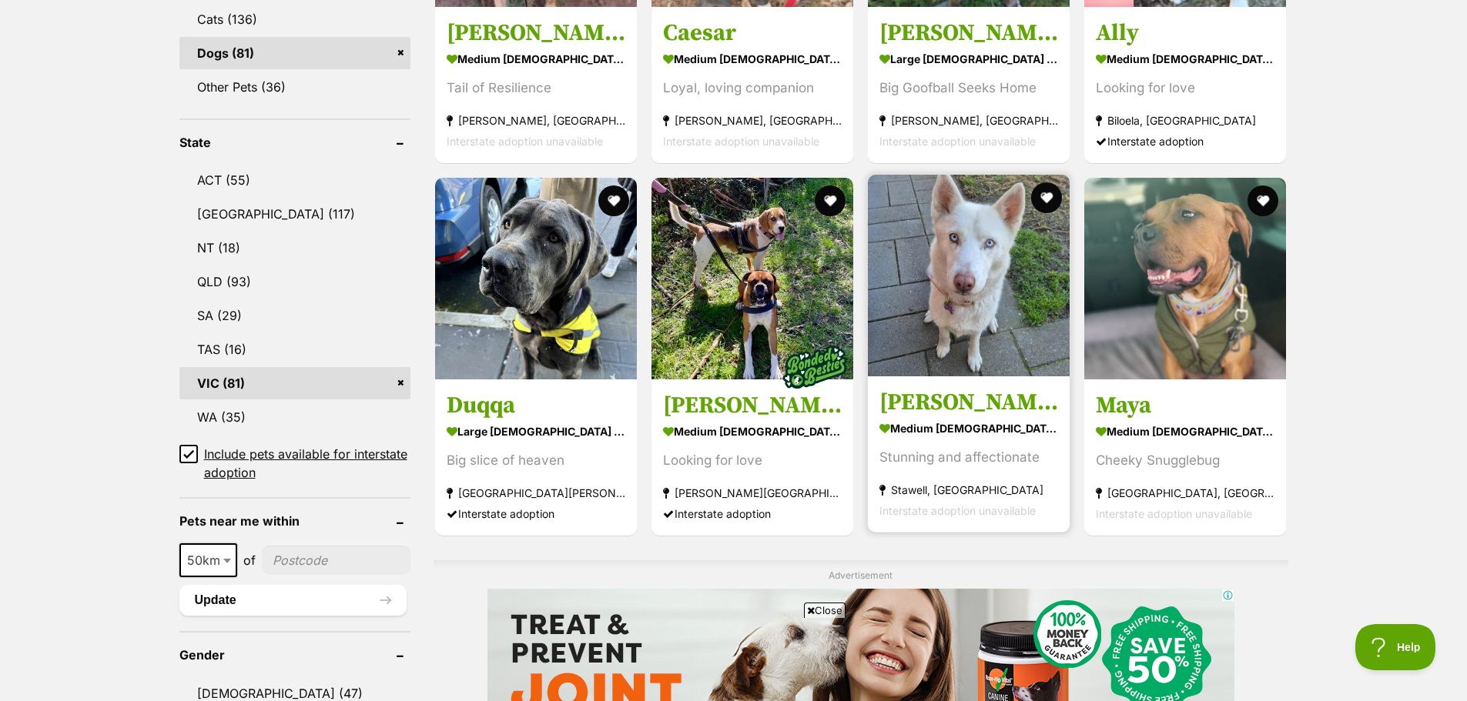
click at [987, 273] on img at bounding box center [969, 276] width 202 height 202
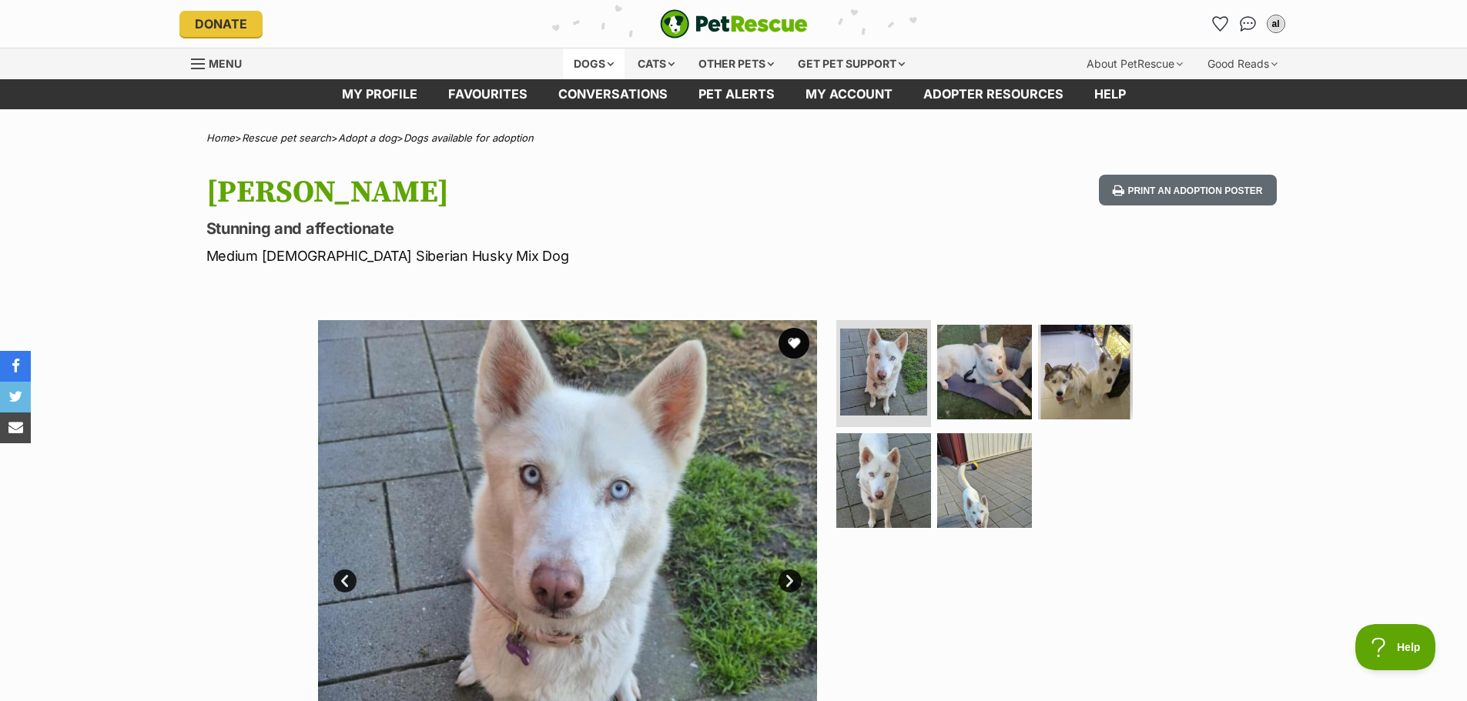
click at [603, 63] on div "Dogs" at bounding box center [594, 64] width 62 height 31
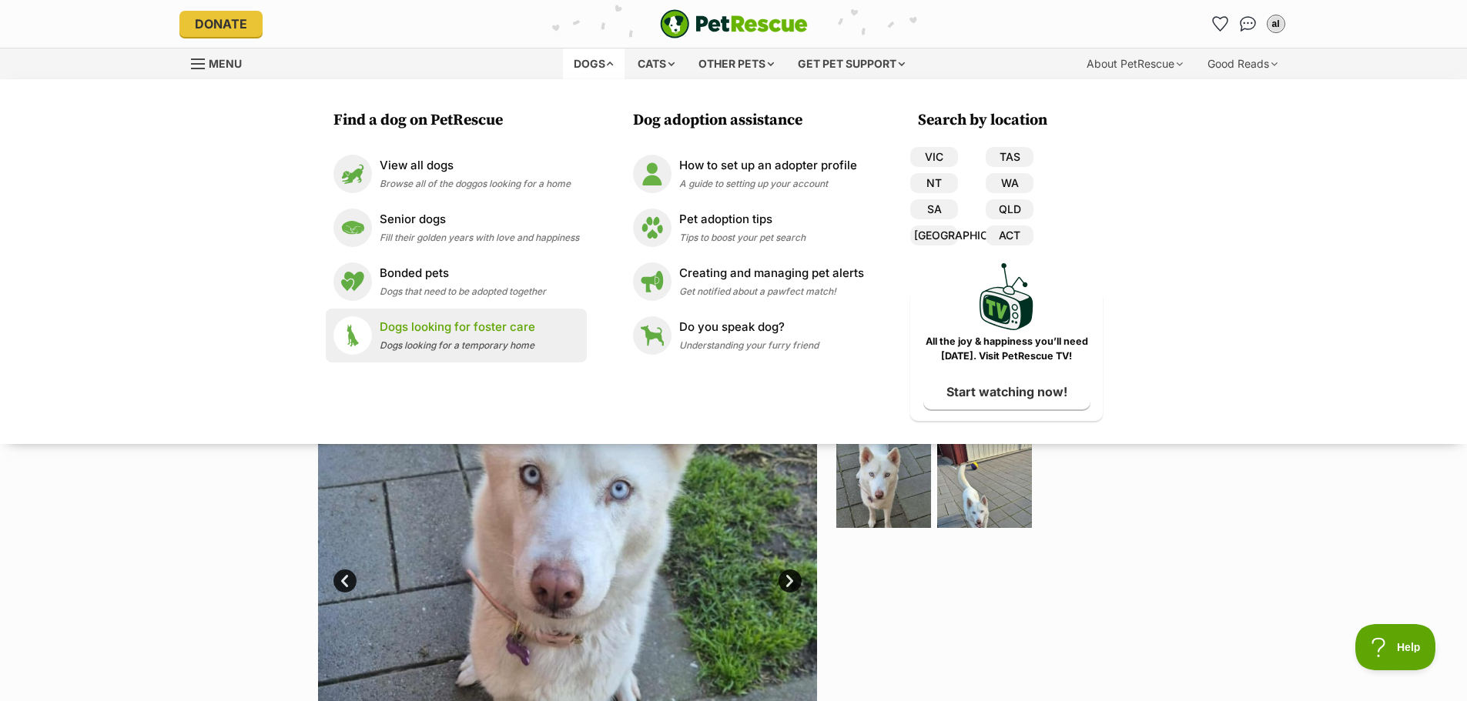
click at [449, 322] on p "Dogs looking for foster care" at bounding box center [458, 328] width 156 height 18
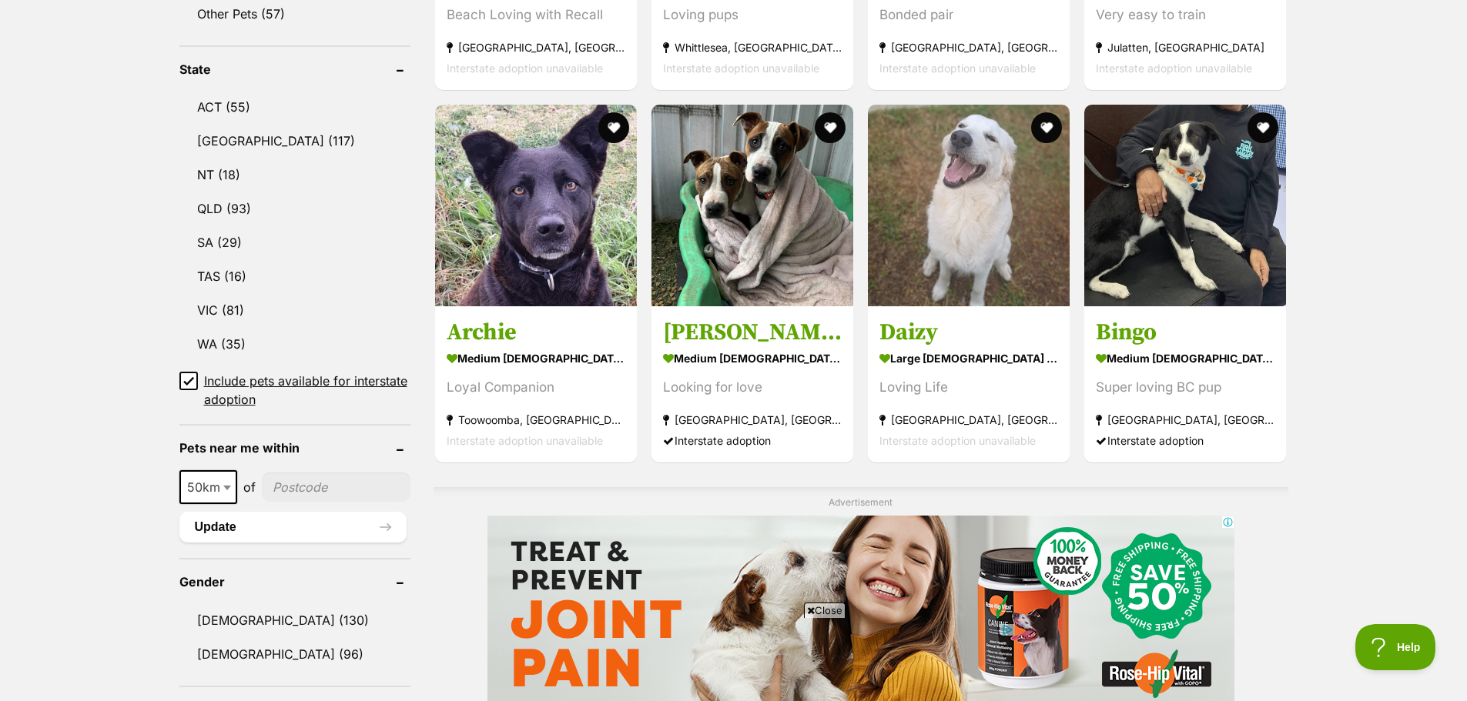
scroll to position [720, 0]
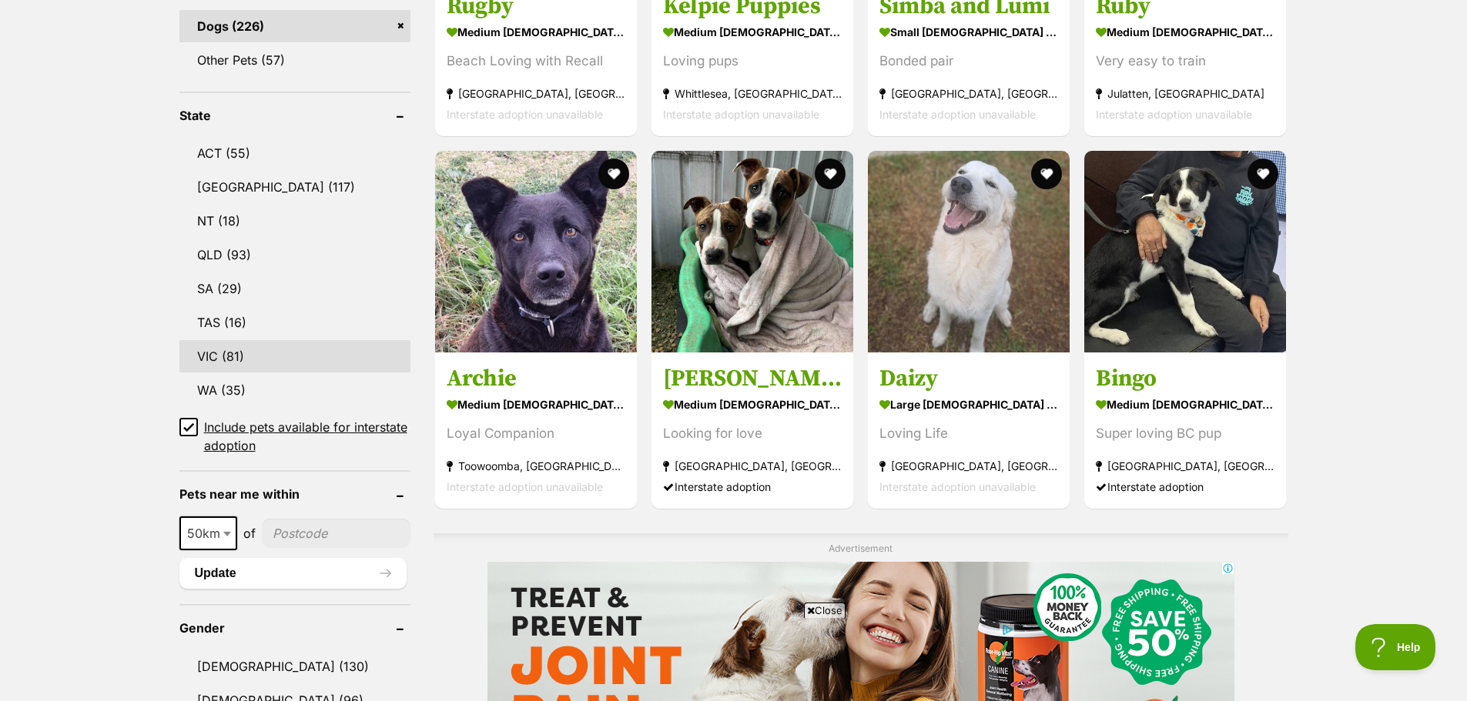
click at [217, 359] on link "VIC (81)" at bounding box center [294, 356] width 231 height 32
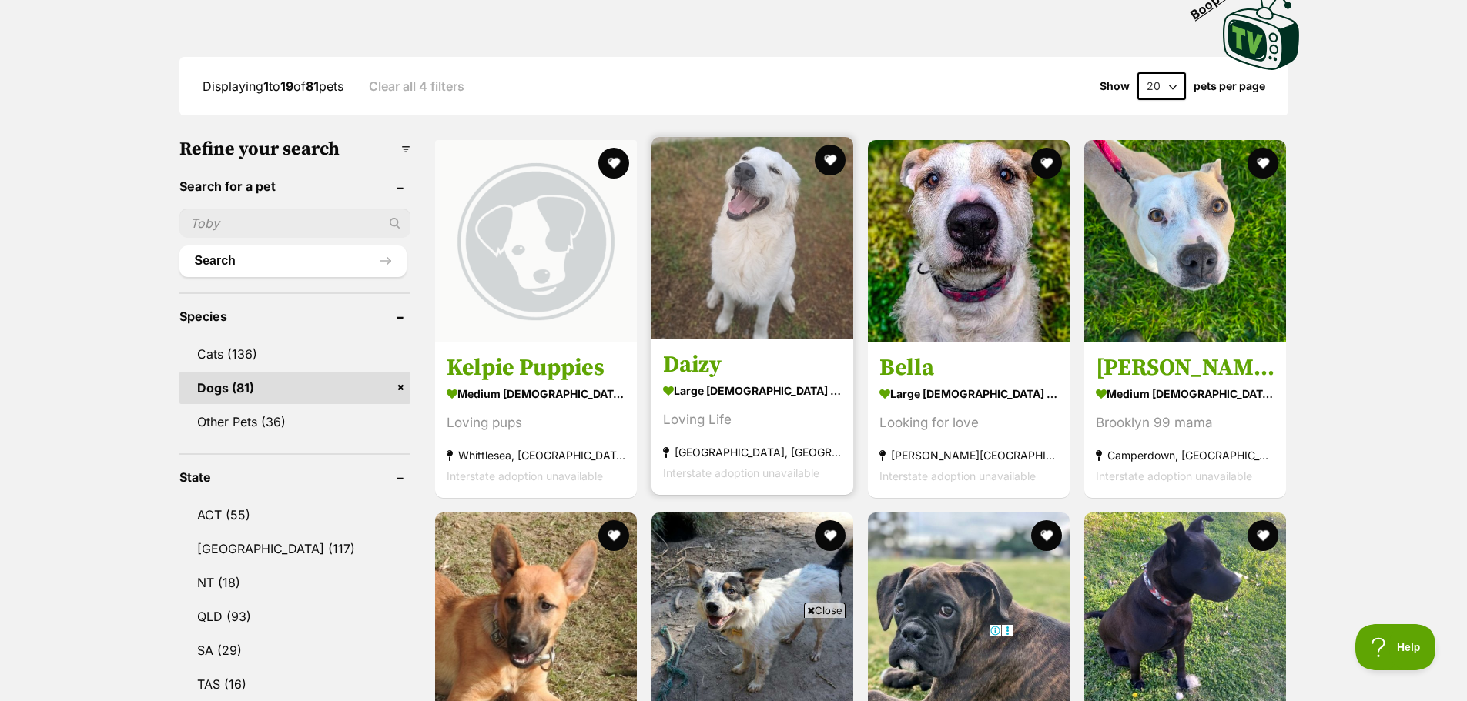
scroll to position [385, 0]
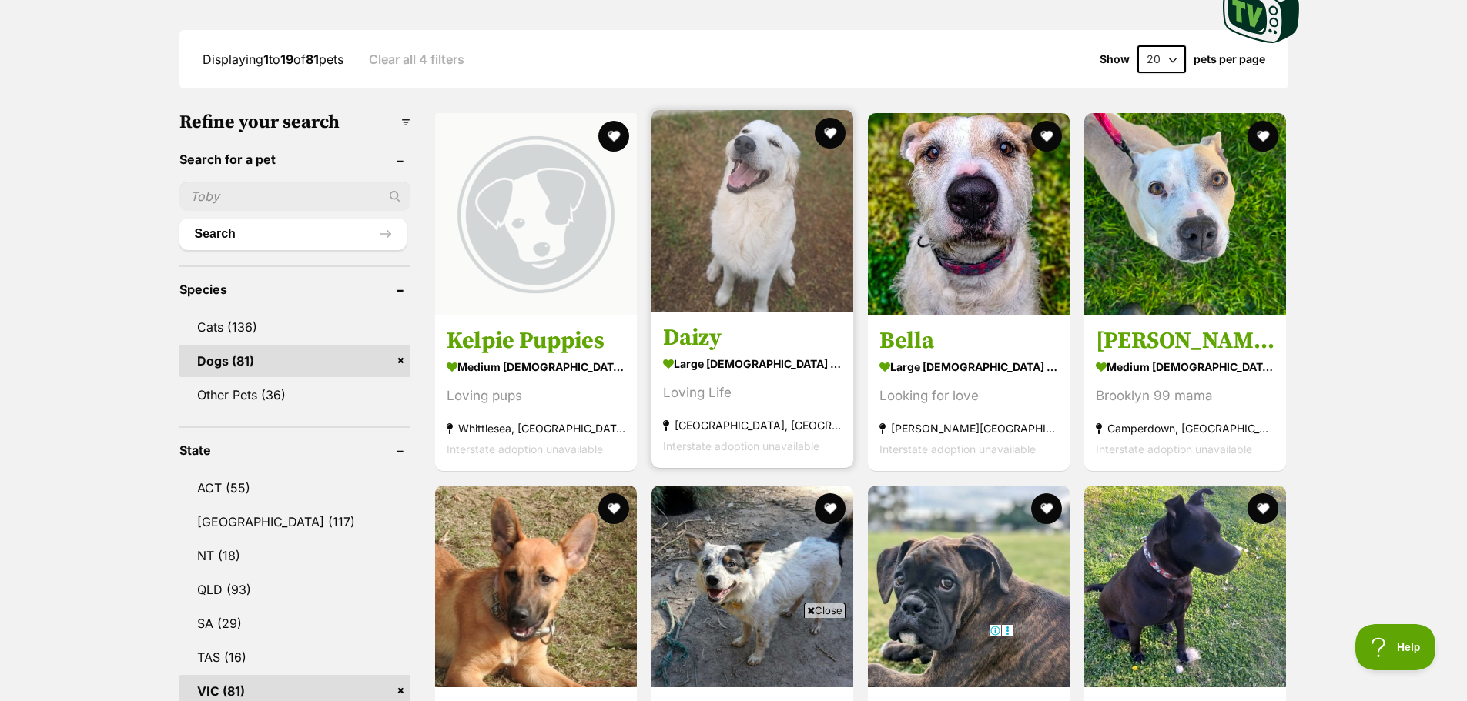
click at [755, 277] on img at bounding box center [752, 211] width 202 height 202
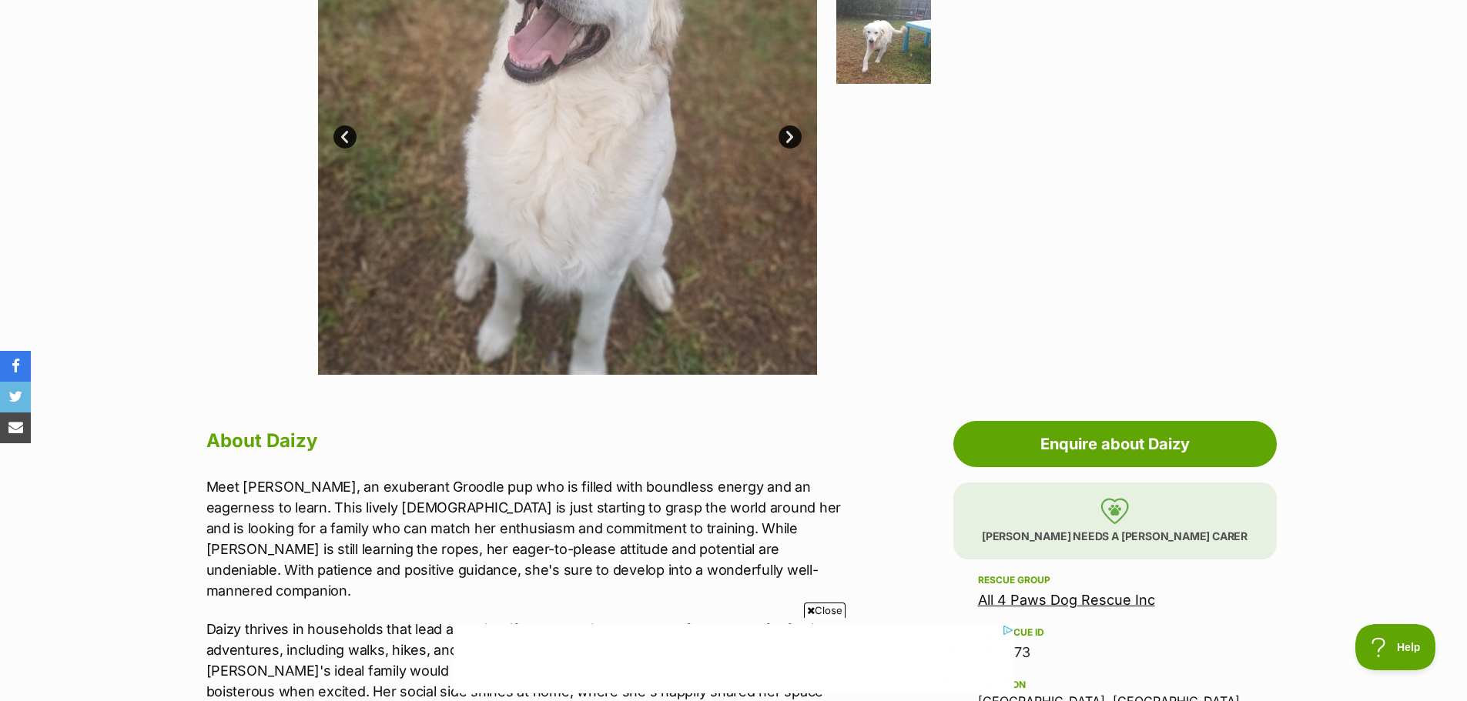
scroll to position [385, 0]
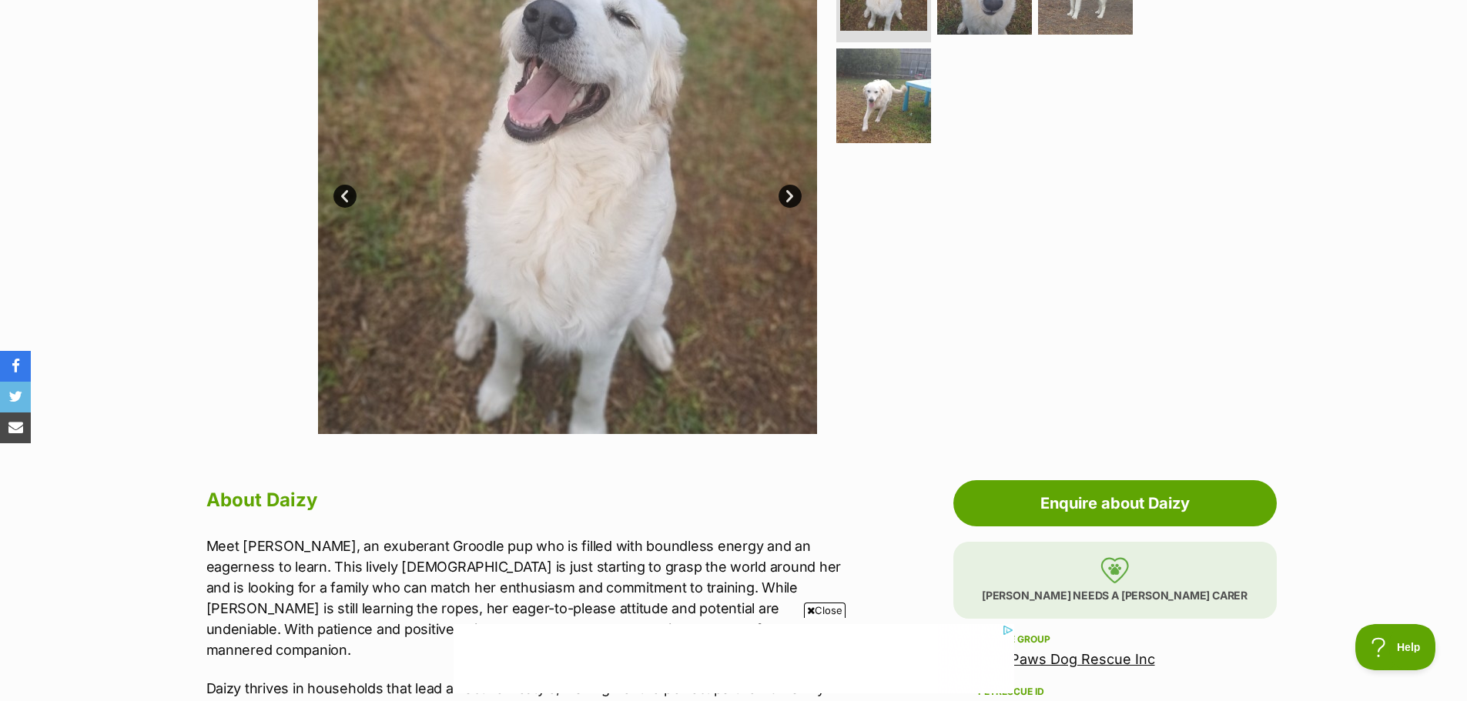
click at [788, 199] on link "Next" at bounding box center [789, 196] width 23 height 23
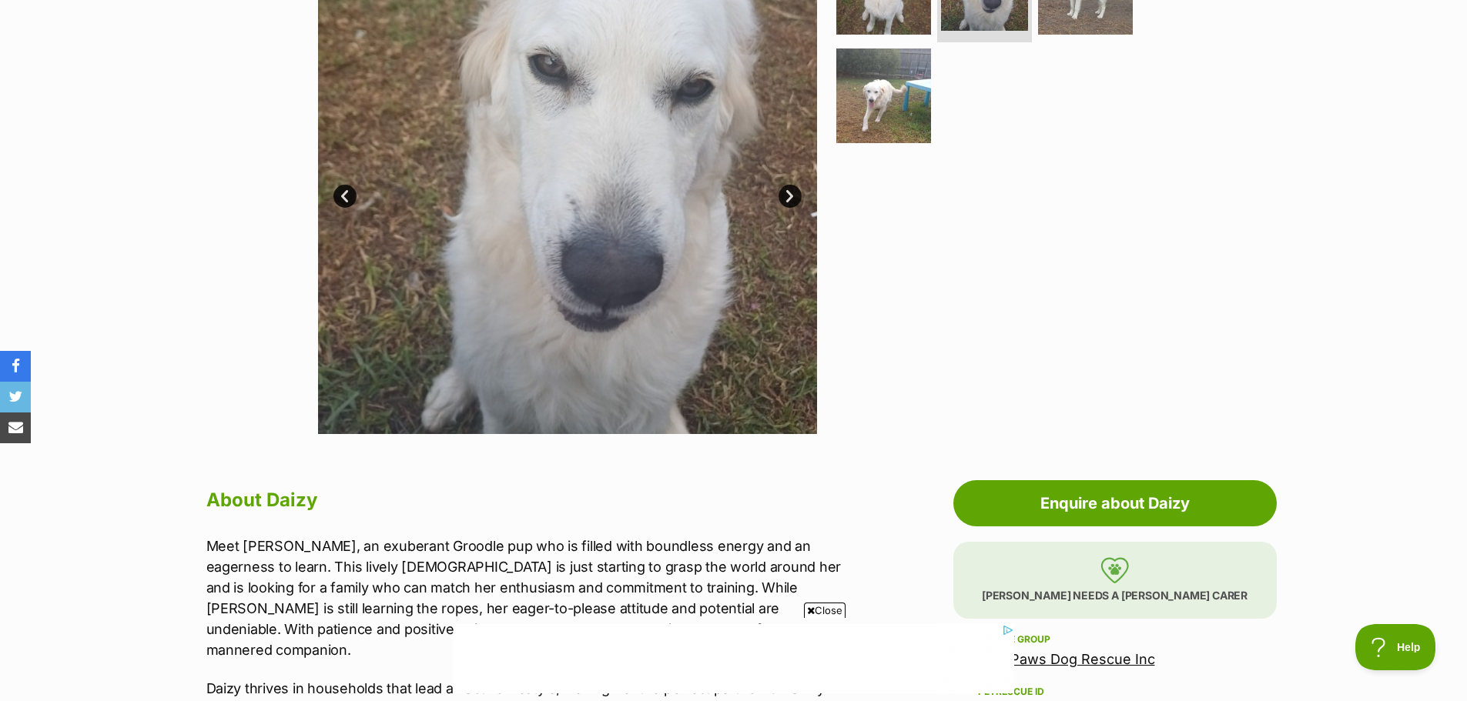
click at [788, 199] on link "Next" at bounding box center [789, 196] width 23 height 23
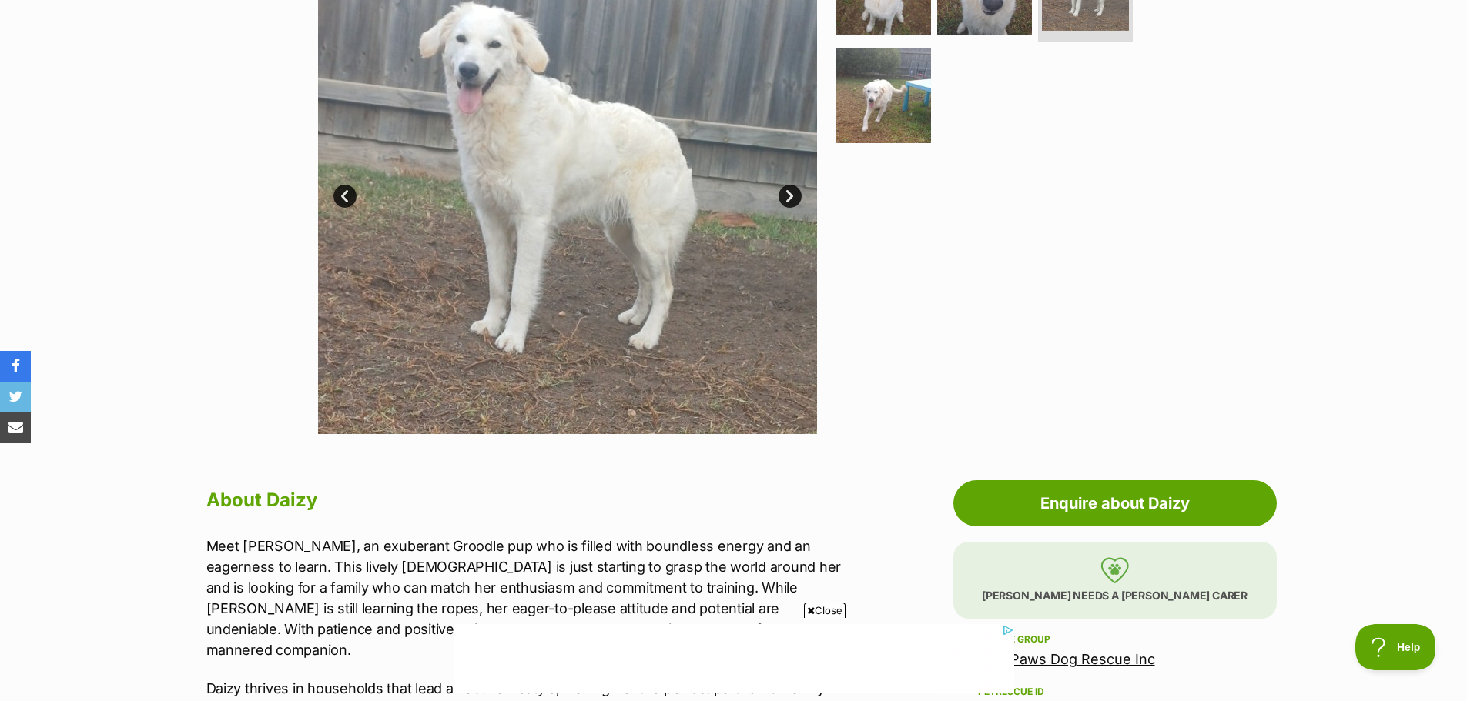
click at [788, 199] on link "Next" at bounding box center [789, 196] width 23 height 23
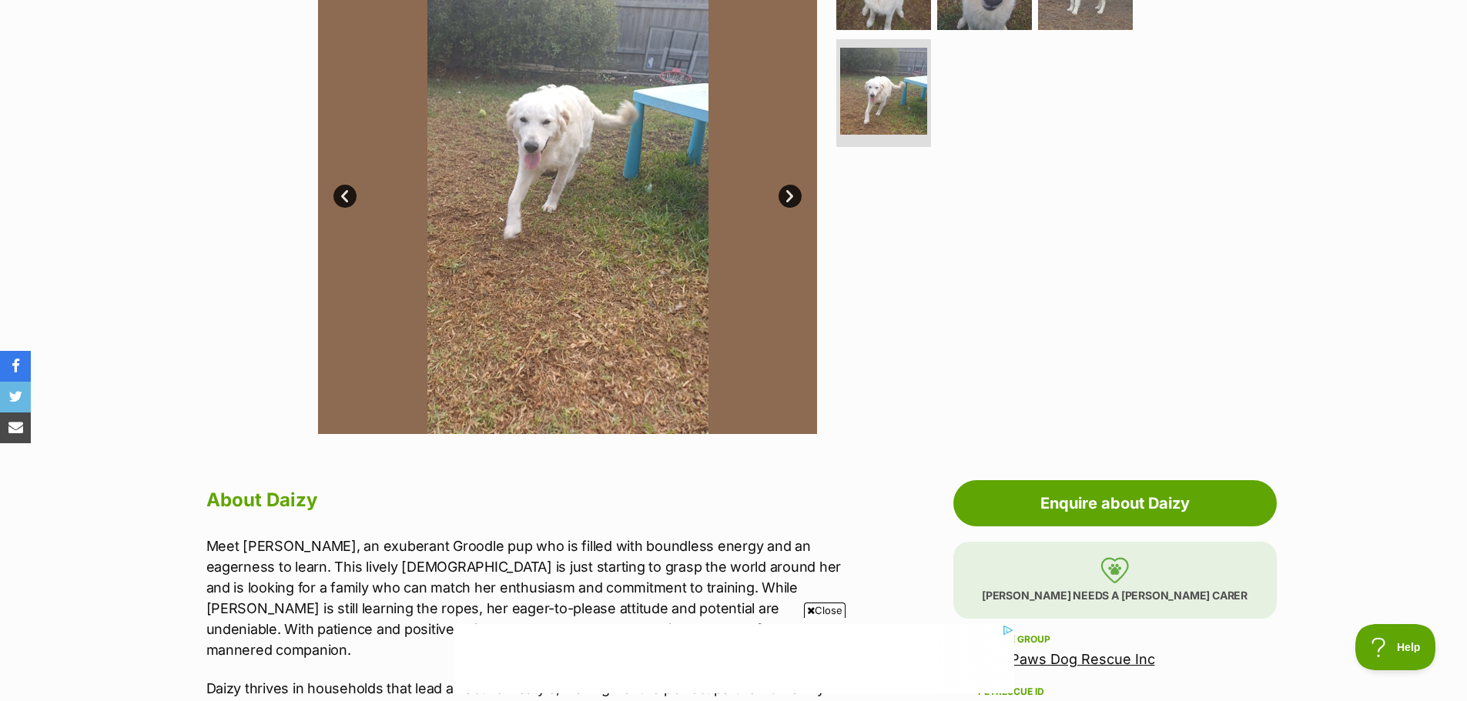
click at [788, 199] on link "Next" at bounding box center [789, 196] width 23 height 23
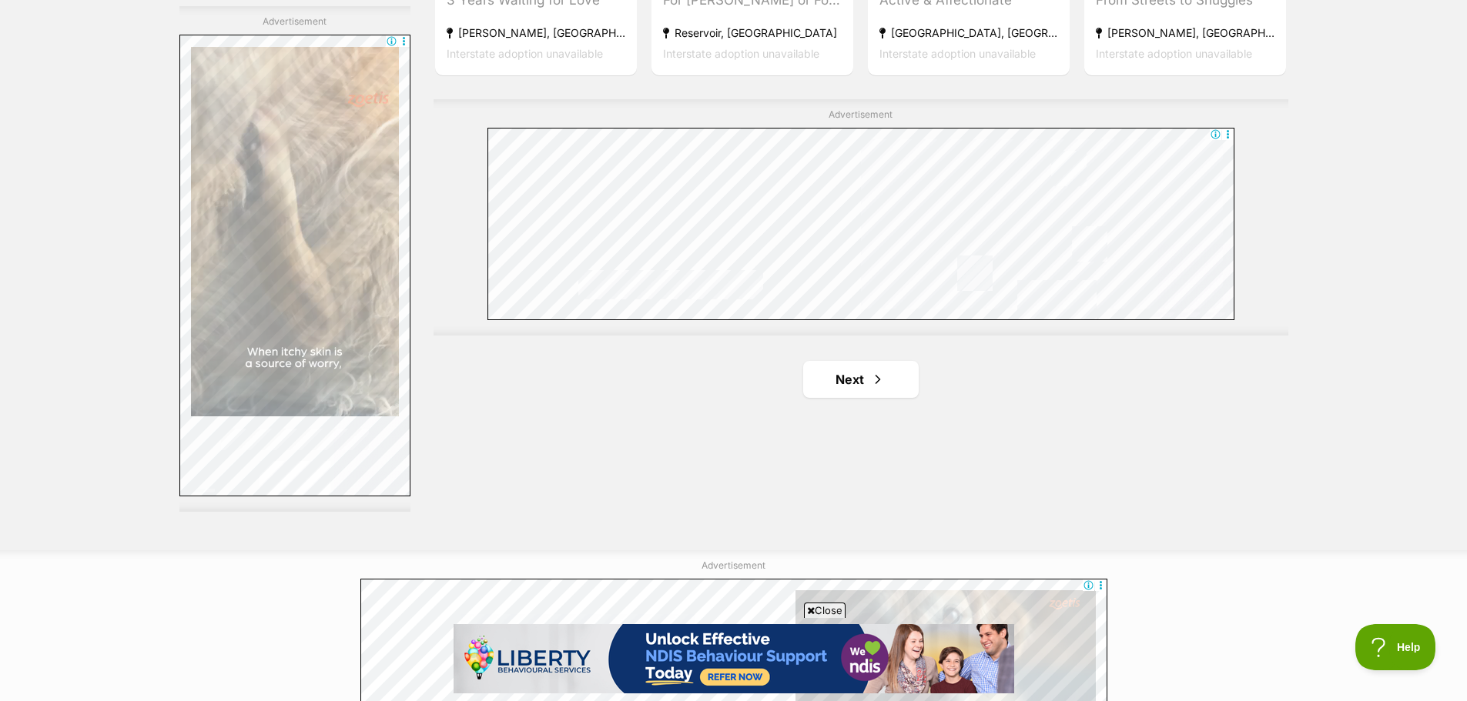
scroll to position [2695, 0]
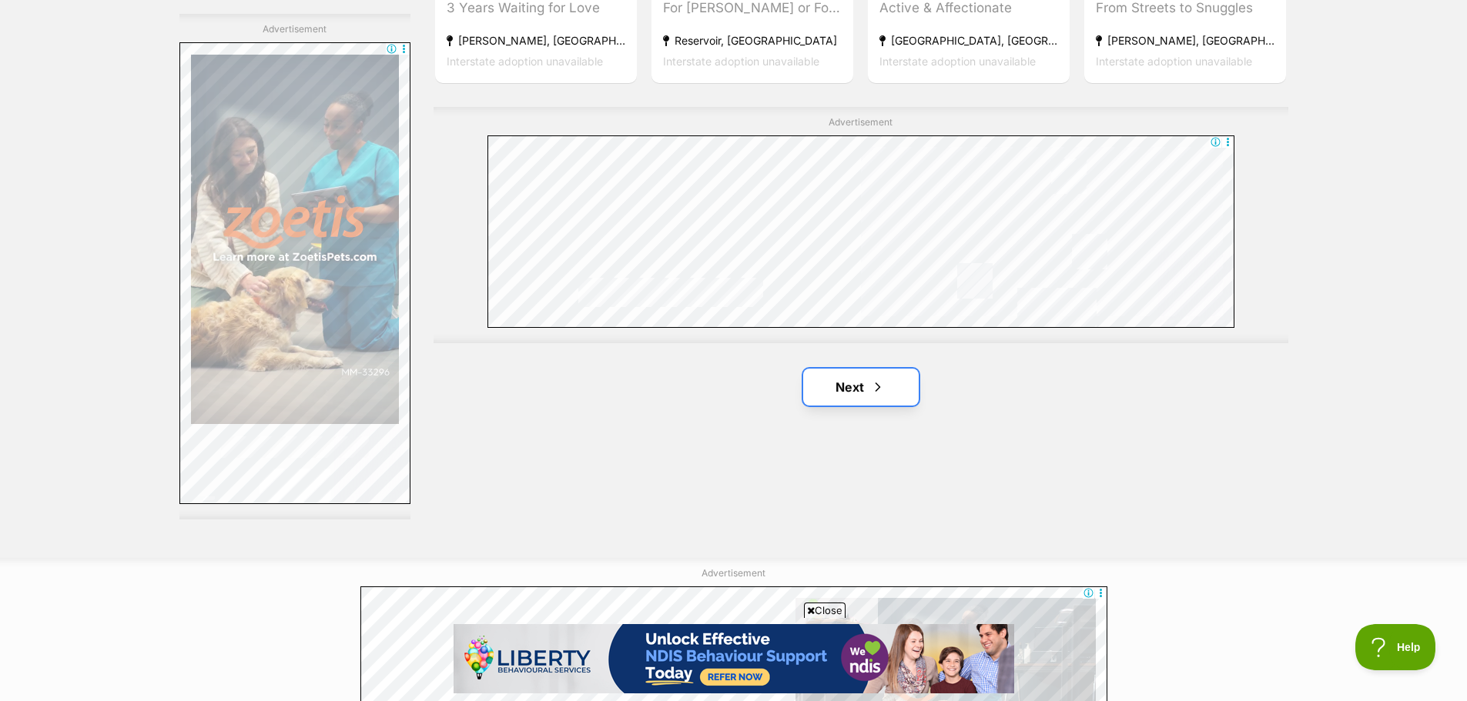
click at [834, 393] on link "Next" at bounding box center [861, 387] width 116 height 37
